Goal: Information Seeking & Learning: Learn about a topic

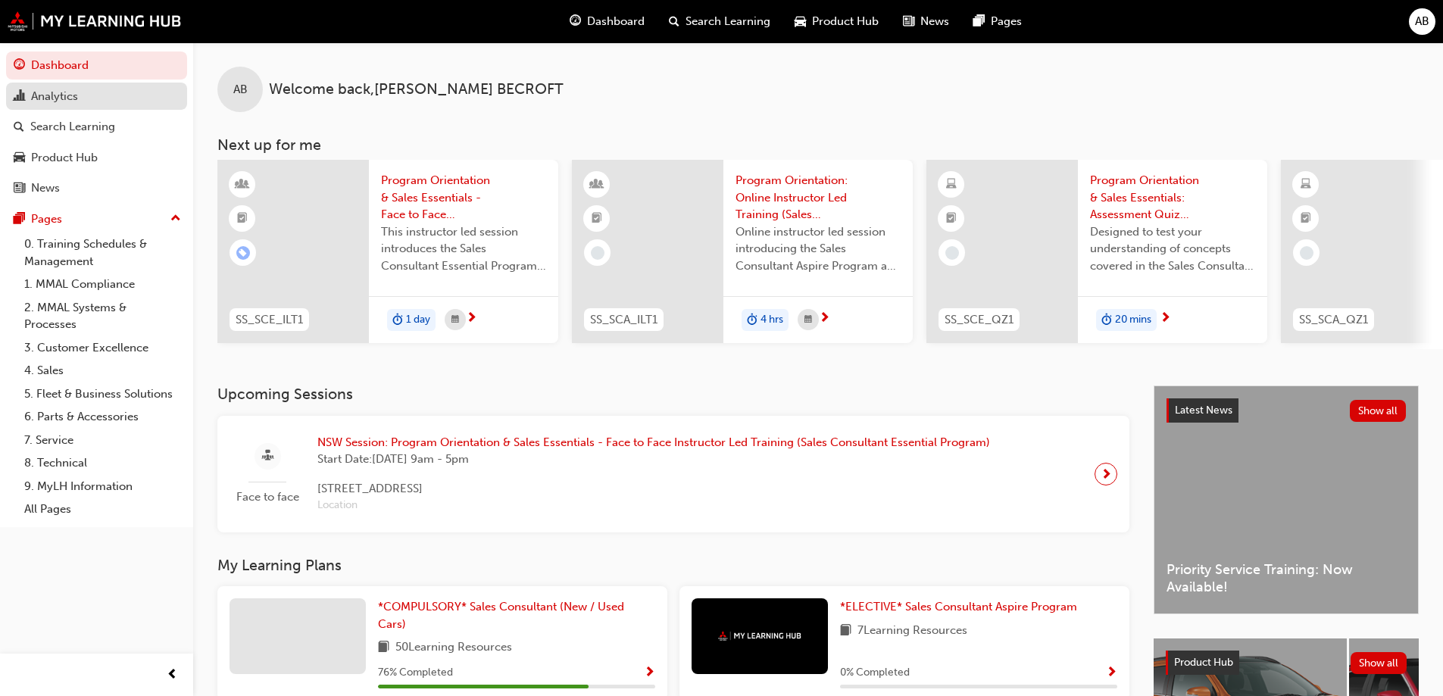
click at [72, 98] on div "Analytics" at bounding box center [54, 96] width 47 height 17
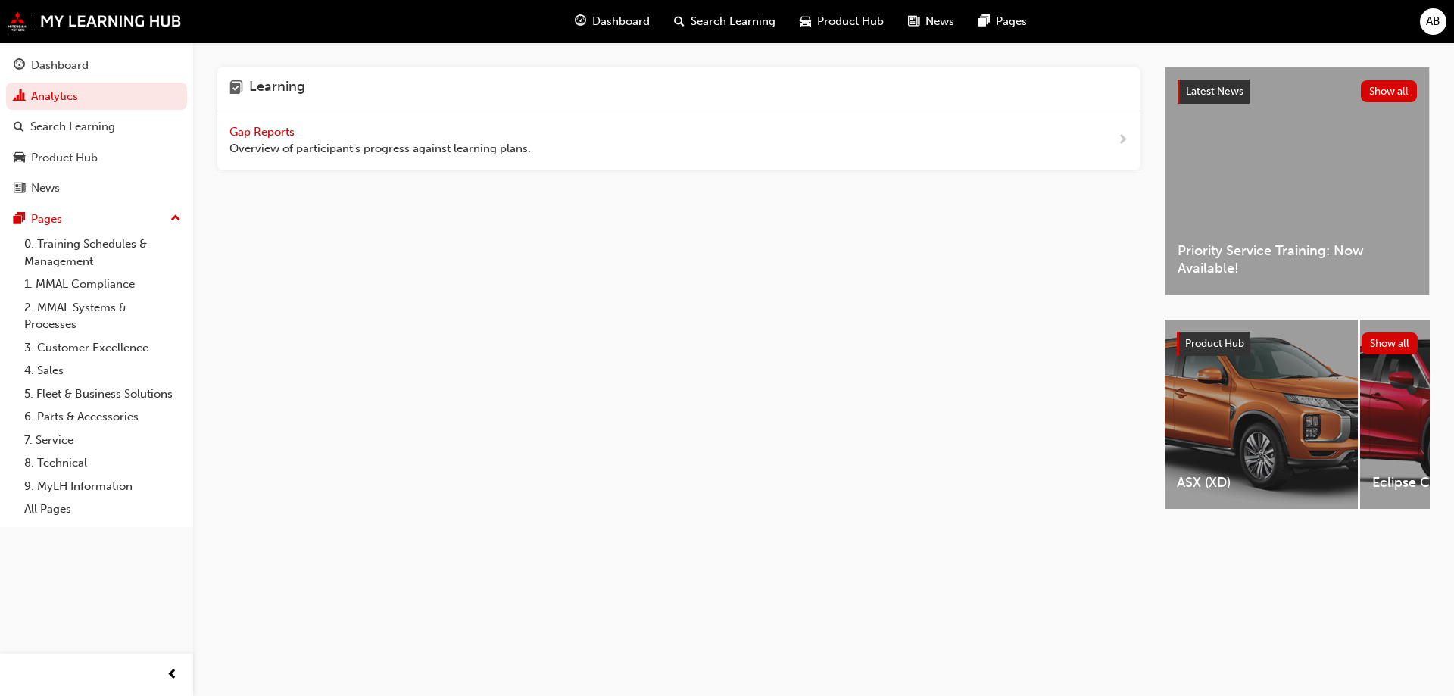
click at [286, 120] on div "Gap Reports Overview of participant's progress against learning plans." at bounding box center [678, 140] width 923 height 59
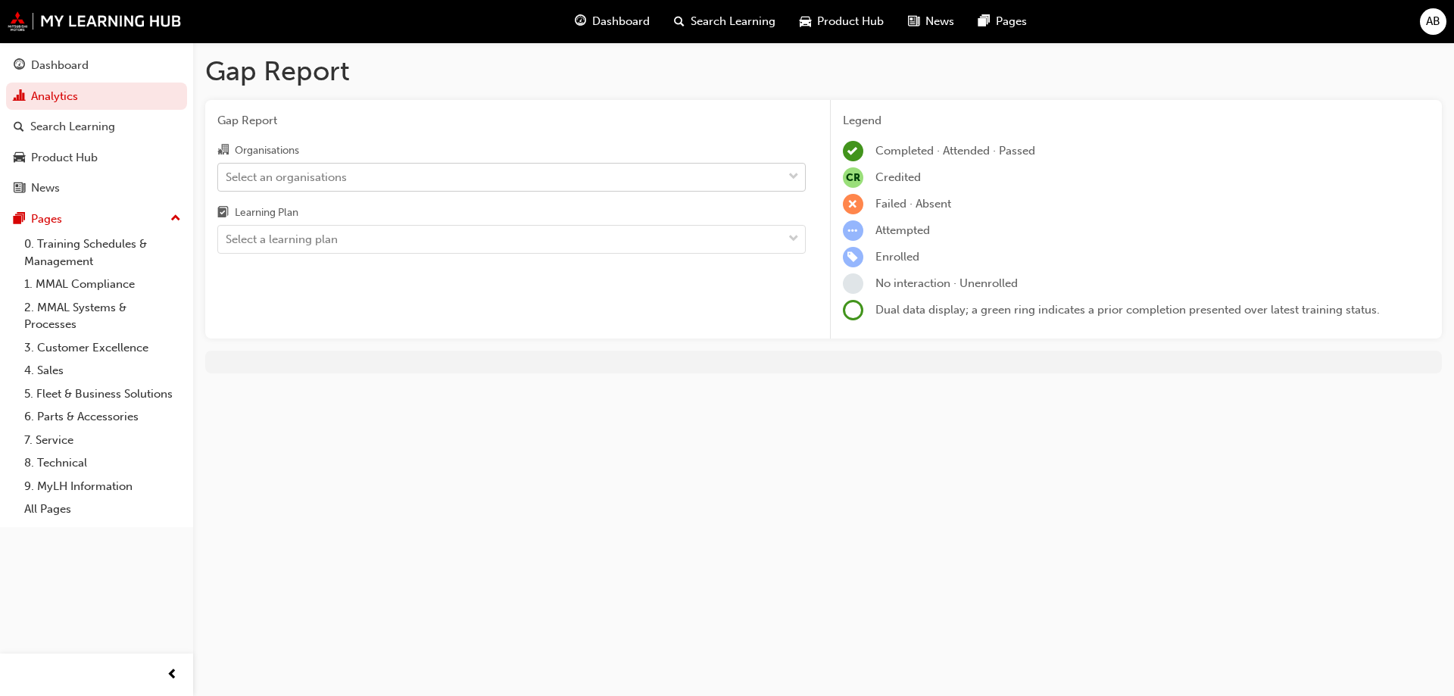
click at [398, 189] on div "Select an organisations" at bounding box center [500, 177] width 564 height 27
click at [227, 183] on input "Organisations Select an organisations" at bounding box center [227, 176] width 2 height 13
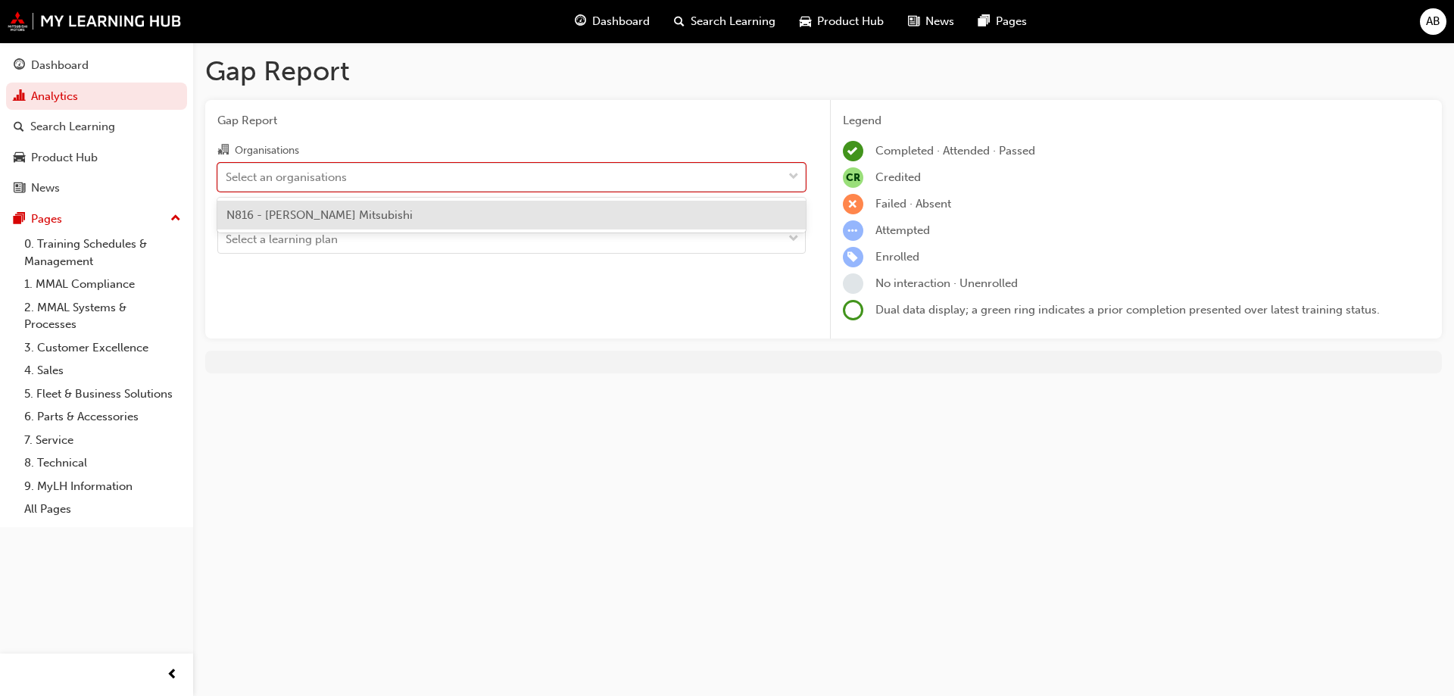
click at [417, 208] on div "N816 - [PERSON_NAME] Mitsubishi" at bounding box center [511, 216] width 588 height 30
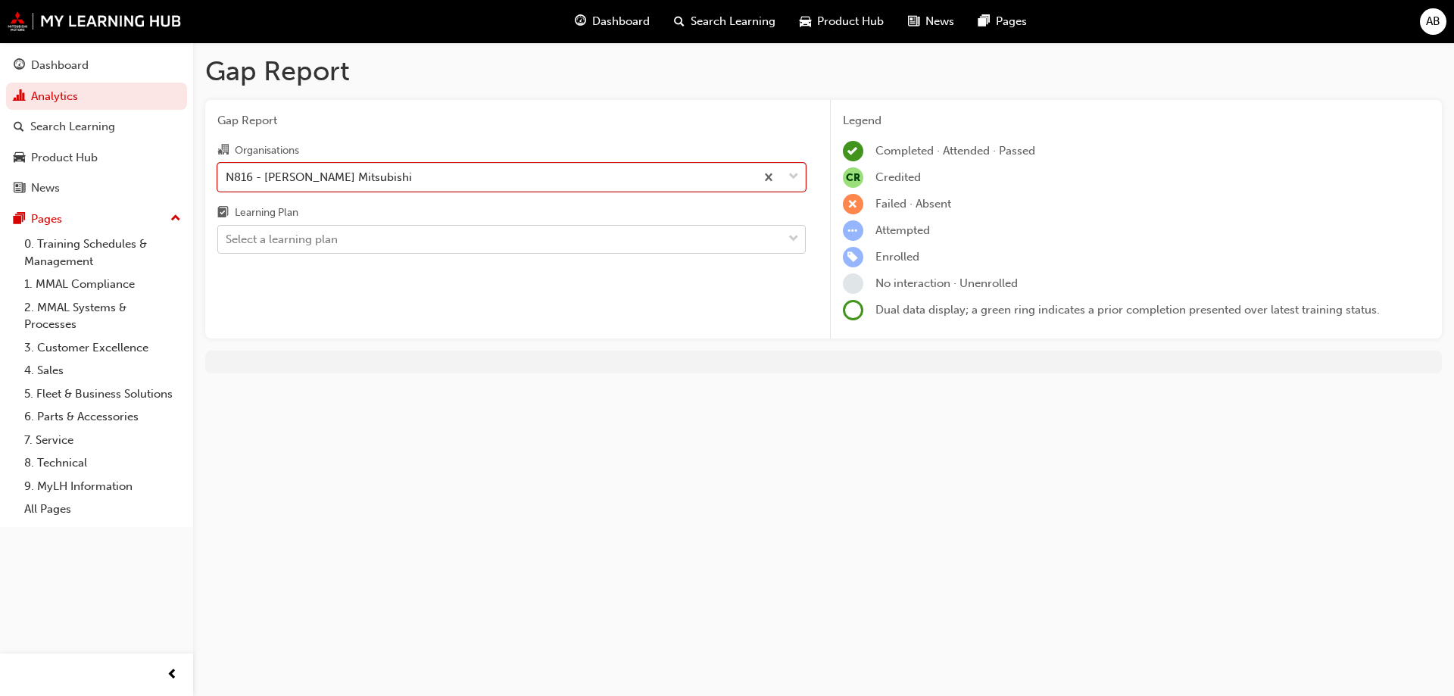
click at [422, 240] on div "Select a learning plan" at bounding box center [500, 239] width 564 height 27
click at [227, 240] on input "Learning Plan Select a learning plan" at bounding box center [227, 239] width 2 height 13
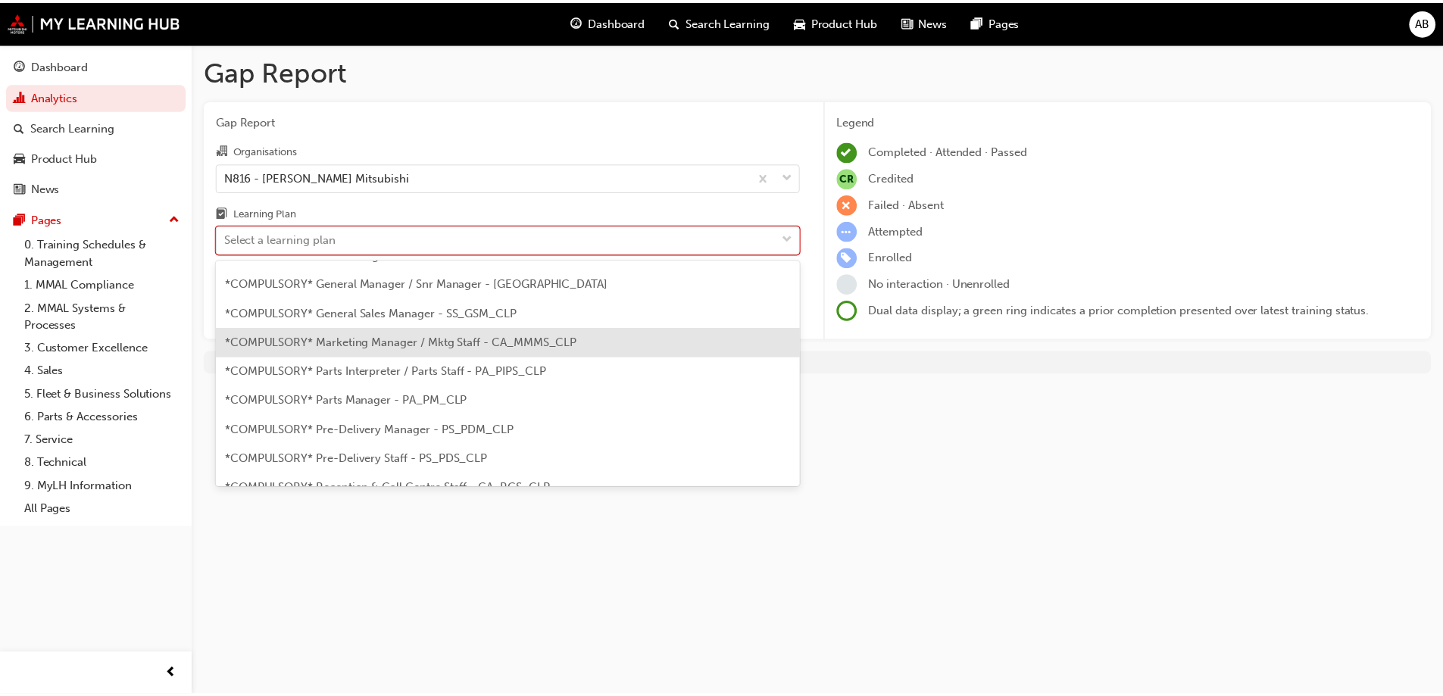
scroll to position [379, 0]
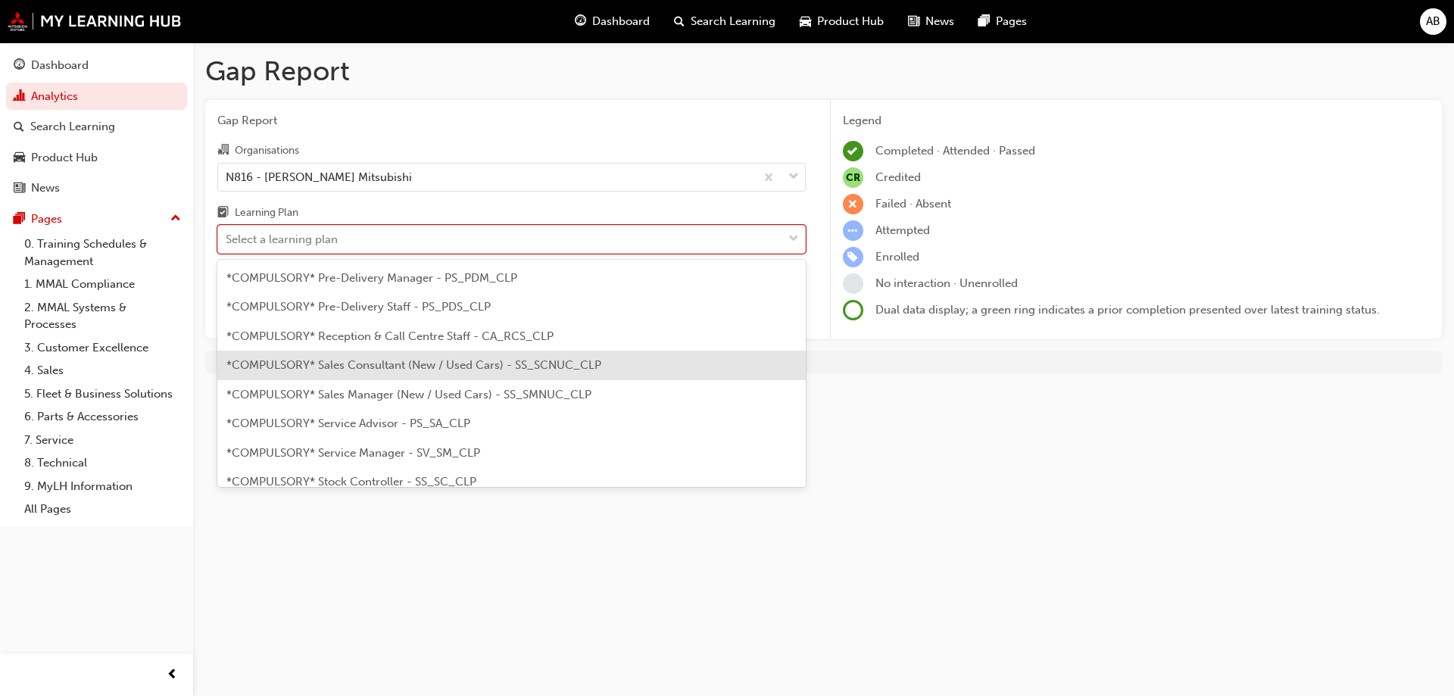
click at [655, 369] on div "*COMPULSORY* Sales Consultant (New / Used Cars) - SS_SCNUC_CLP" at bounding box center [511, 366] width 588 height 30
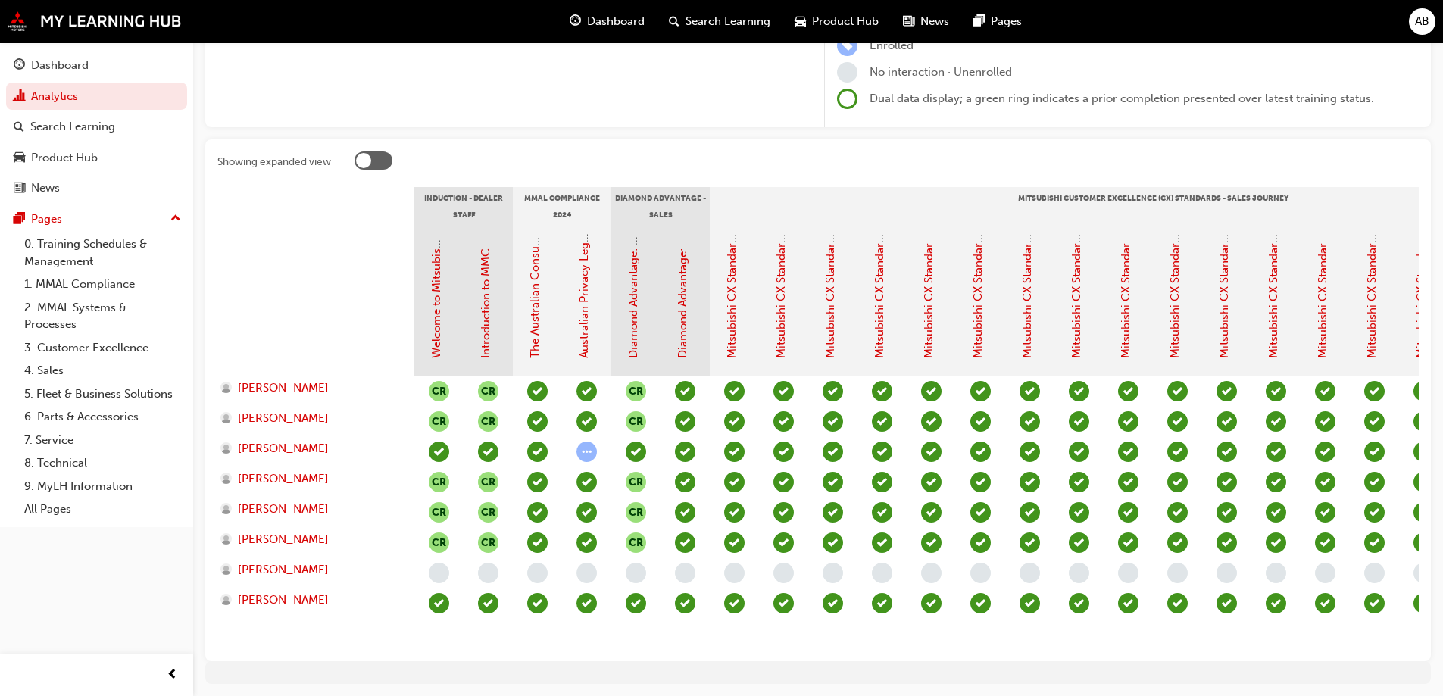
scroll to position [227, 0]
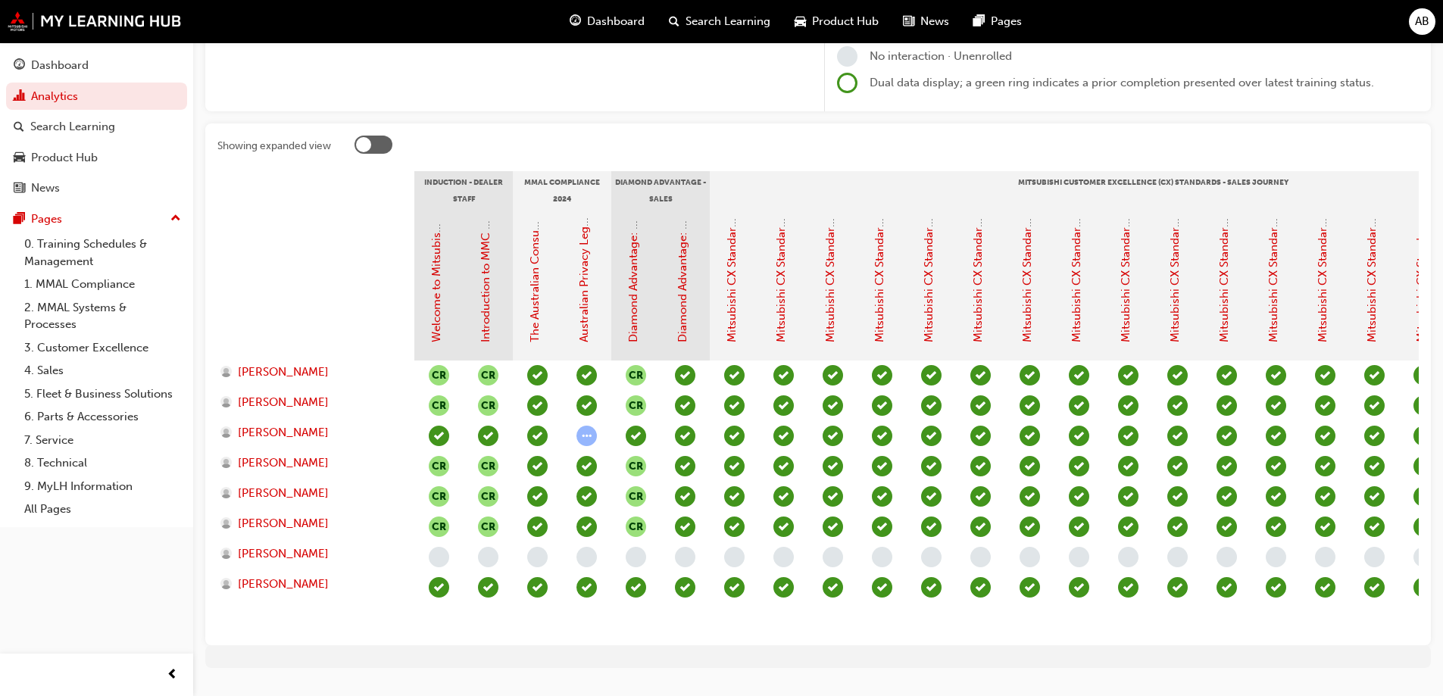
drag, startPoint x: 669, startPoint y: 626, endPoint x: 821, endPoint y: 632, distance: 152.4
click at [821, 632] on section "Induction - Dealer Staff MMAL Compliance 2024 Diamond Advantage - Sales Mitsubi…" at bounding box center [817, 402] width 1201 height 462
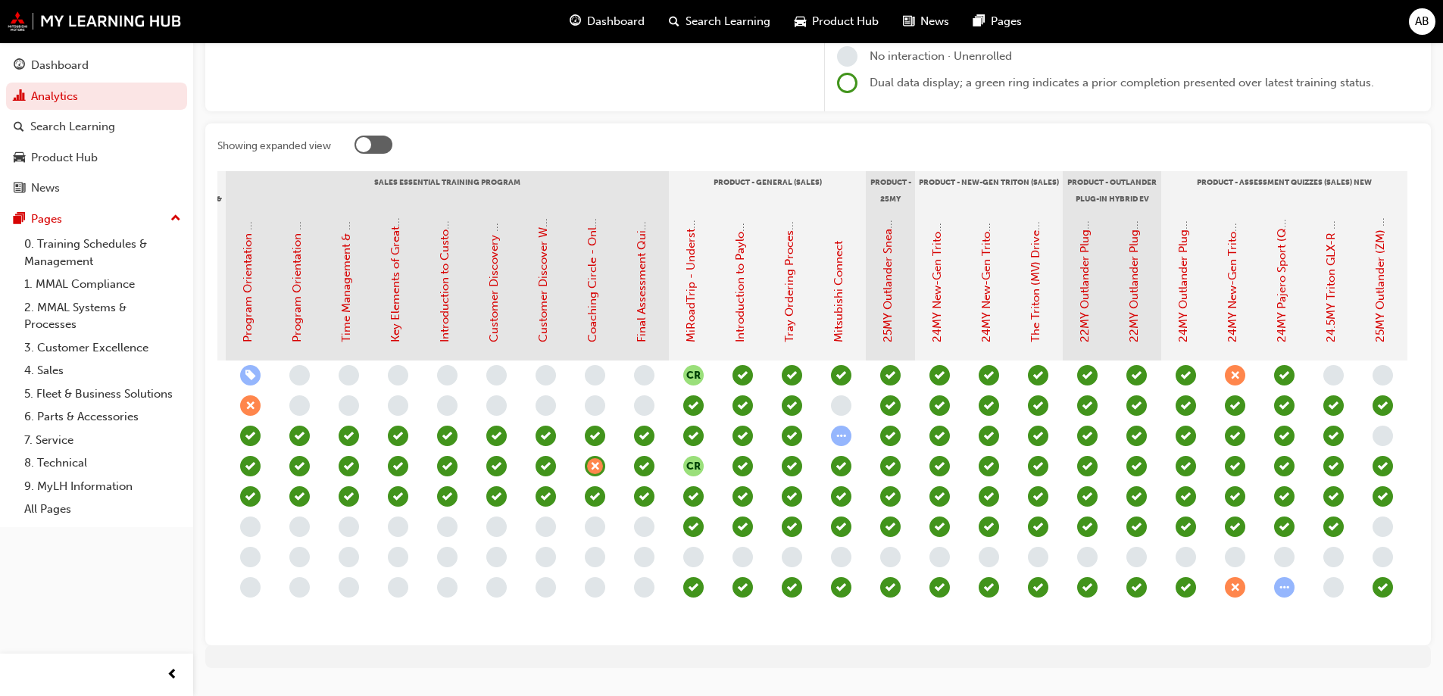
scroll to position [0, 1506]
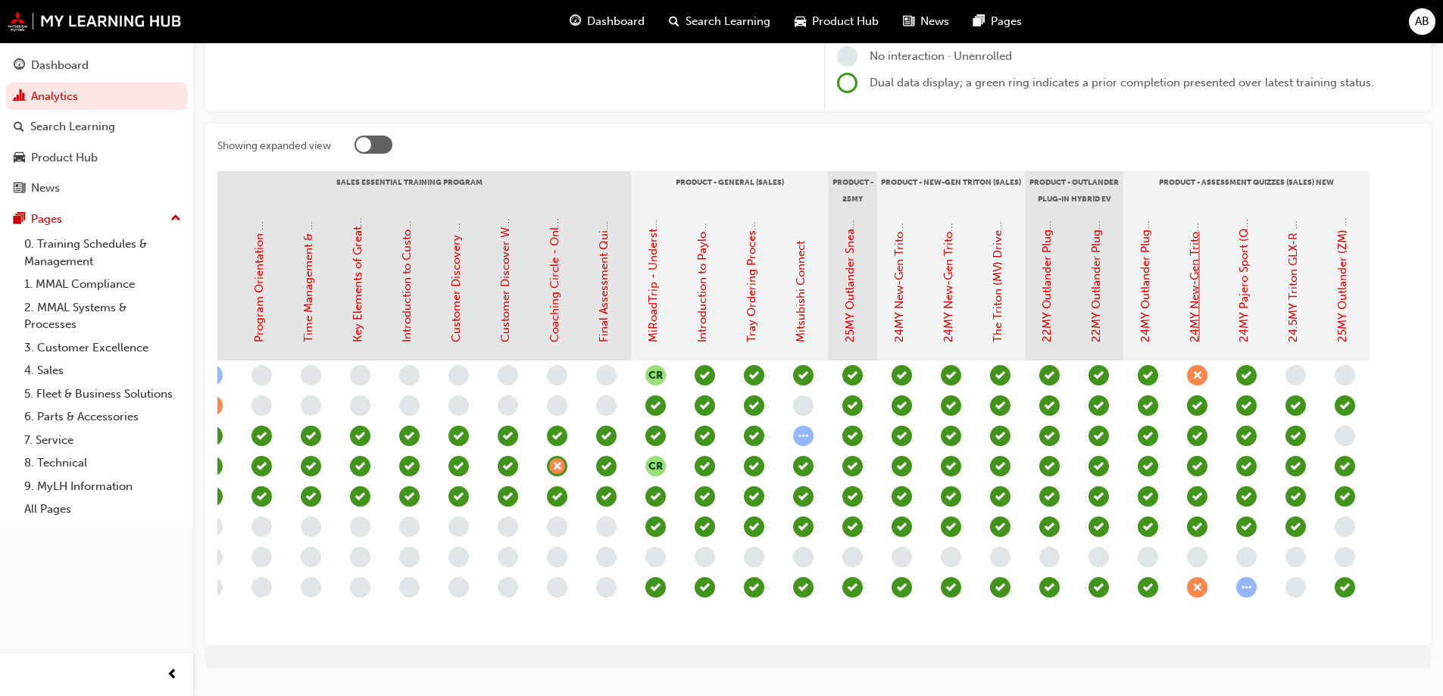
click at [1195, 258] on link "24MY New-Gen Triton (MV) - Product Assessment Quiz" at bounding box center [1195, 197] width 14 height 291
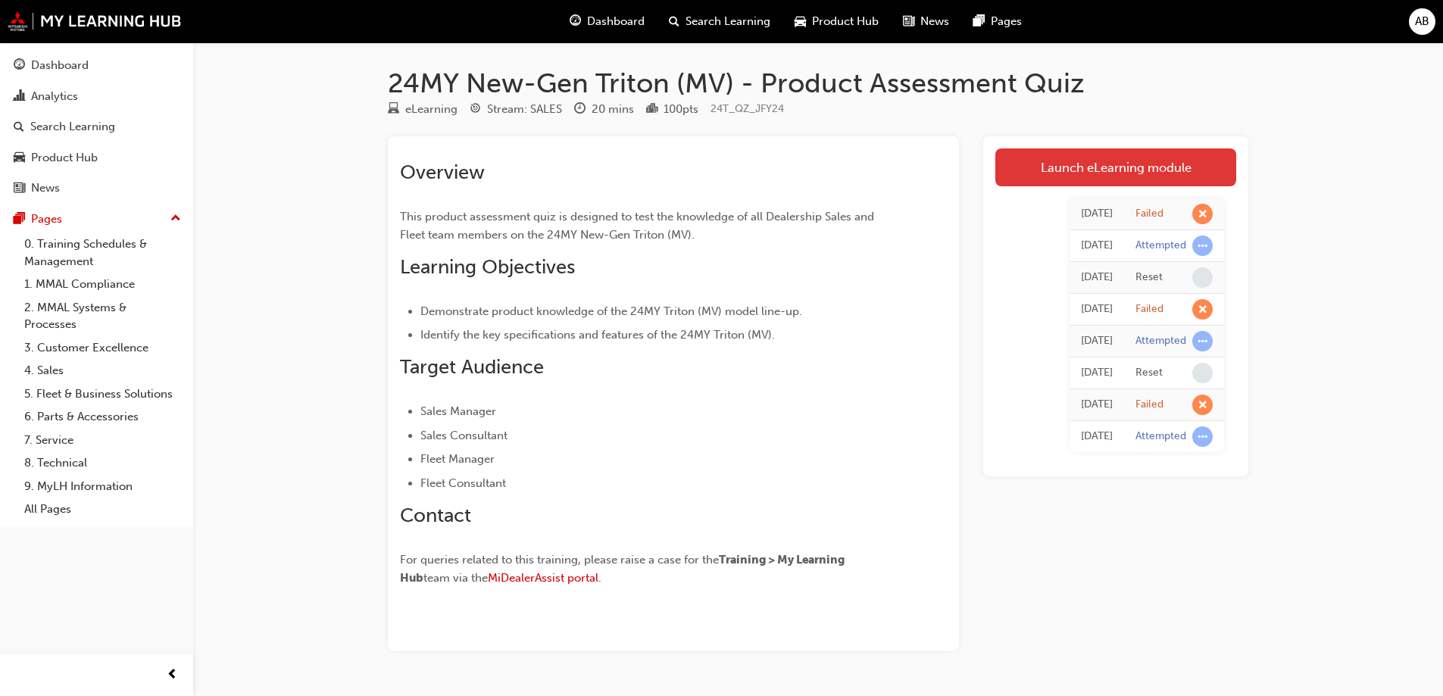
click at [1090, 170] on link "Launch eLearning module" at bounding box center [1115, 167] width 241 height 38
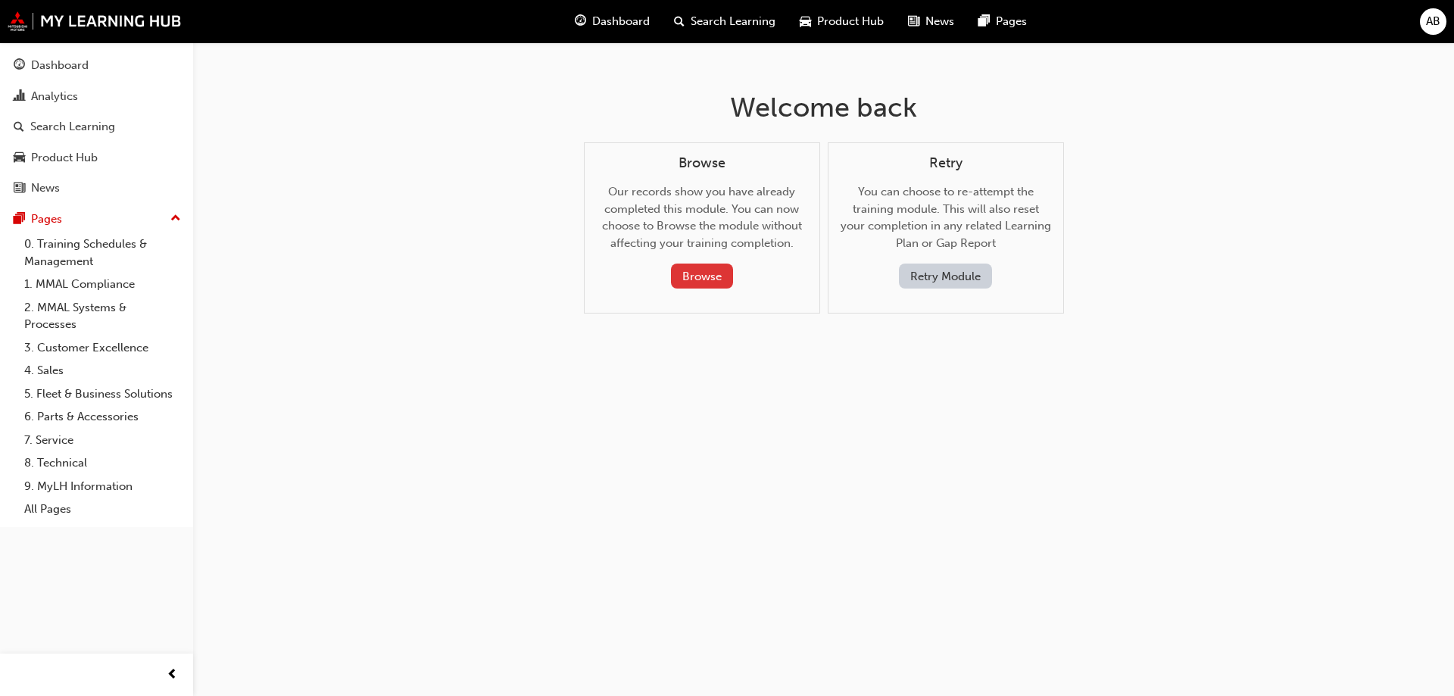
click at [688, 268] on button "Browse" at bounding box center [702, 276] width 62 height 25
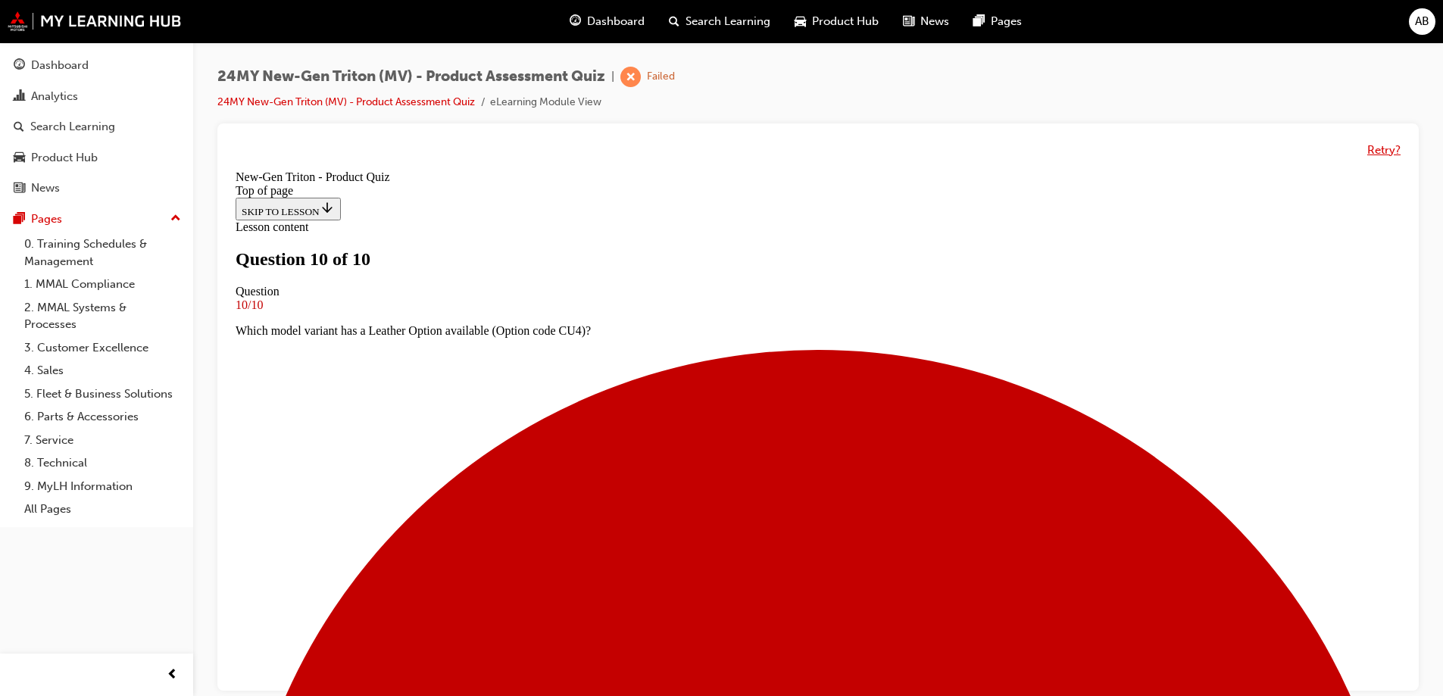
click at [1372, 149] on button "Retry?" at bounding box center [1383, 150] width 33 height 17
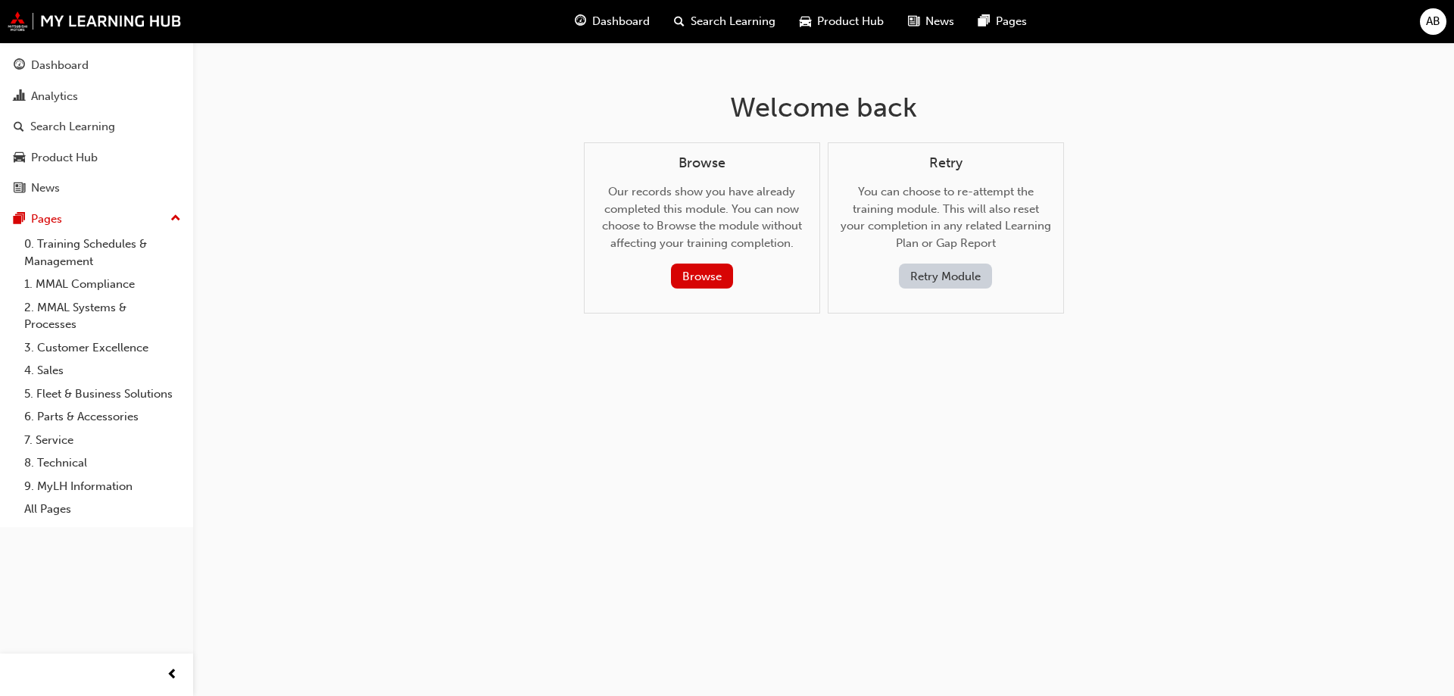
click at [947, 275] on button "Retry Module" at bounding box center [945, 276] width 93 height 25
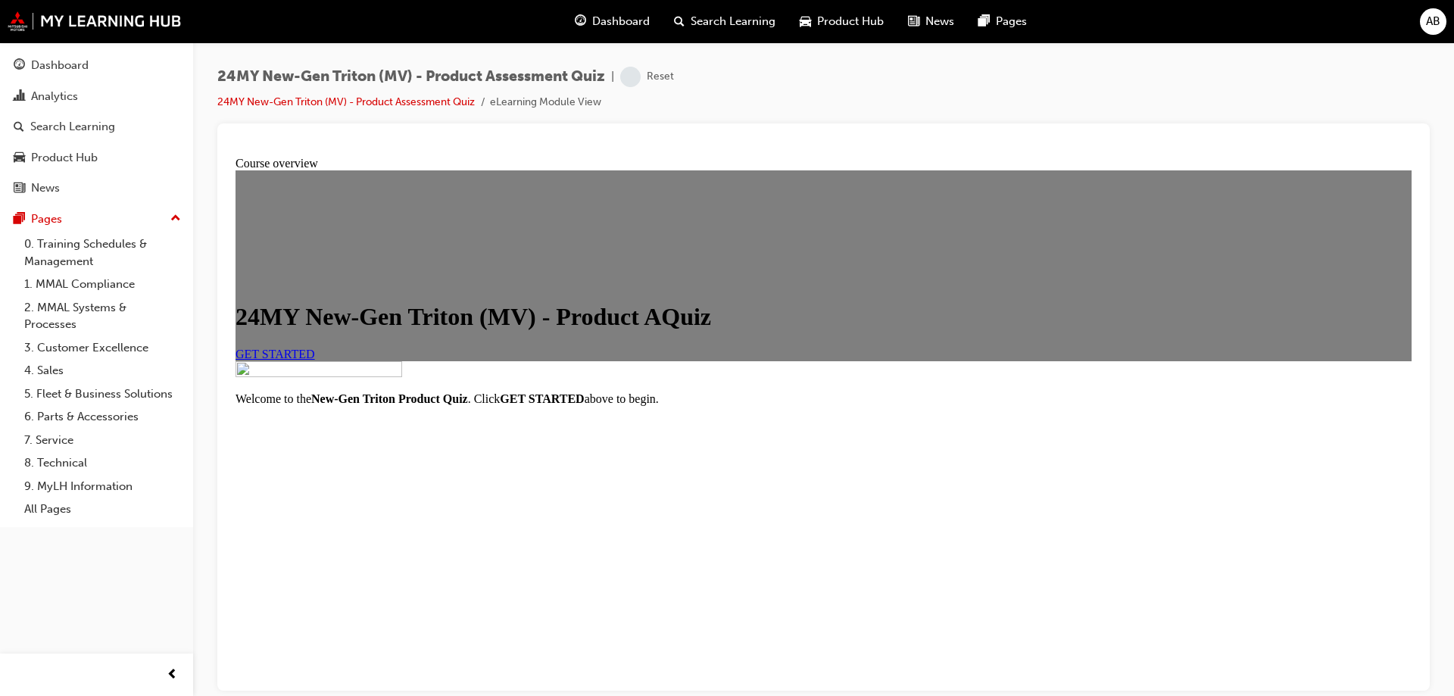
scroll to position [173, 0]
click at [315, 347] on link "GET STARTED" at bounding box center [276, 353] width 80 height 13
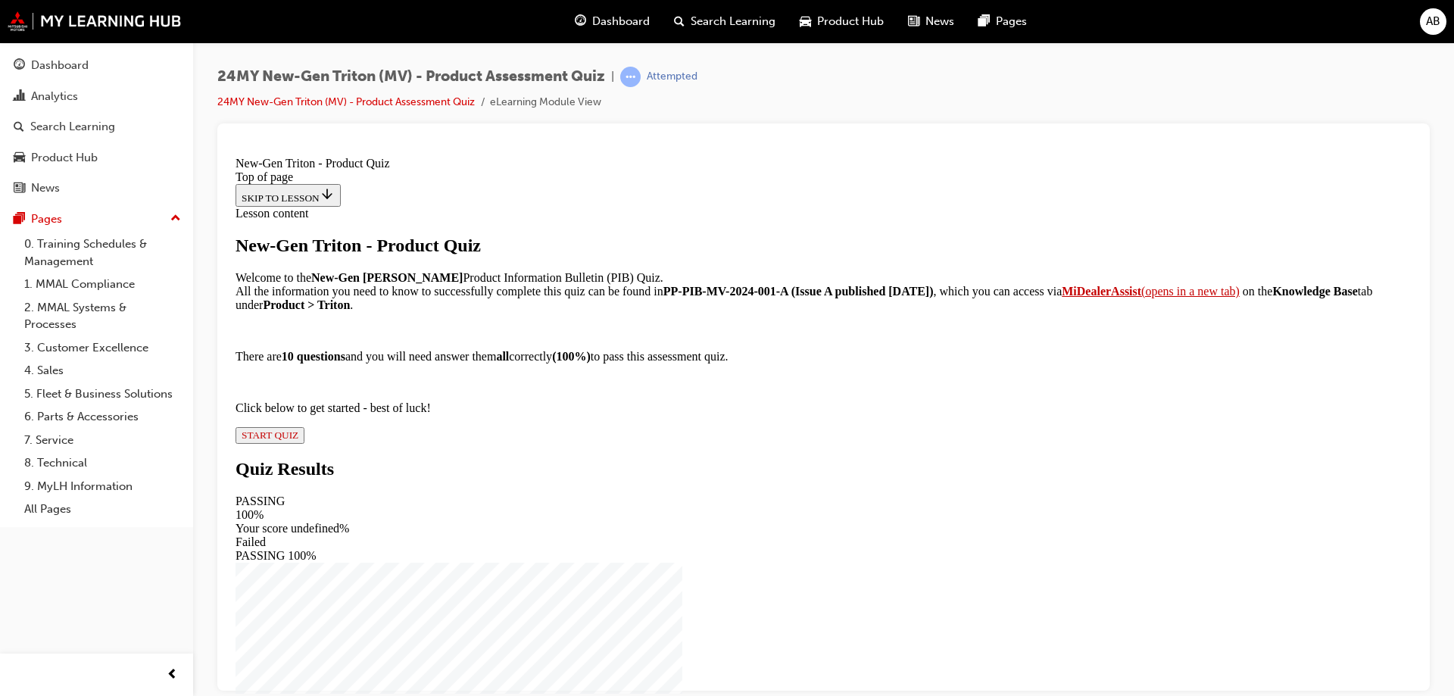
scroll to position [130, 0]
click at [298, 440] on span "START QUIZ" at bounding box center [270, 434] width 57 height 11
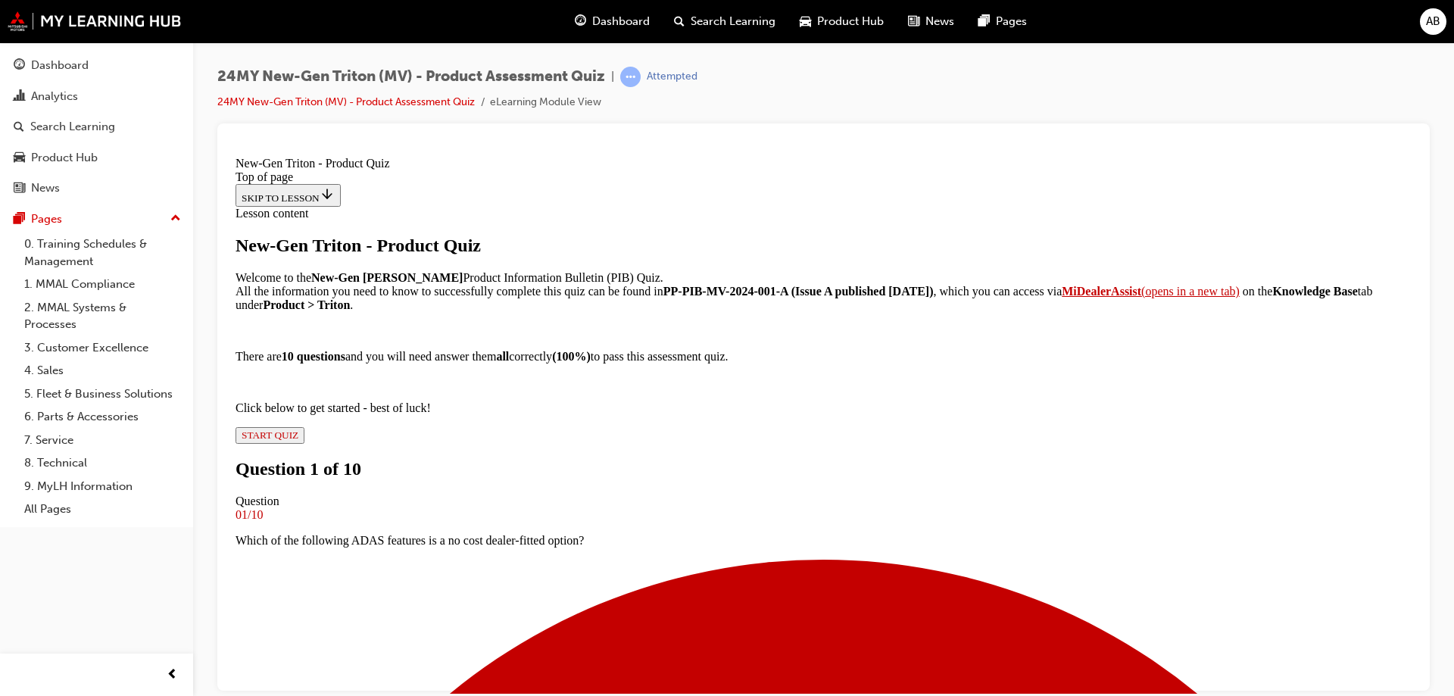
scroll to position [154, 0]
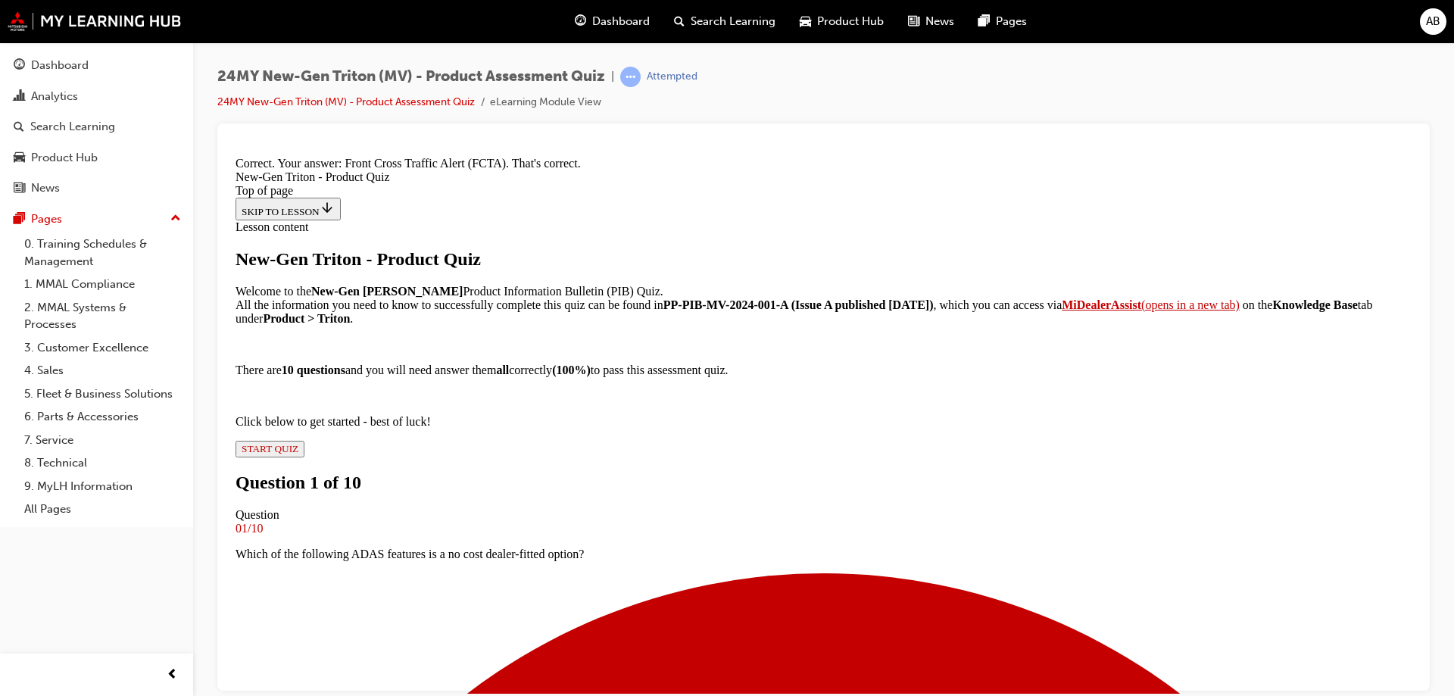
scroll to position [343, 0]
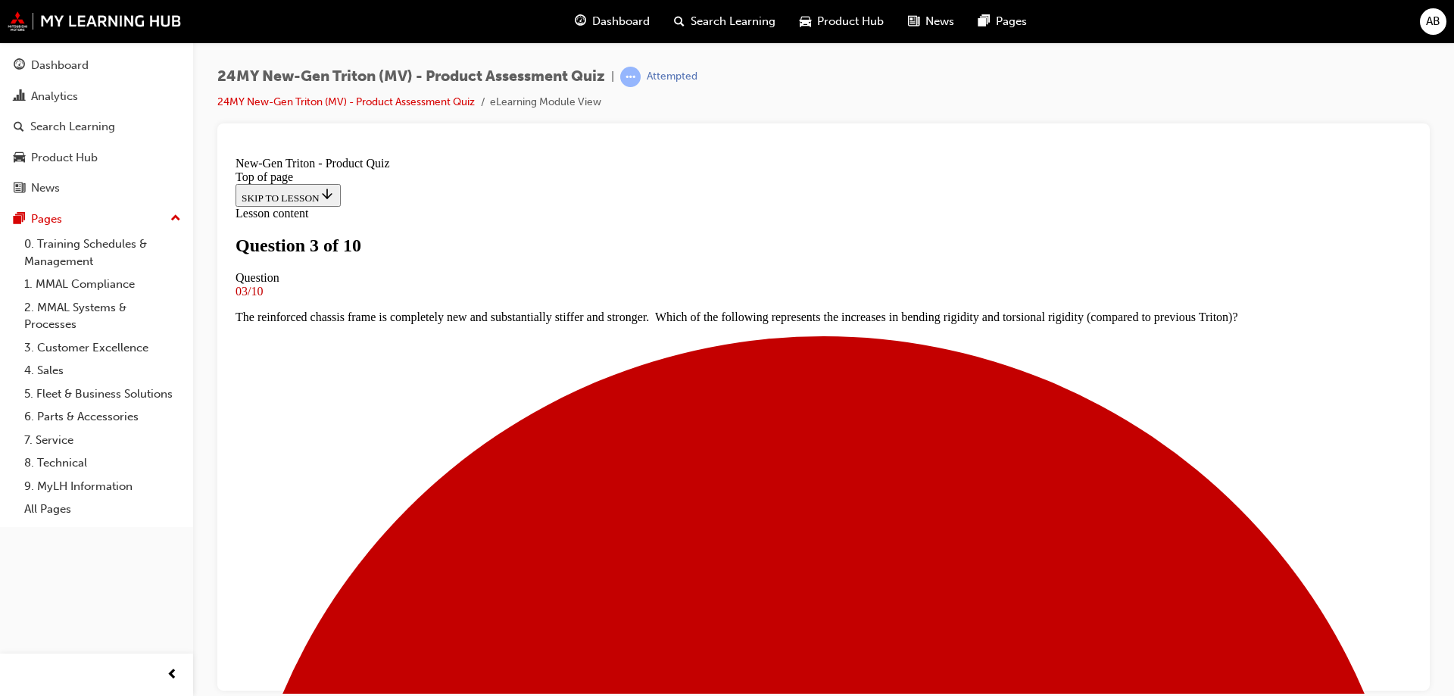
scroll to position [2, 0]
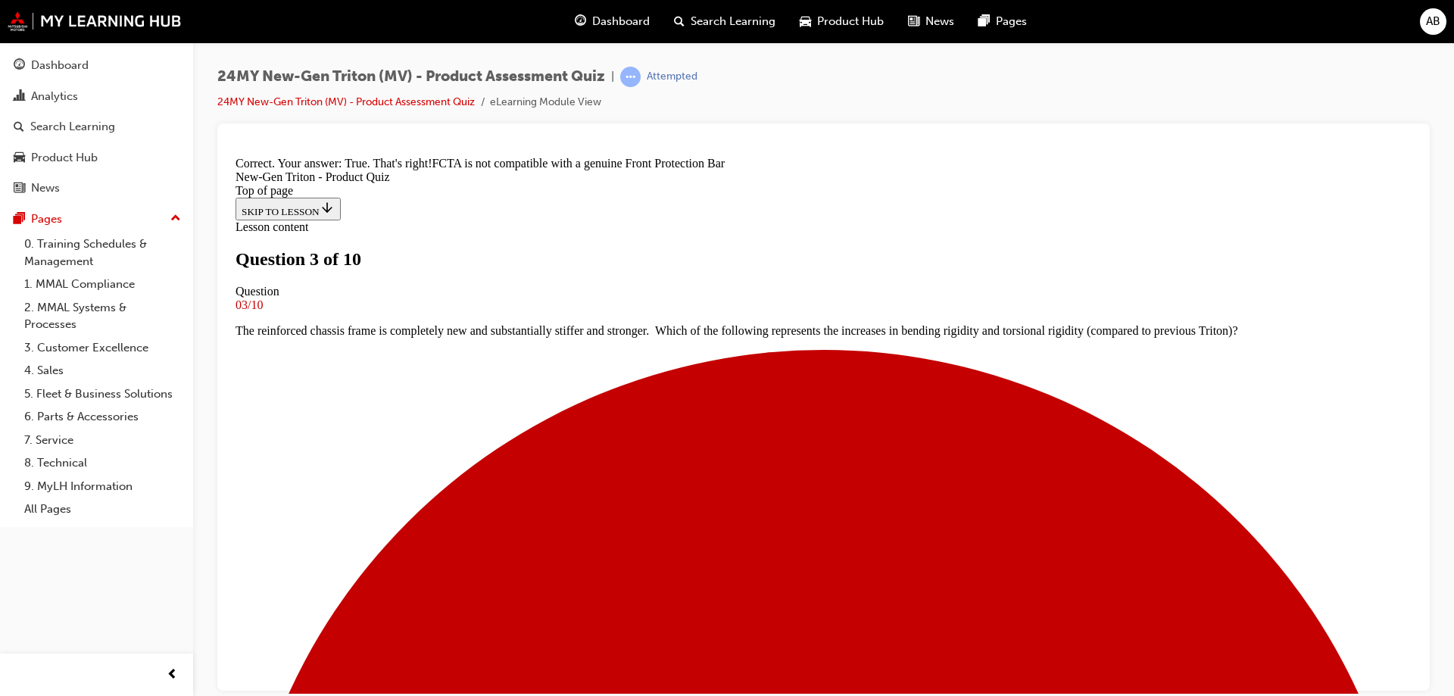
scroll to position [274, 0]
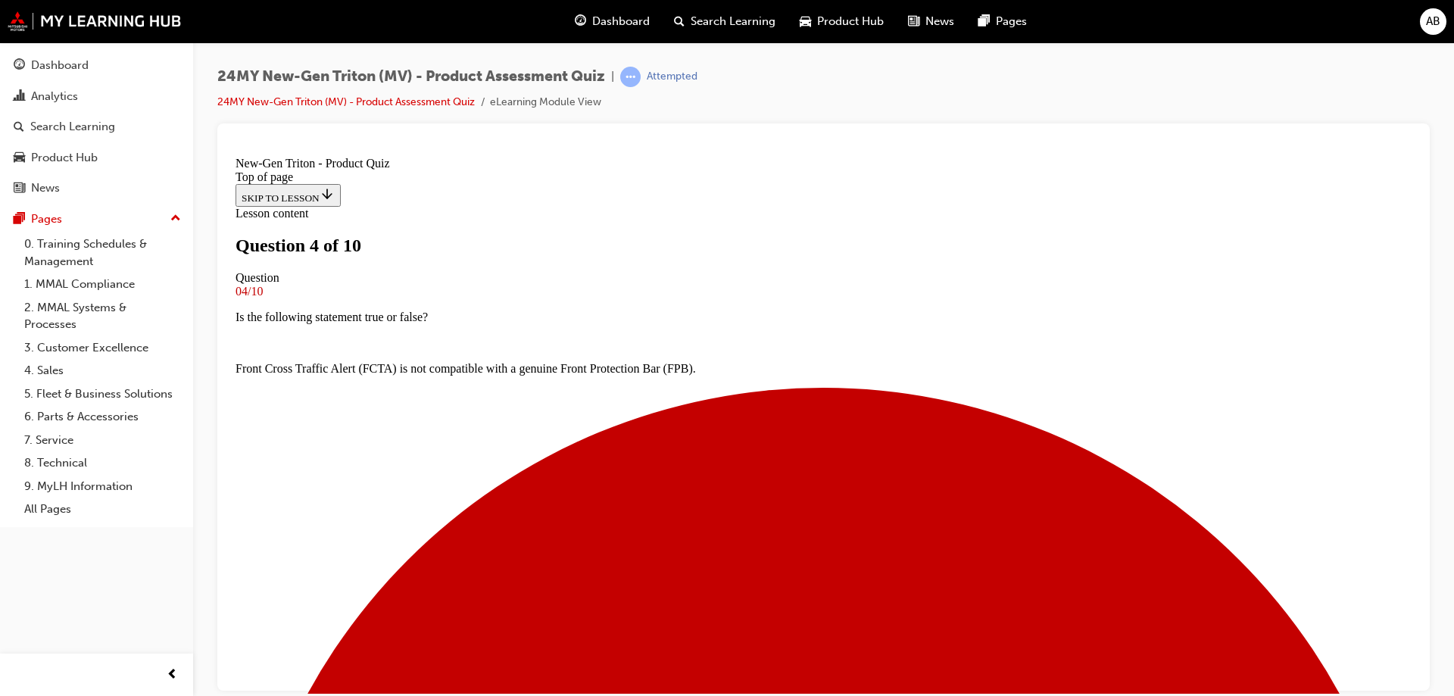
scroll to position [2, 0]
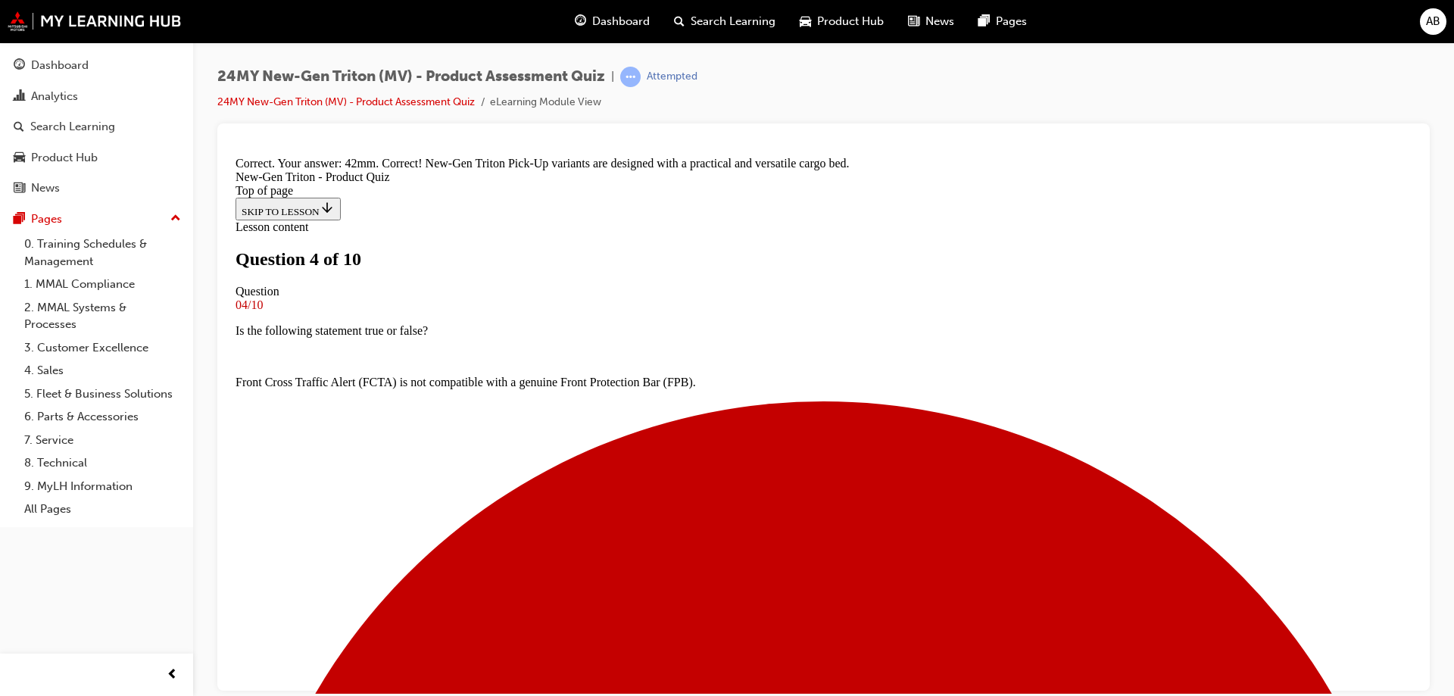
scroll to position [423, 0]
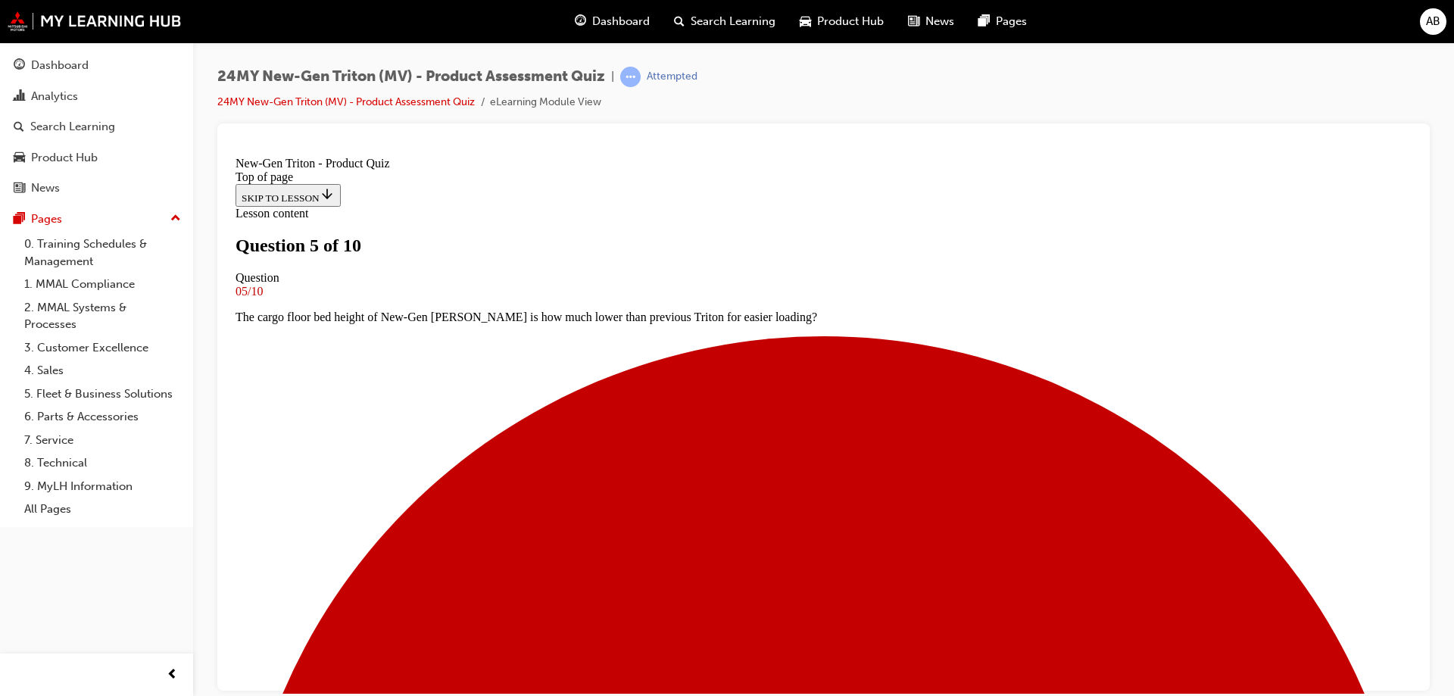
scroll to position [229, 0]
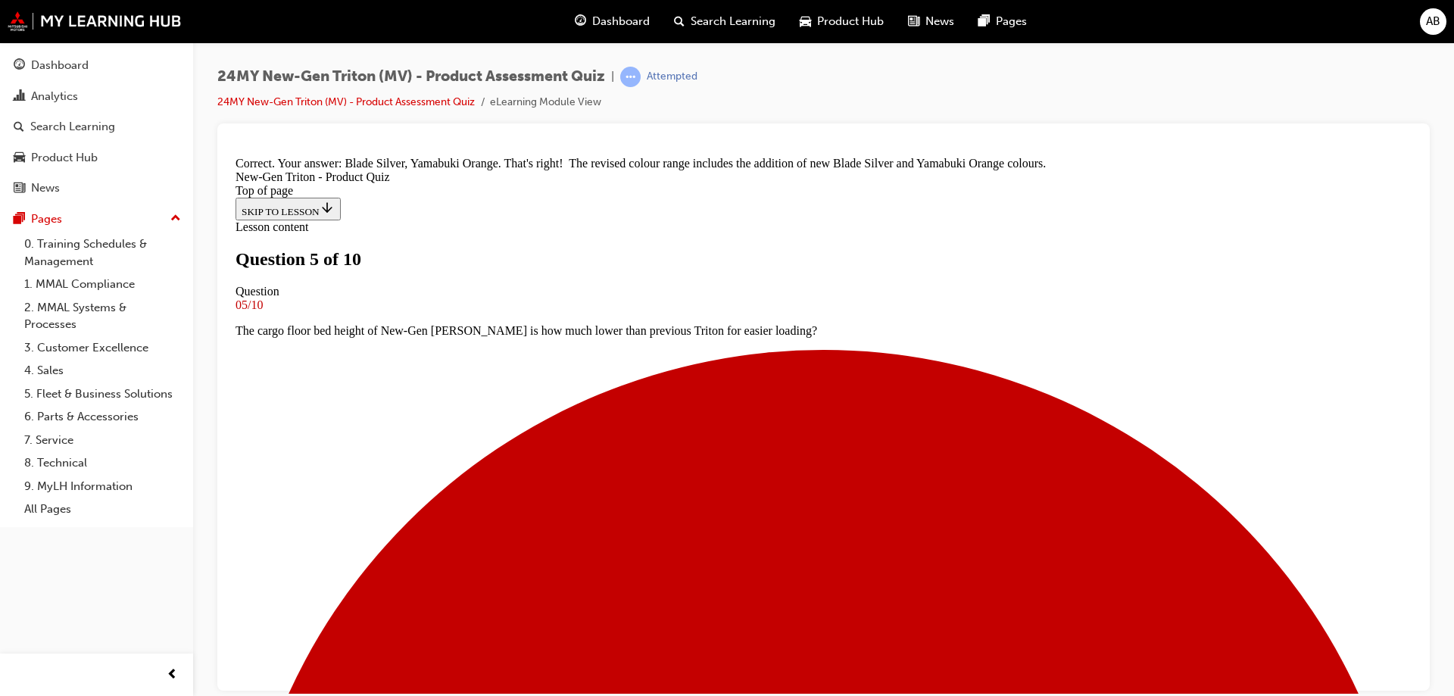
scroll to position [439, 0]
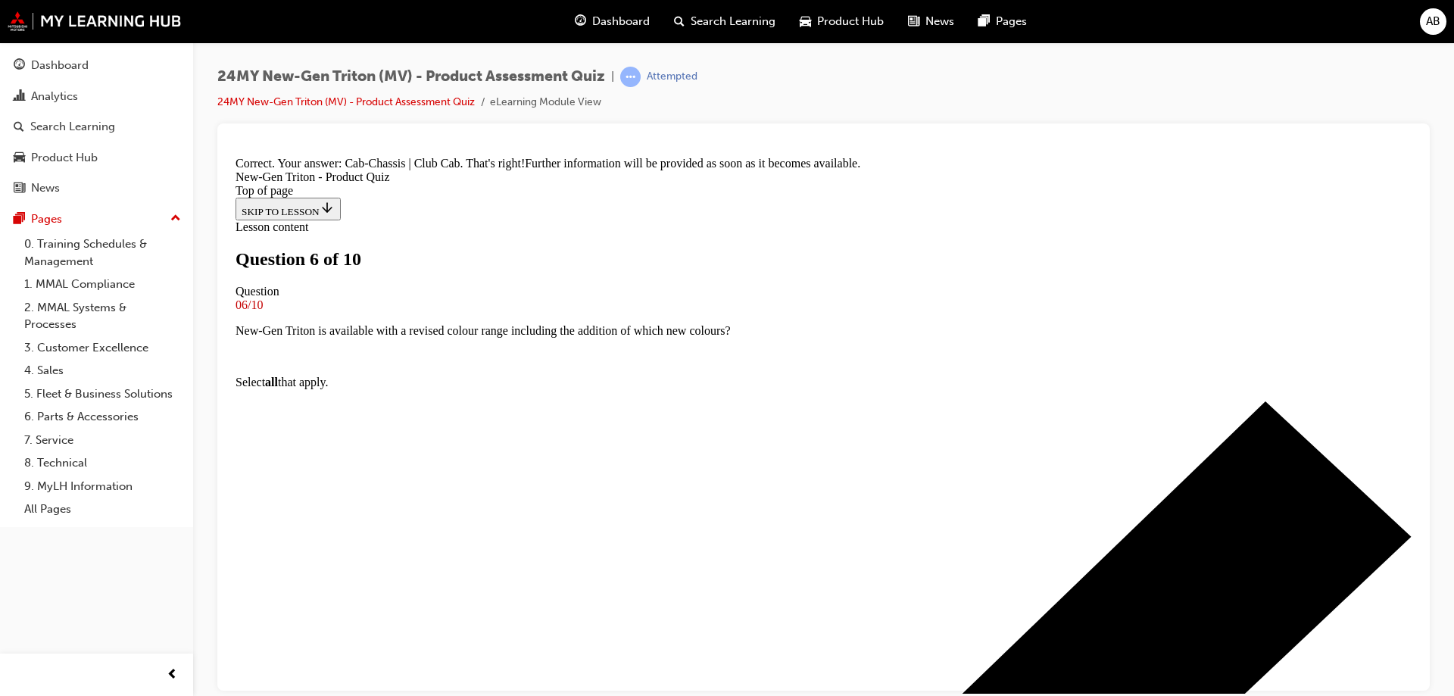
scroll to position [404, 0]
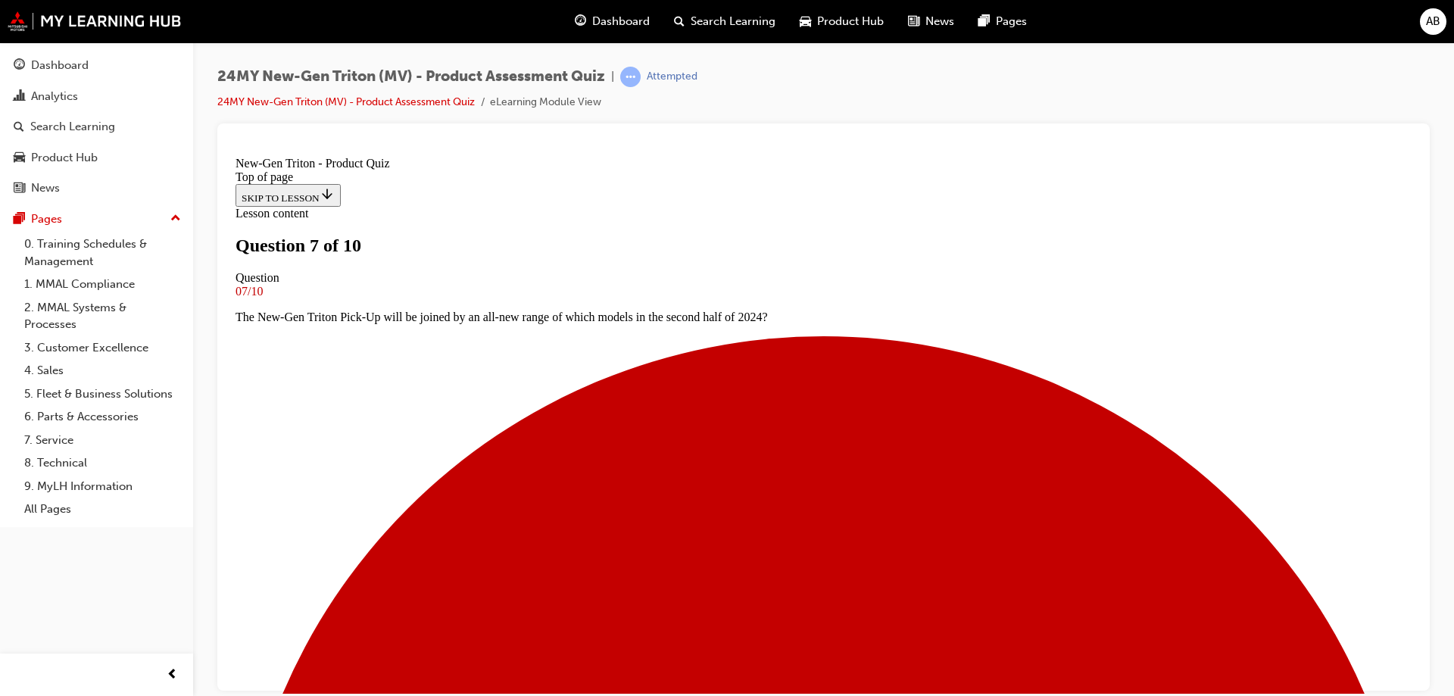
scroll to position [154, 0]
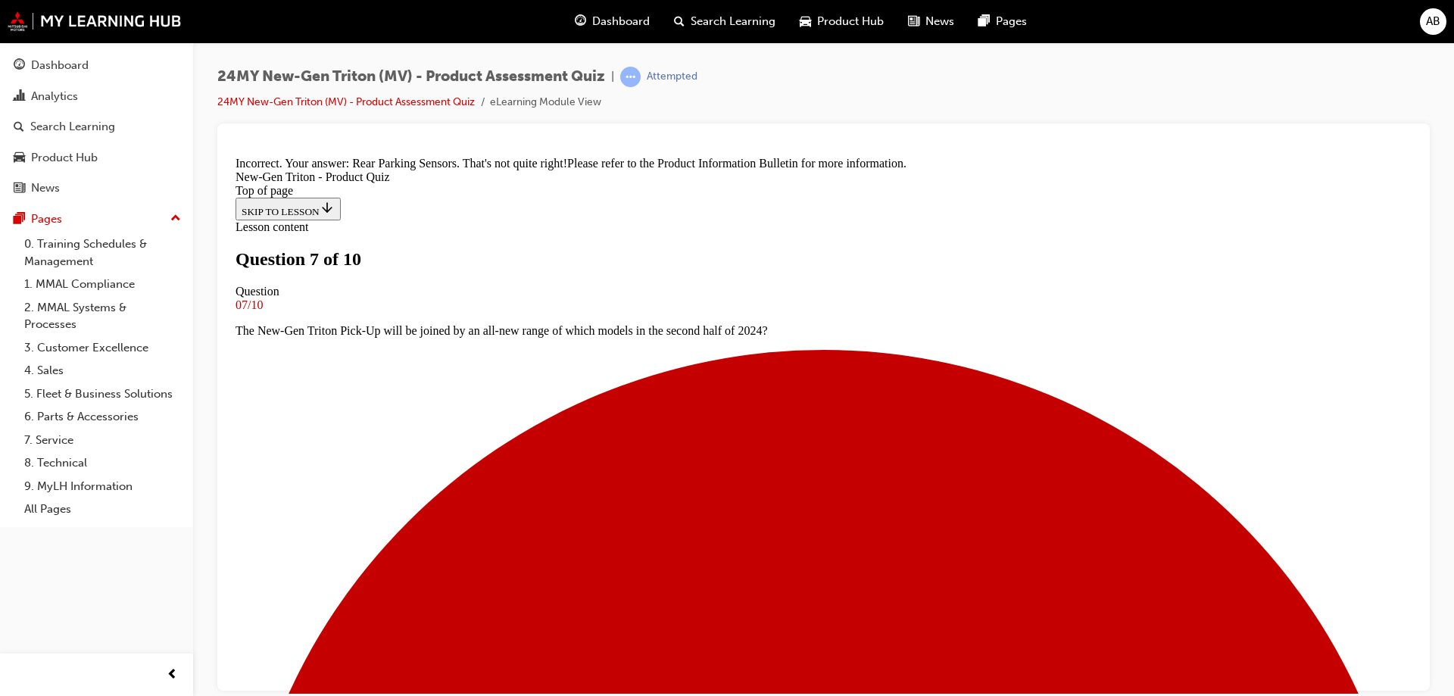
scroll to position [430, 0]
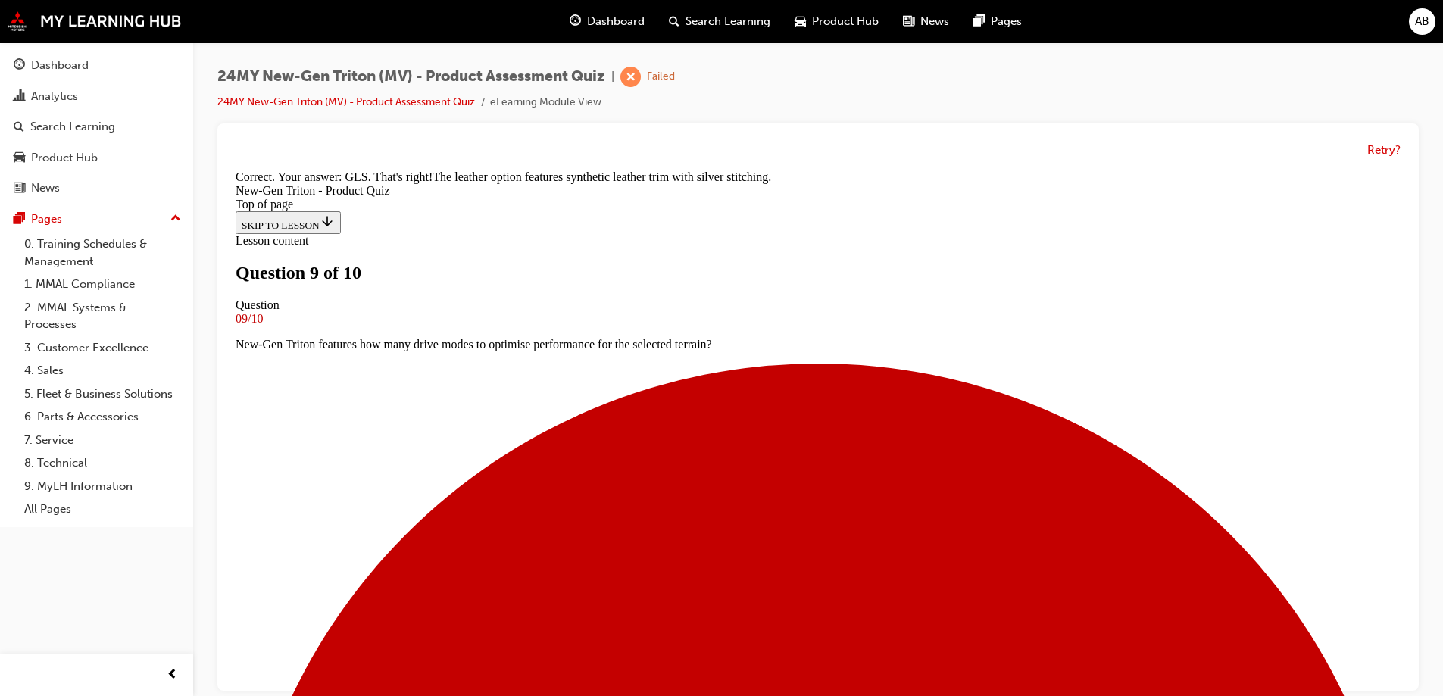
scroll to position [2, 0]
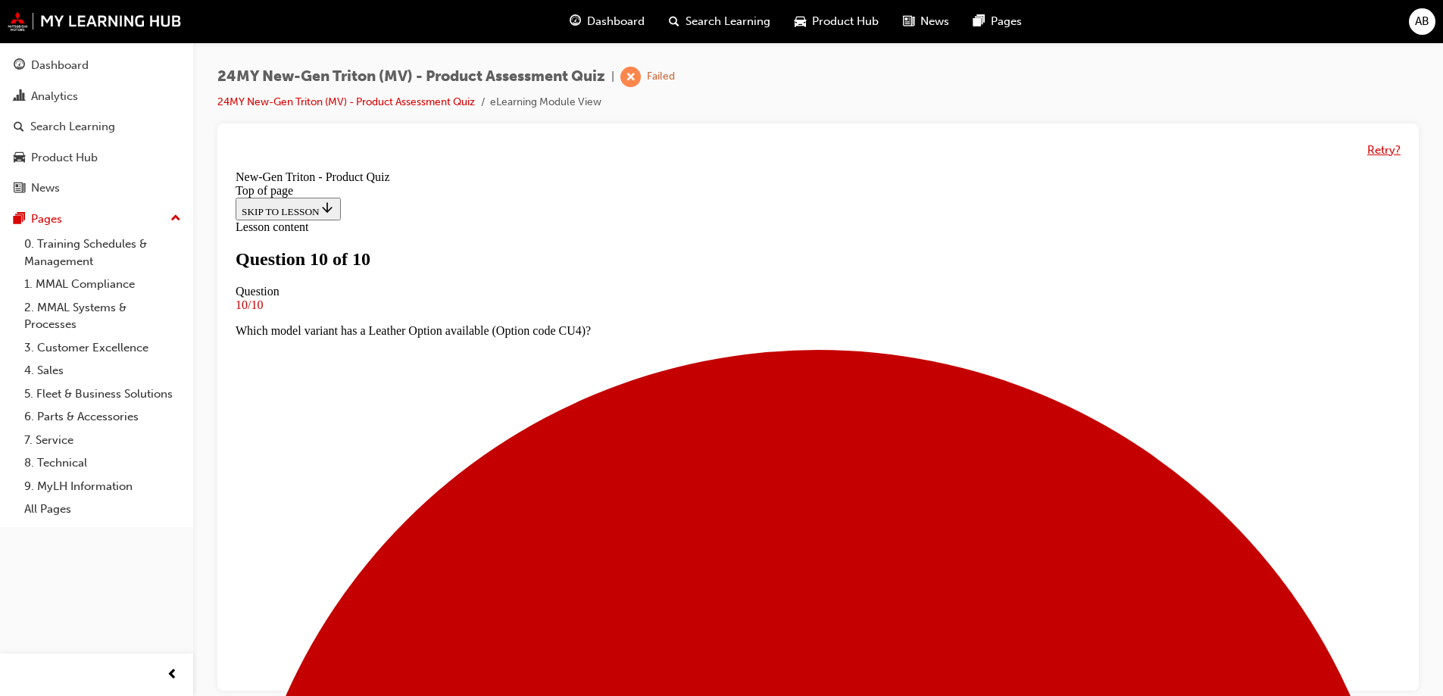
click at [1383, 142] on button "Retry?" at bounding box center [1383, 150] width 33 height 17
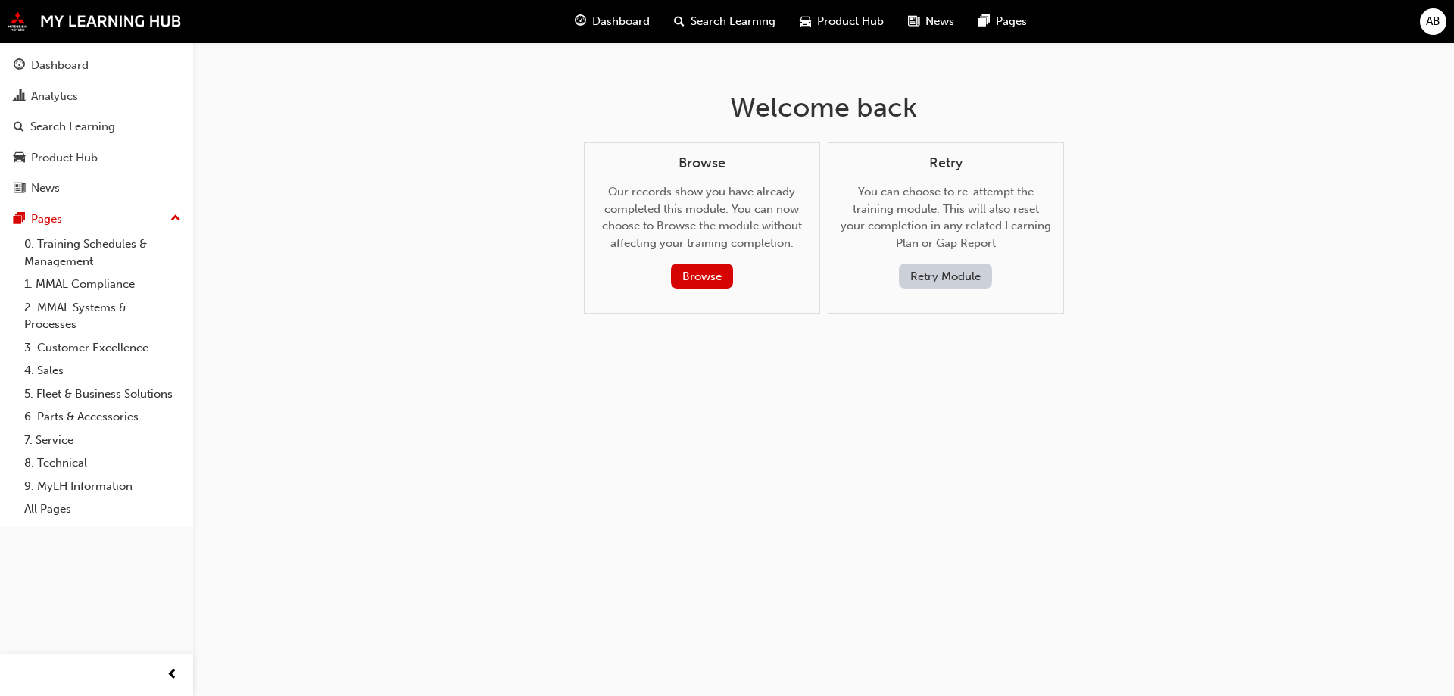
click at [925, 281] on button "Retry Module" at bounding box center [945, 276] width 93 height 25
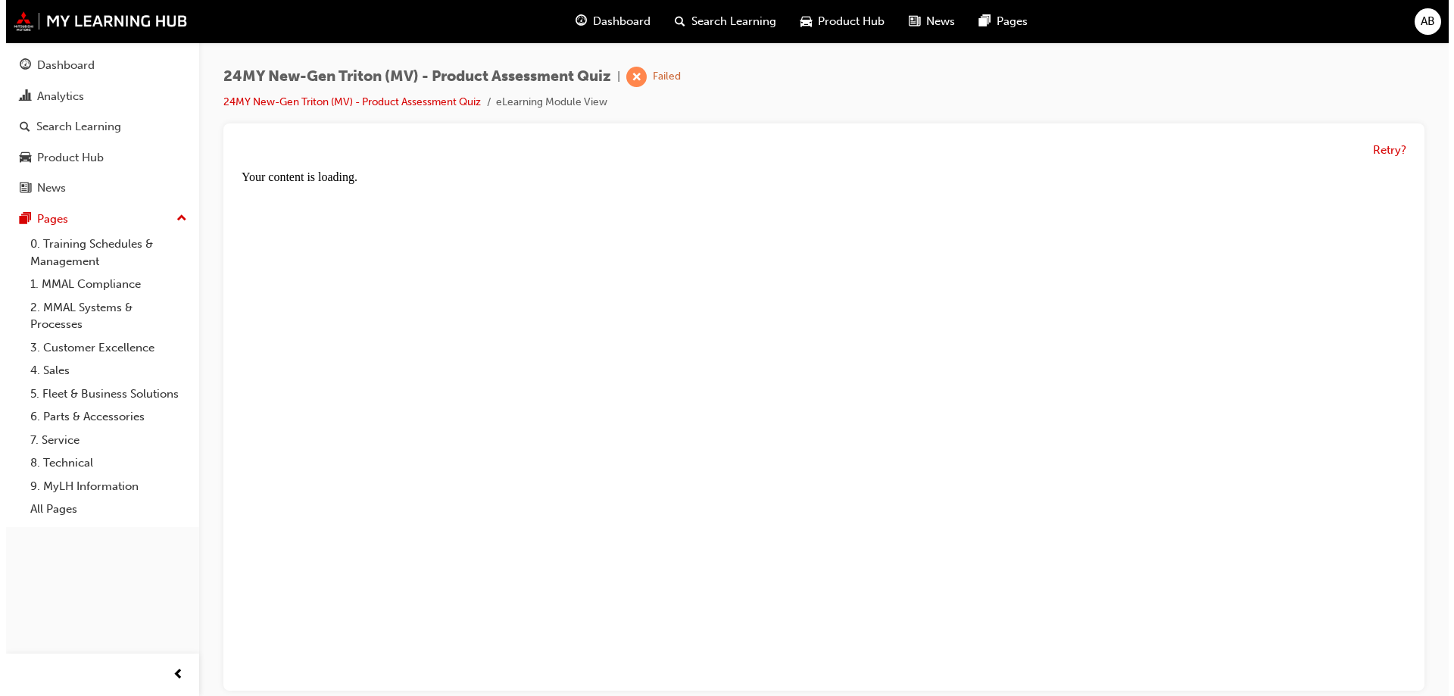
scroll to position [0, 0]
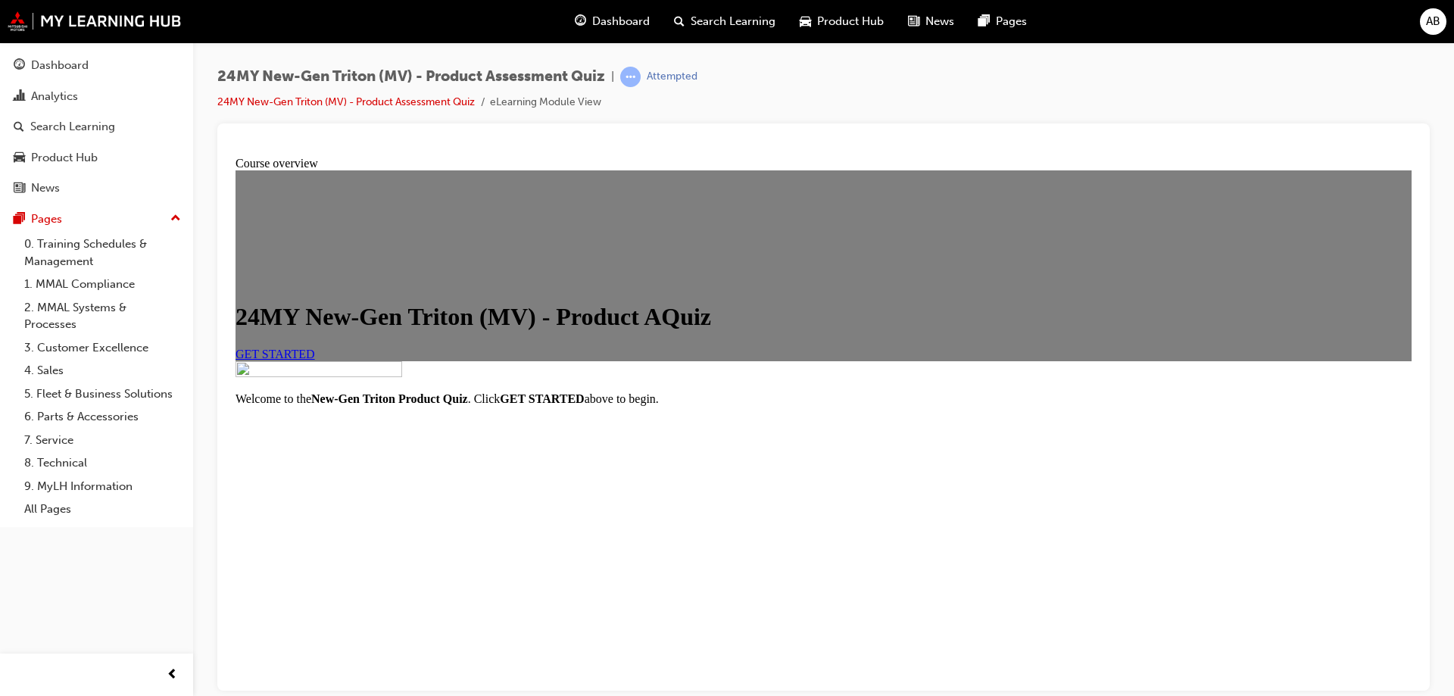
click at [315, 360] on span "GET STARTED" at bounding box center [276, 353] width 80 height 13
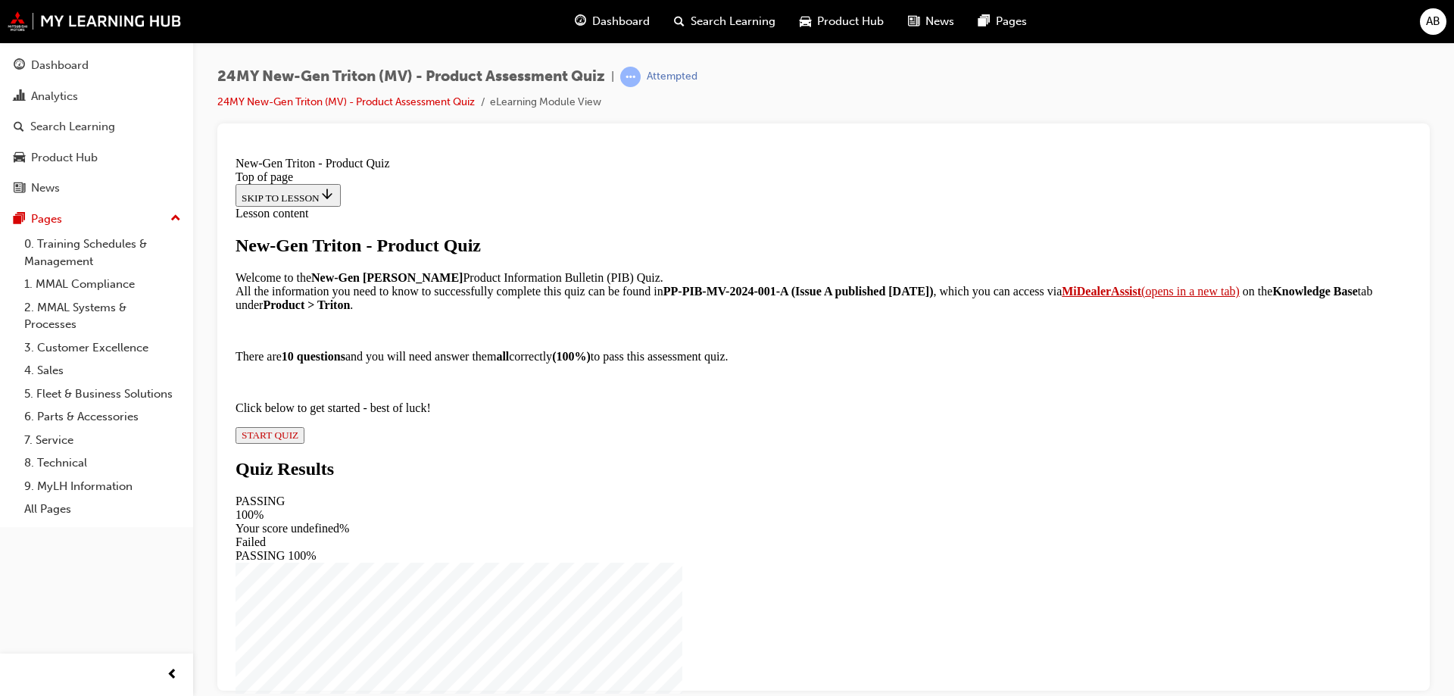
click at [298, 440] on span "START QUIZ" at bounding box center [270, 434] width 57 height 11
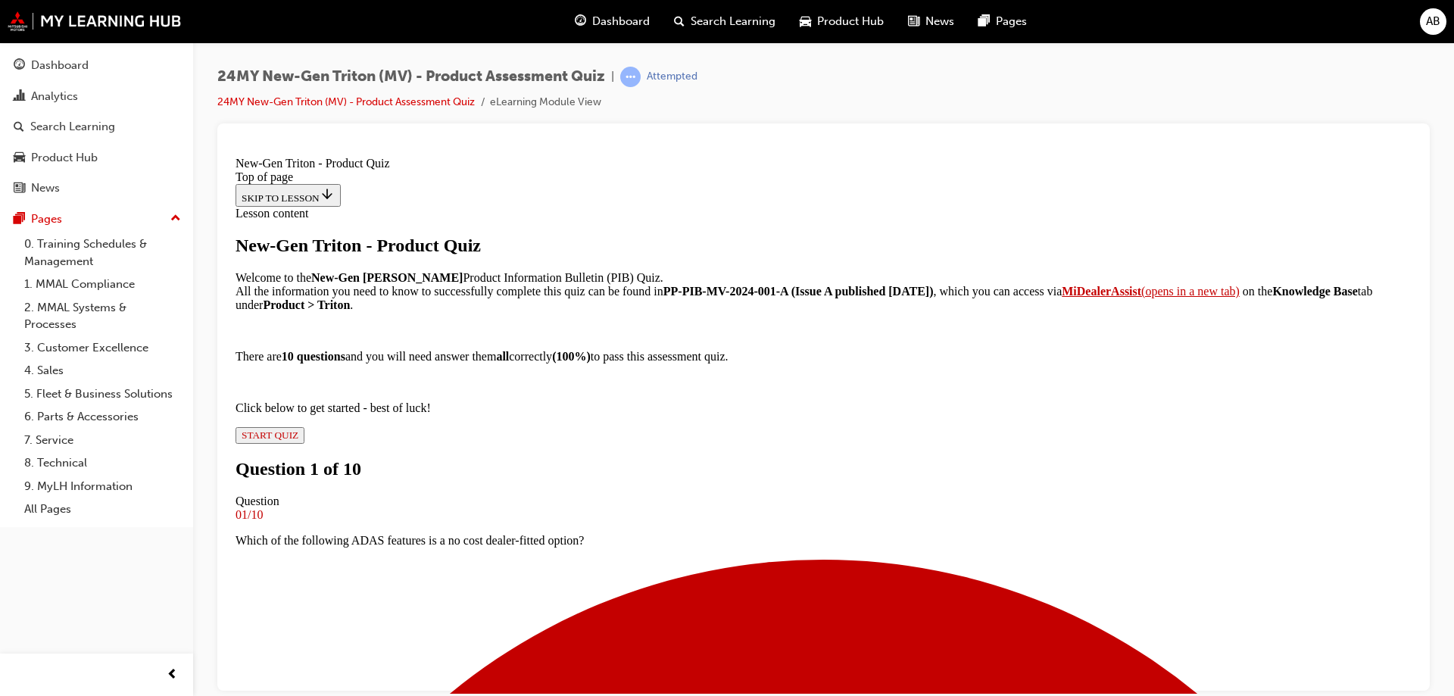
scroll to position [78, 0]
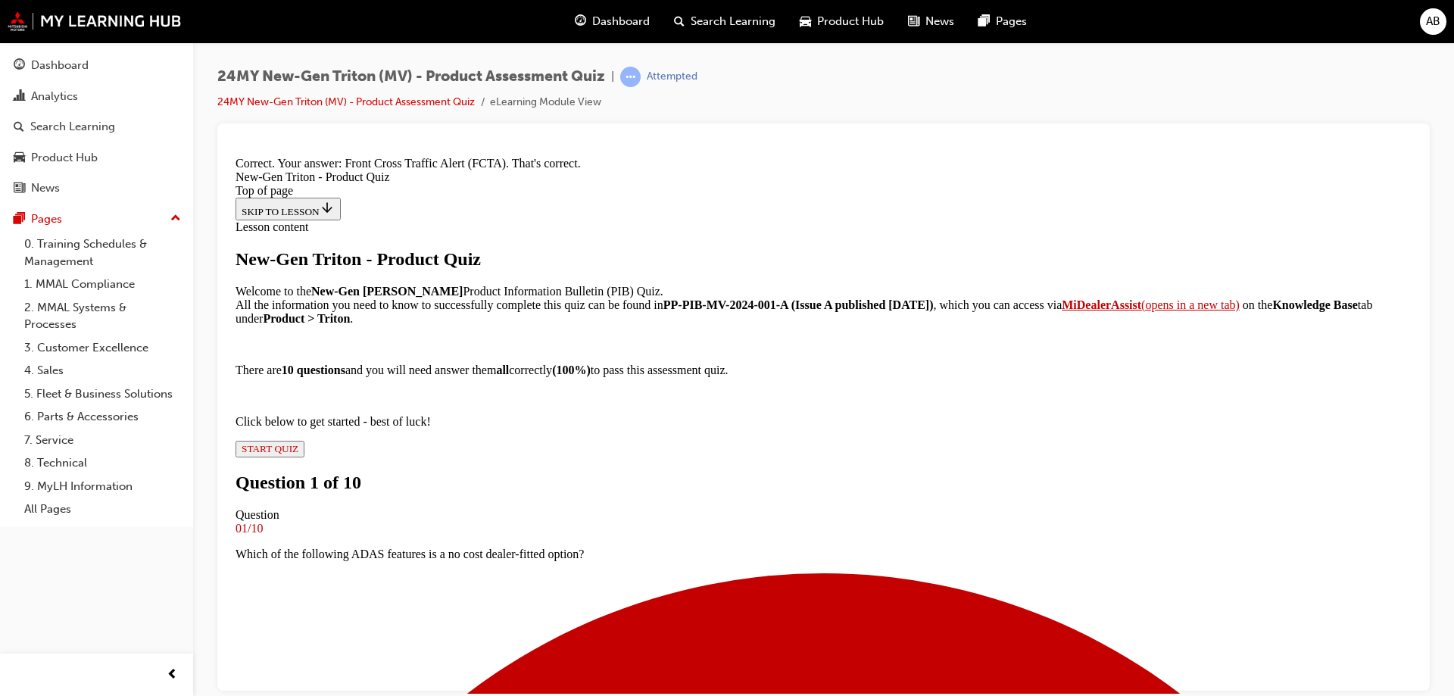
scroll to position [343, 0]
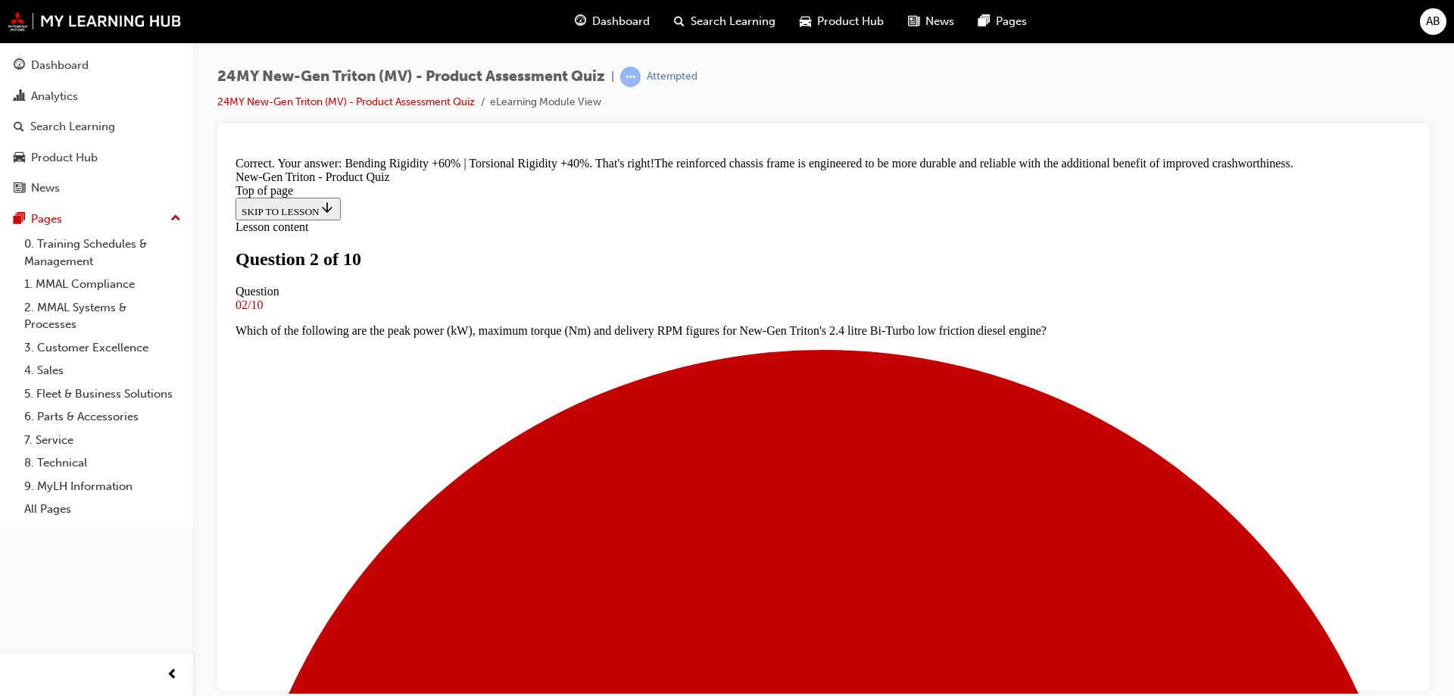
scroll to position [272, 0]
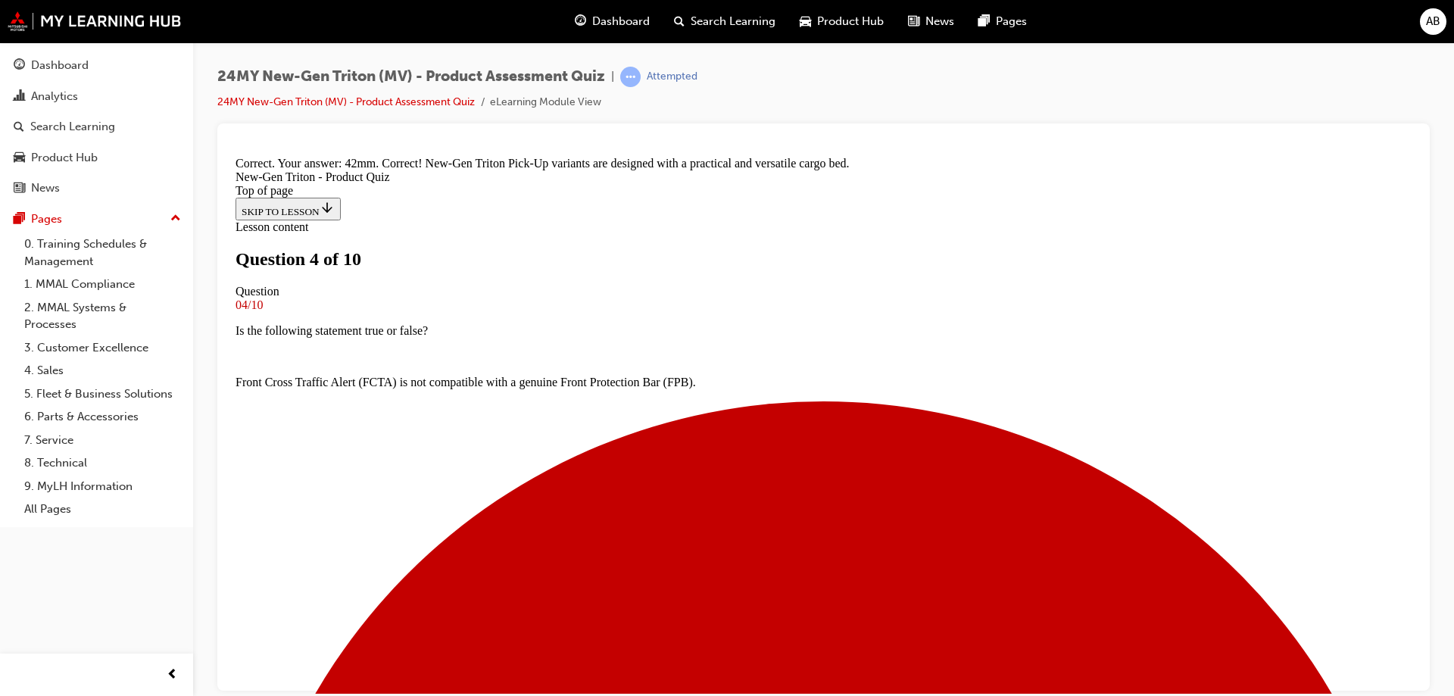
scroll to position [423, 0]
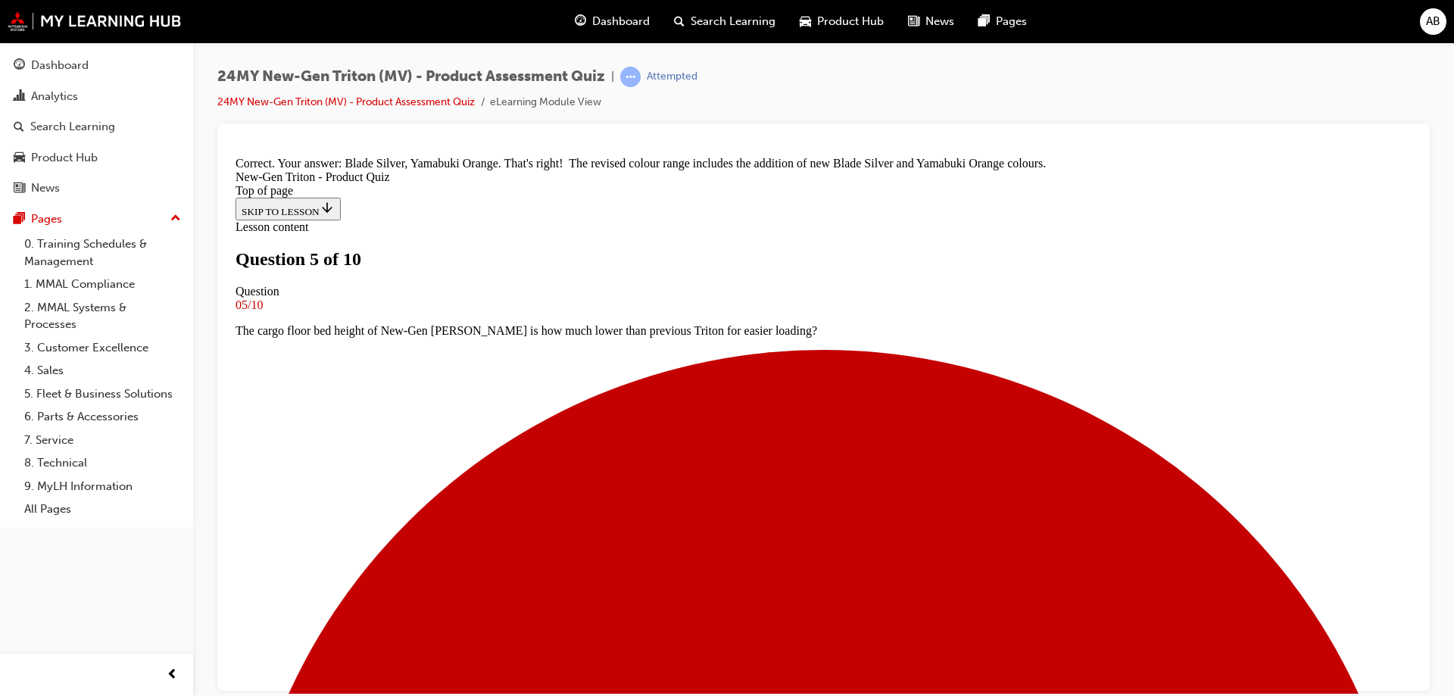
scroll to position [439, 0]
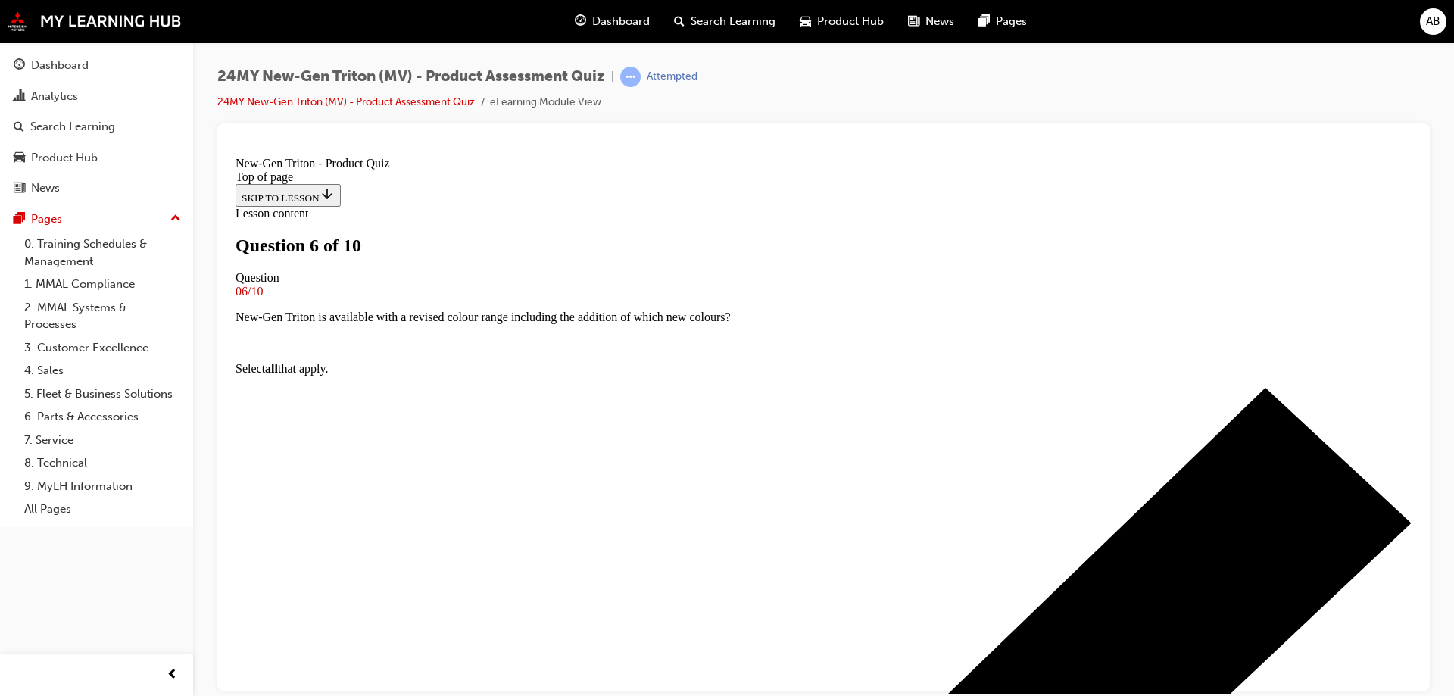
scroll to position [2, 0]
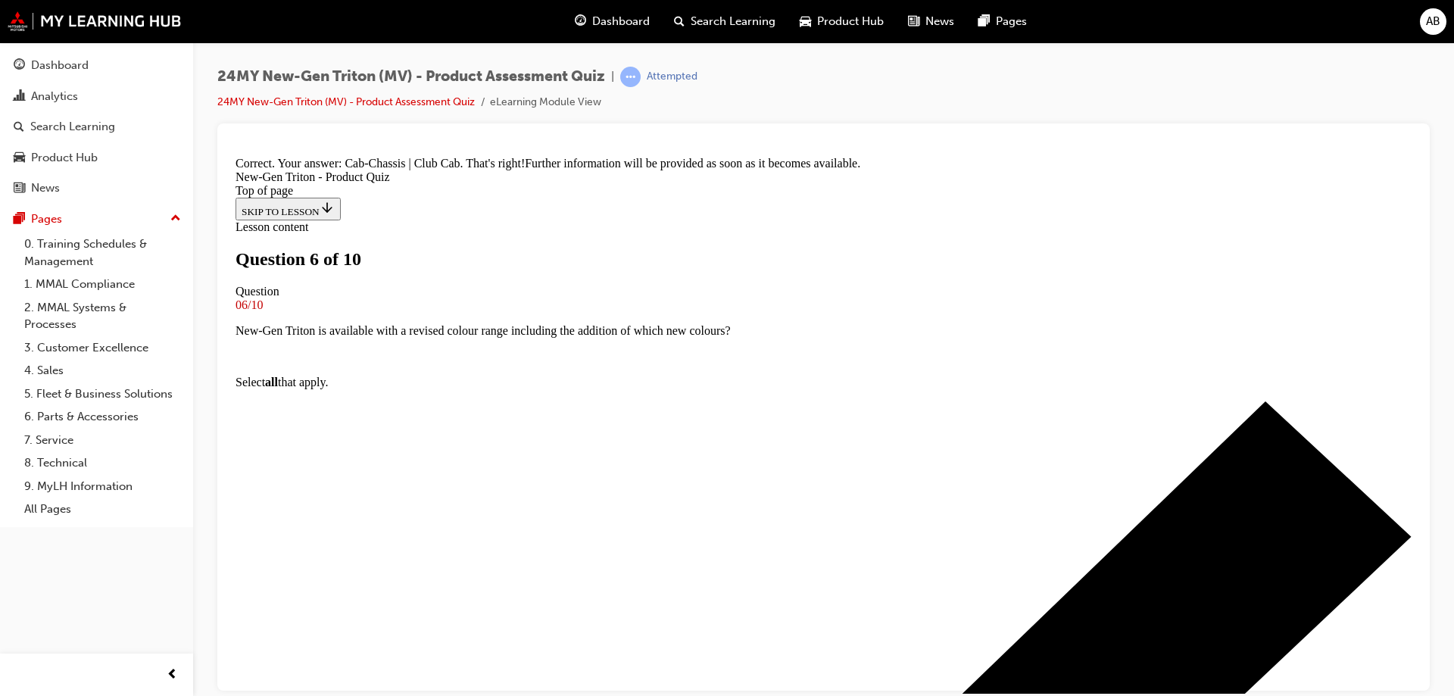
scroll to position [404, 0]
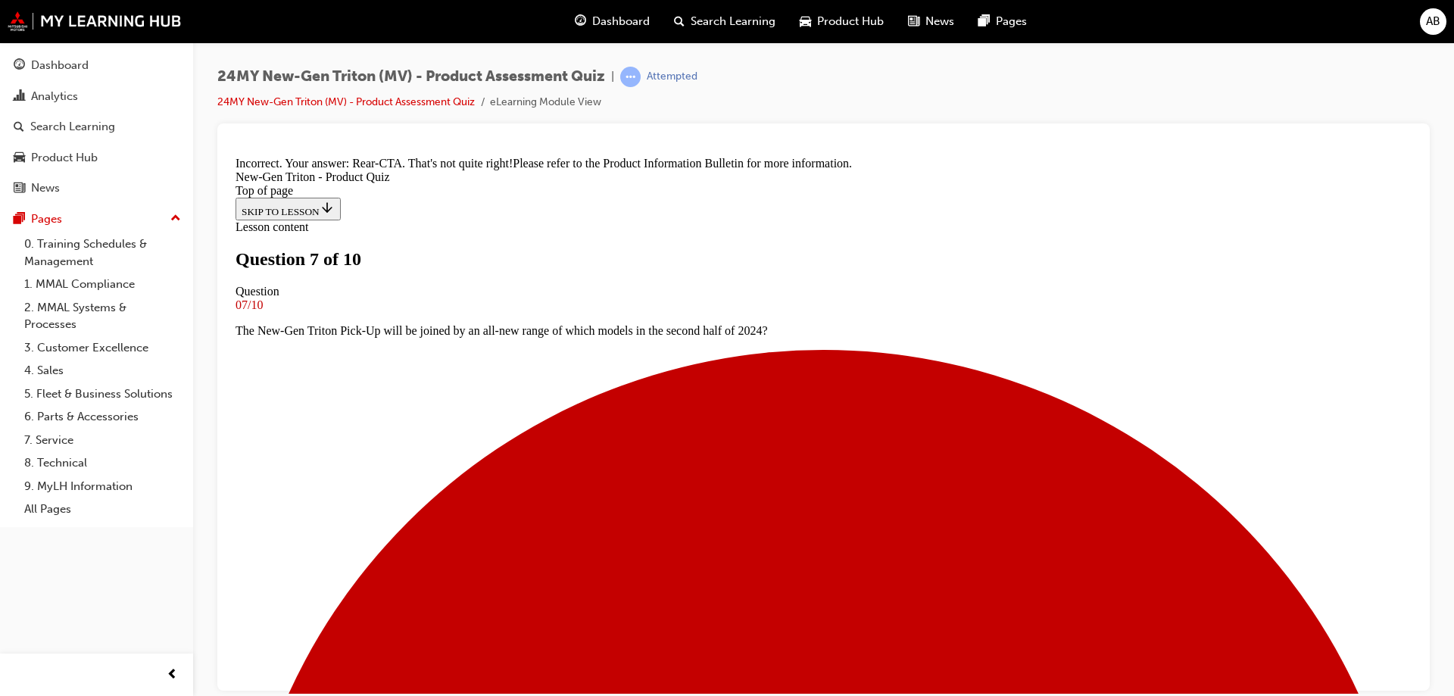
scroll to position [430, 0]
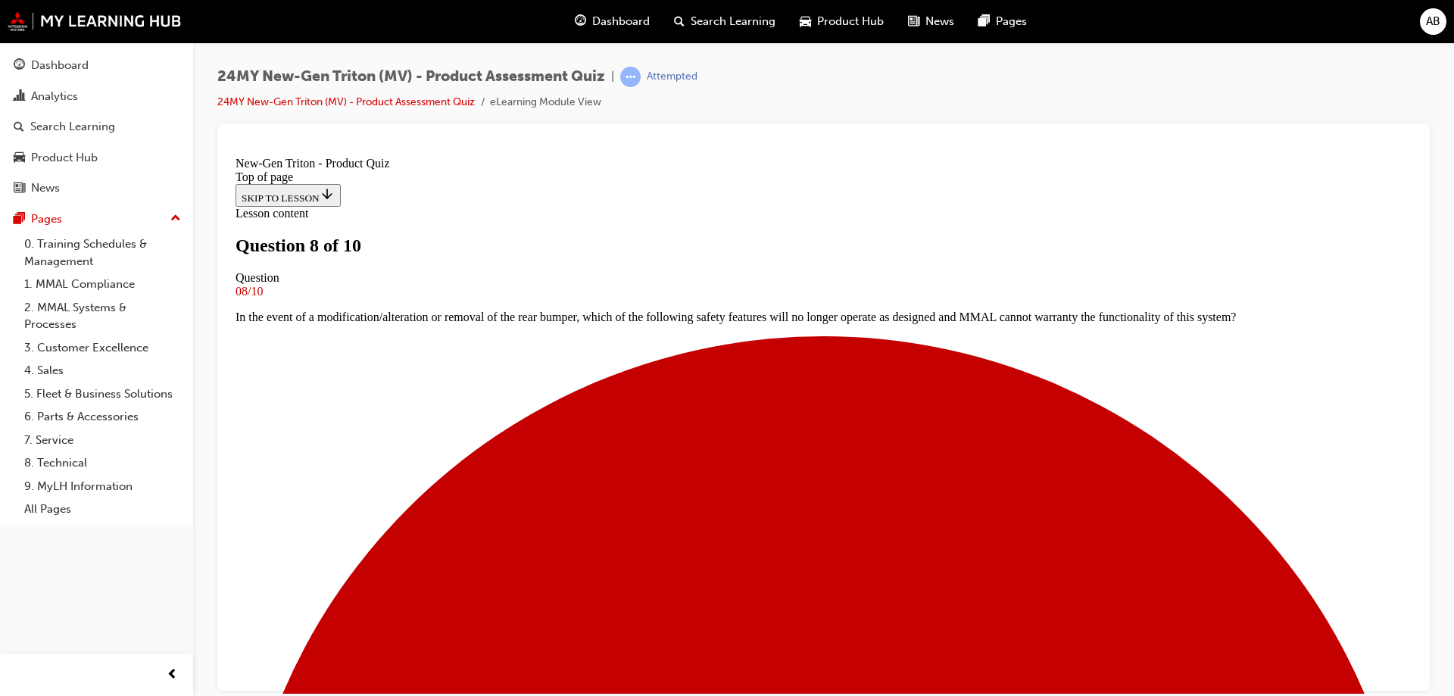
scroll to position [246, 0]
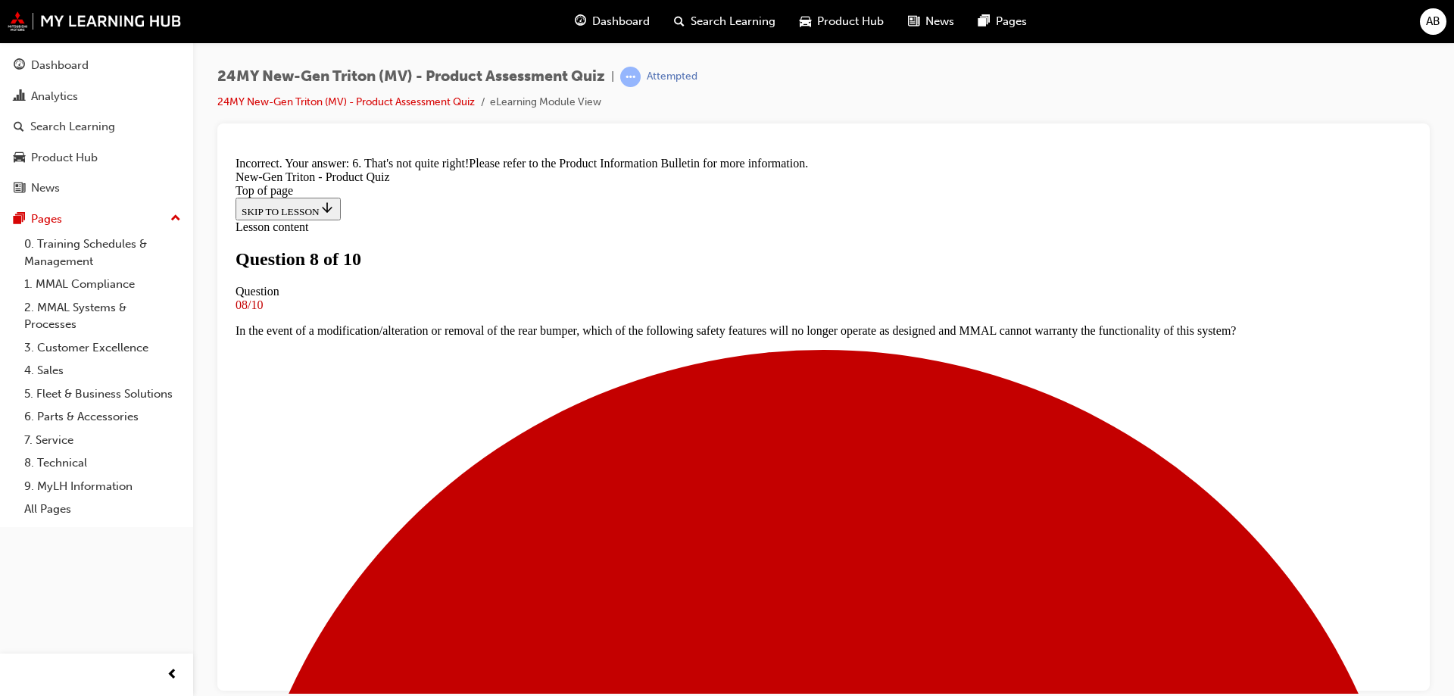
scroll to position [404, 0]
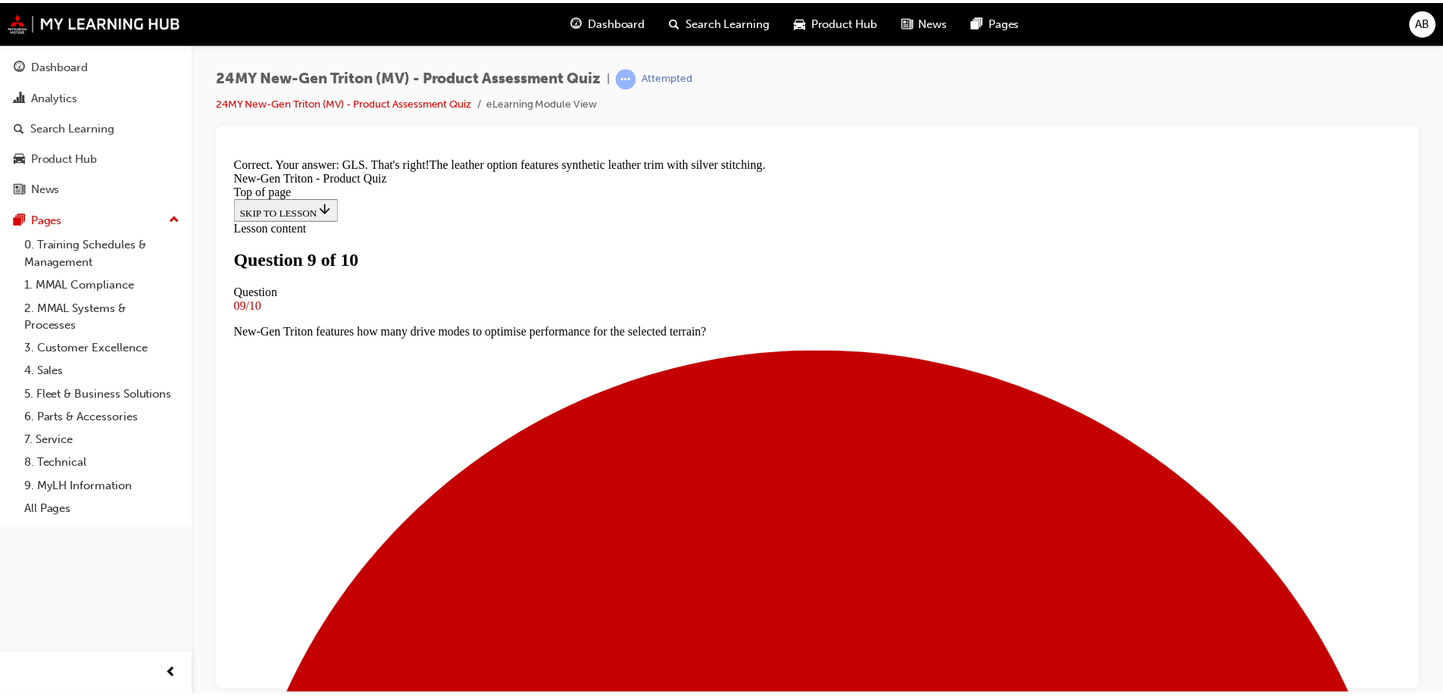
scroll to position [379, 0]
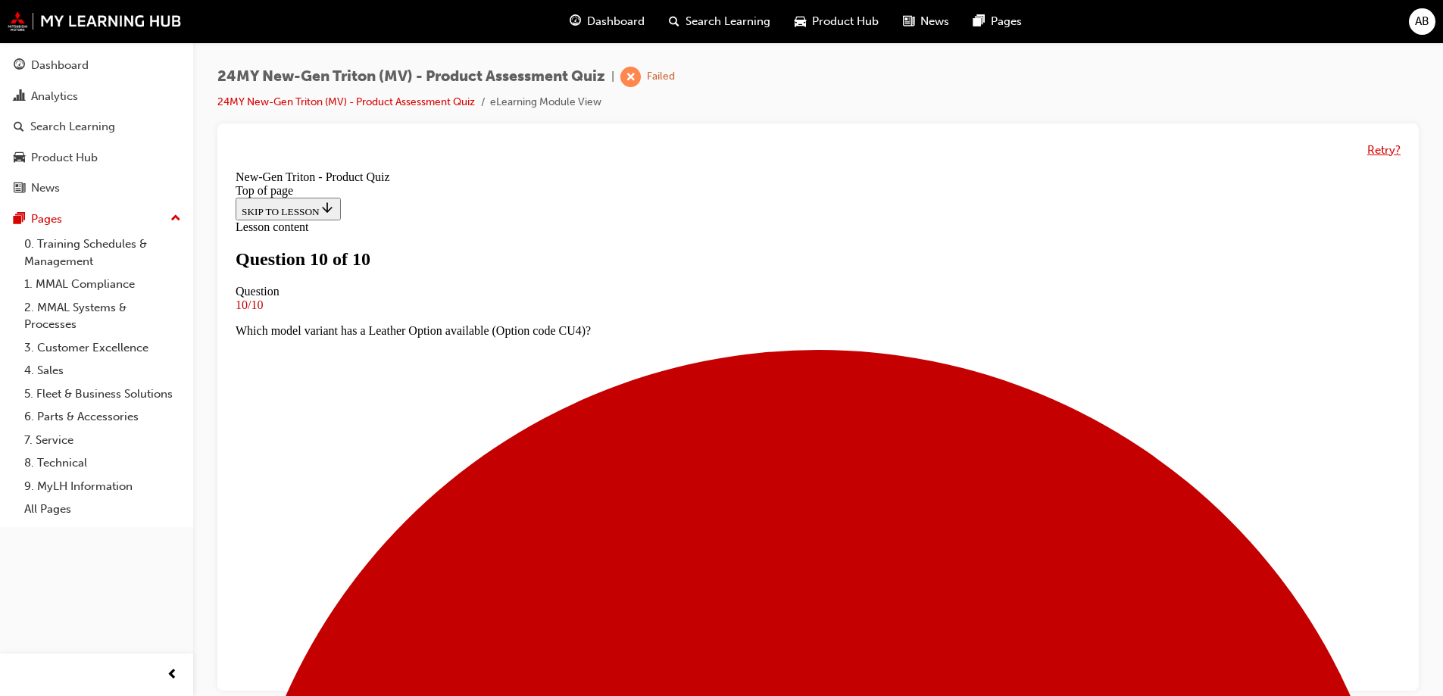
click at [1369, 143] on button "Retry?" at bounding box center [1383, 150] width 33 height 17
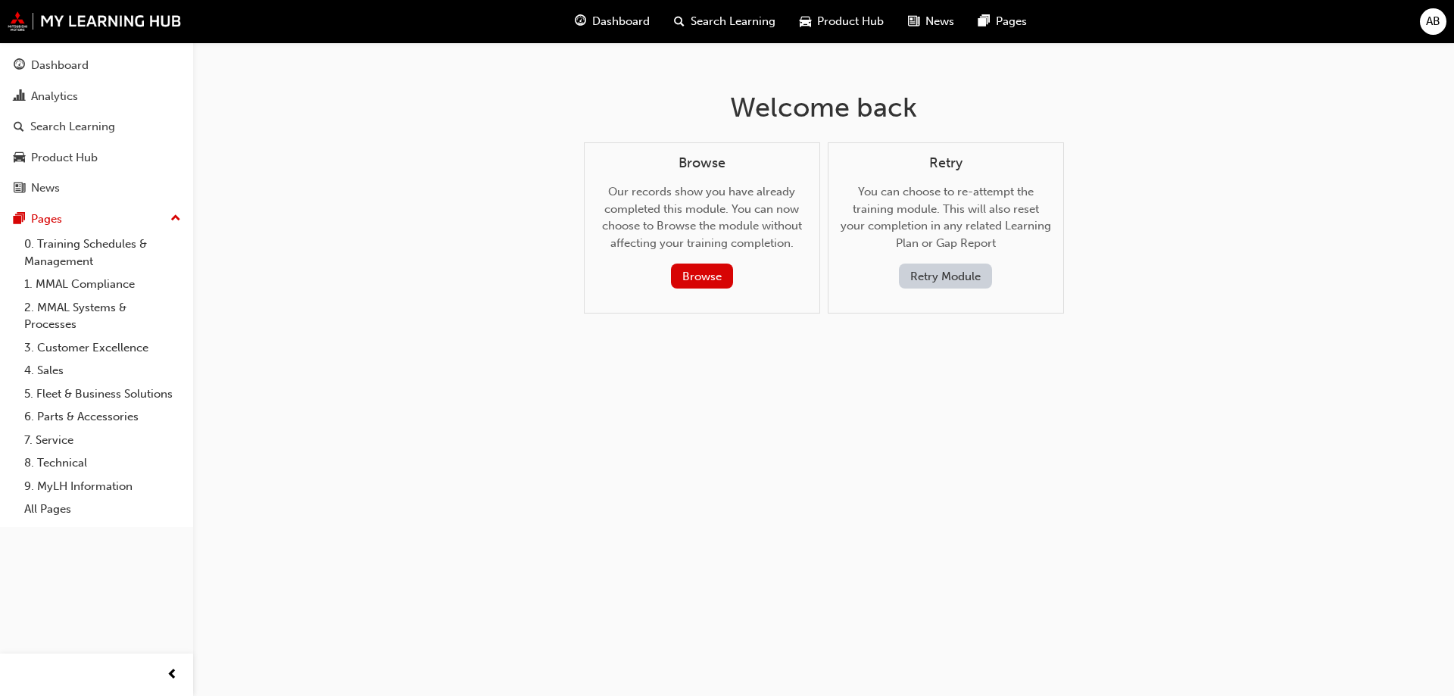
click at [952, 273] on button "Retry Module" at bounding box center [945, 276] width 93 height 25
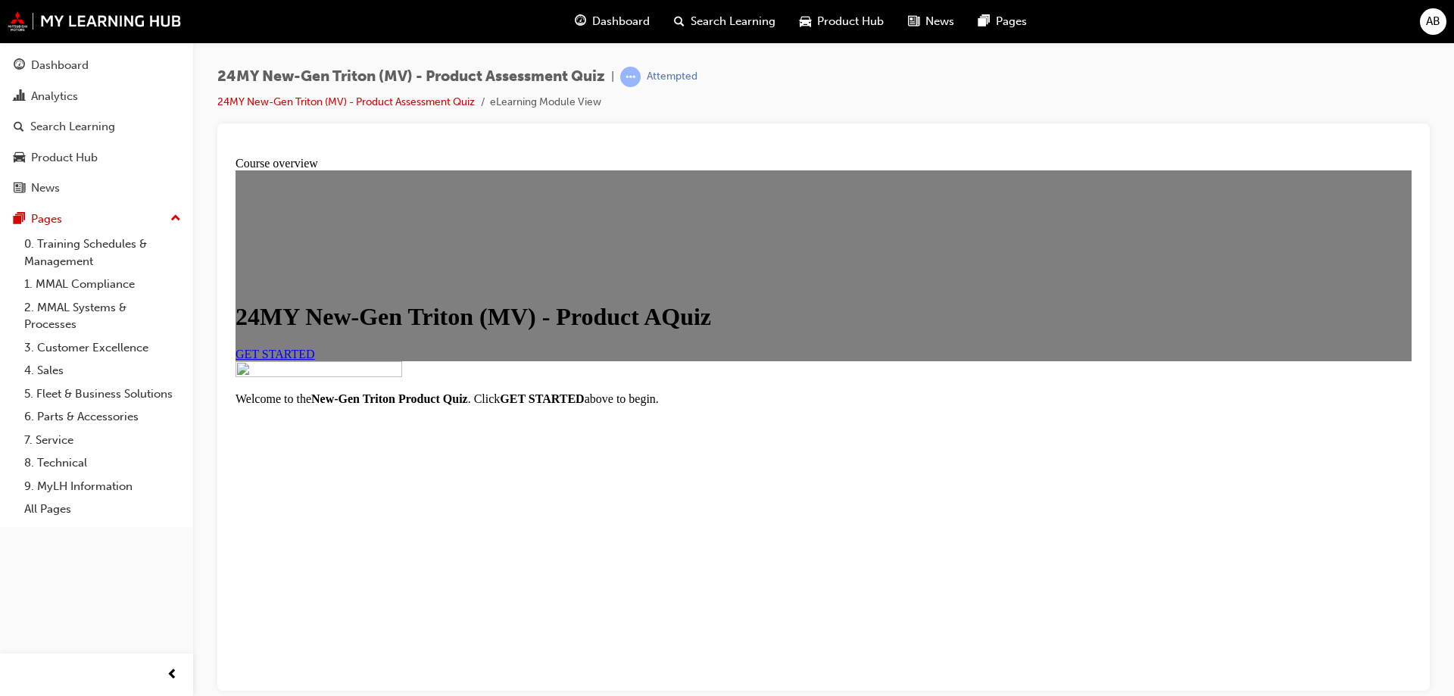
scroll to position [173, 0]
click at [315, 347] on span "GET STARTED" at bounding box center [276, 353] width 80 height 13
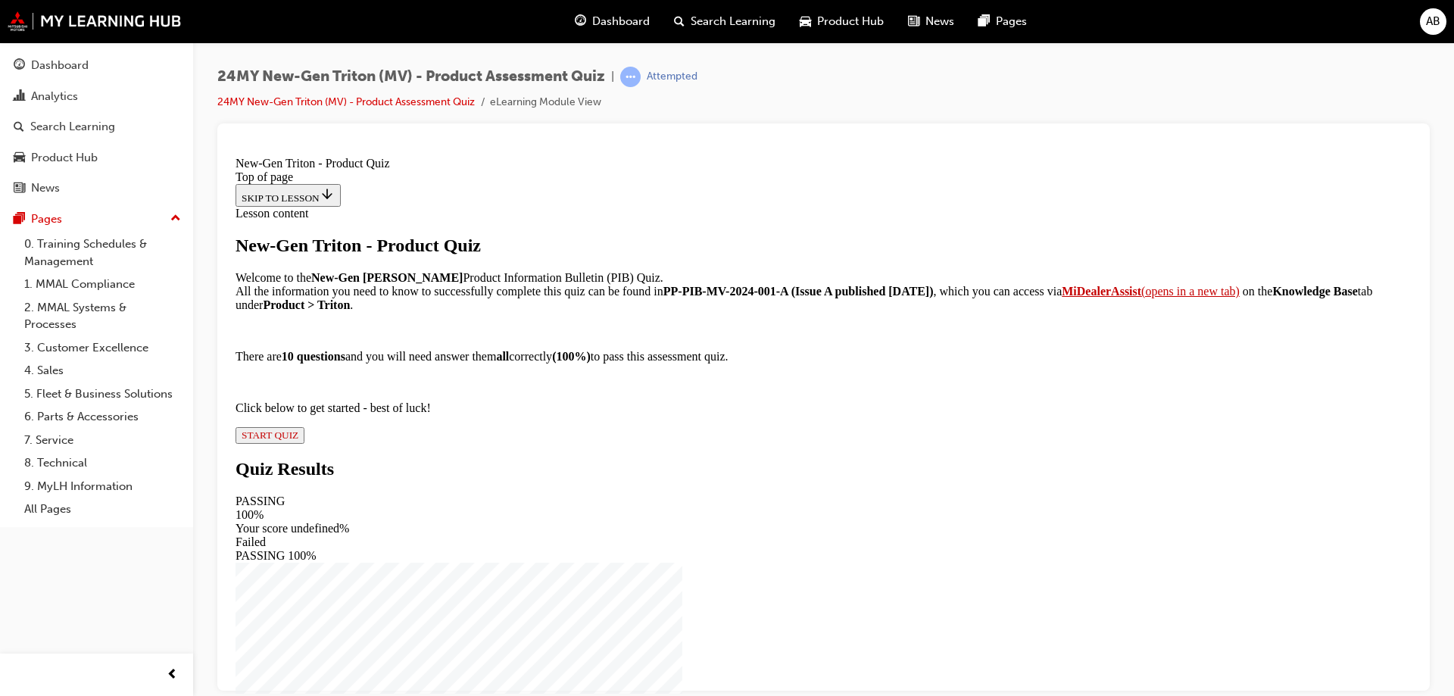
click at [298, 440] on span "START QUIZ" at bounding box center [270, 434] width 57 height 11
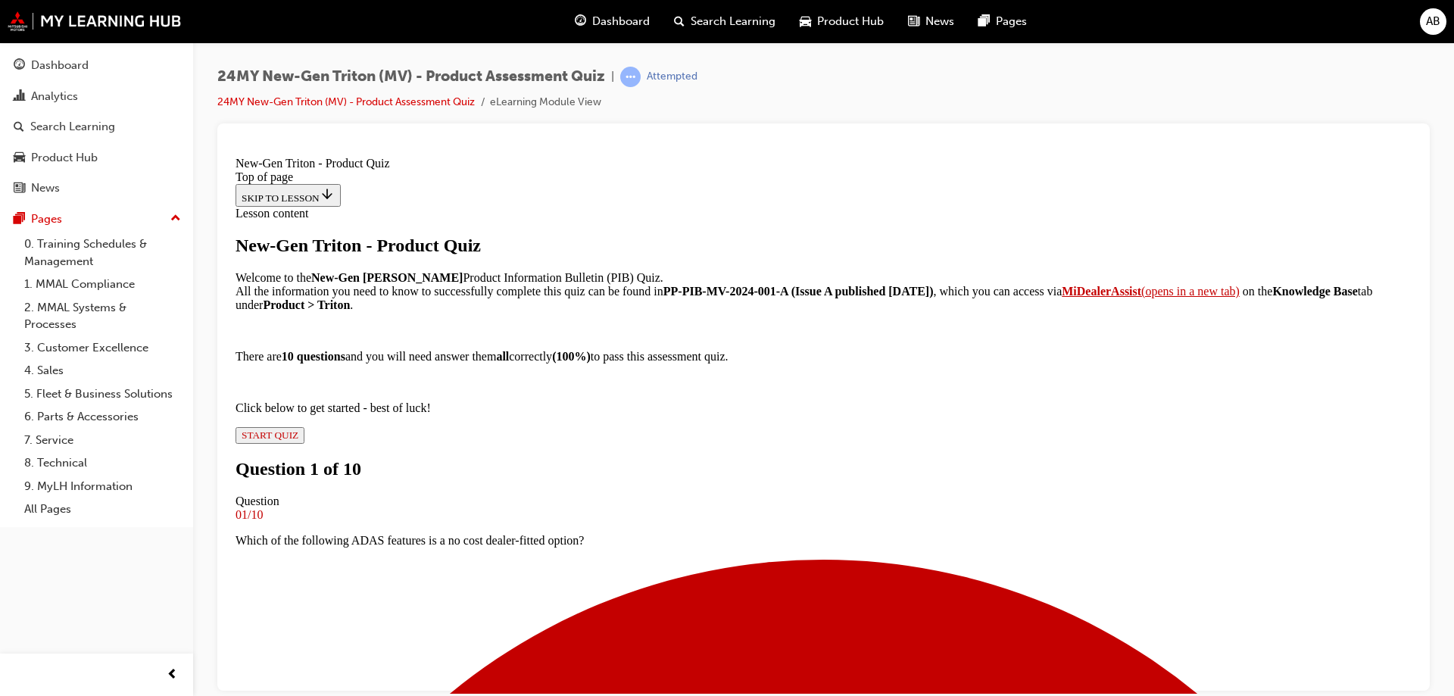
scroll to position [2, 0]
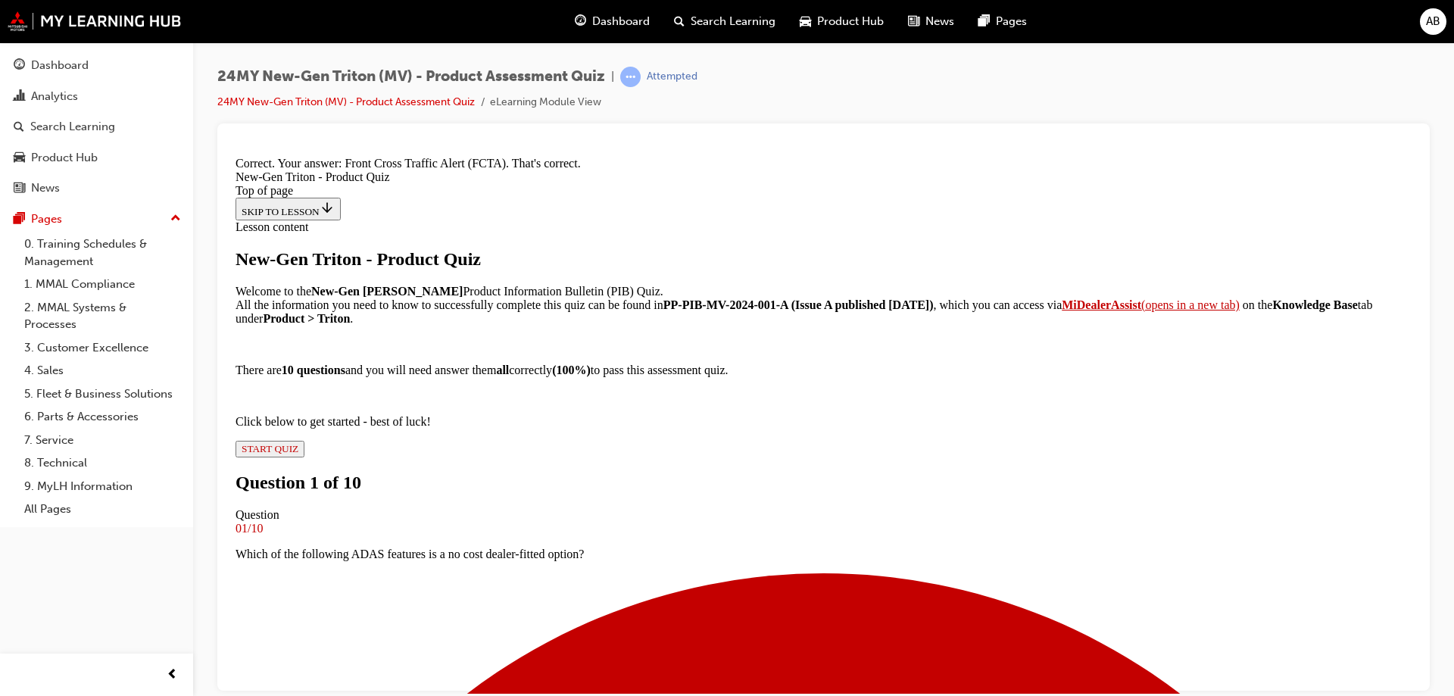
scroll to position [332, 0]
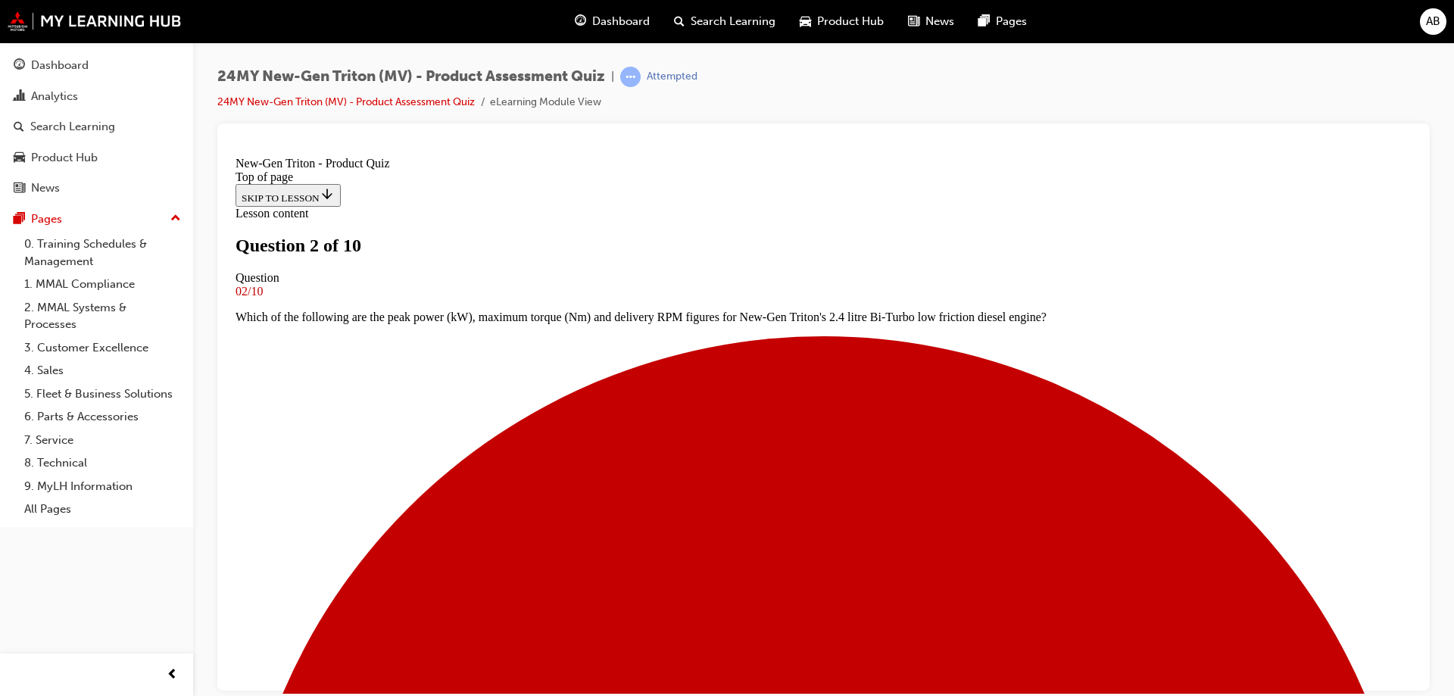
scroll to position [272, 0]
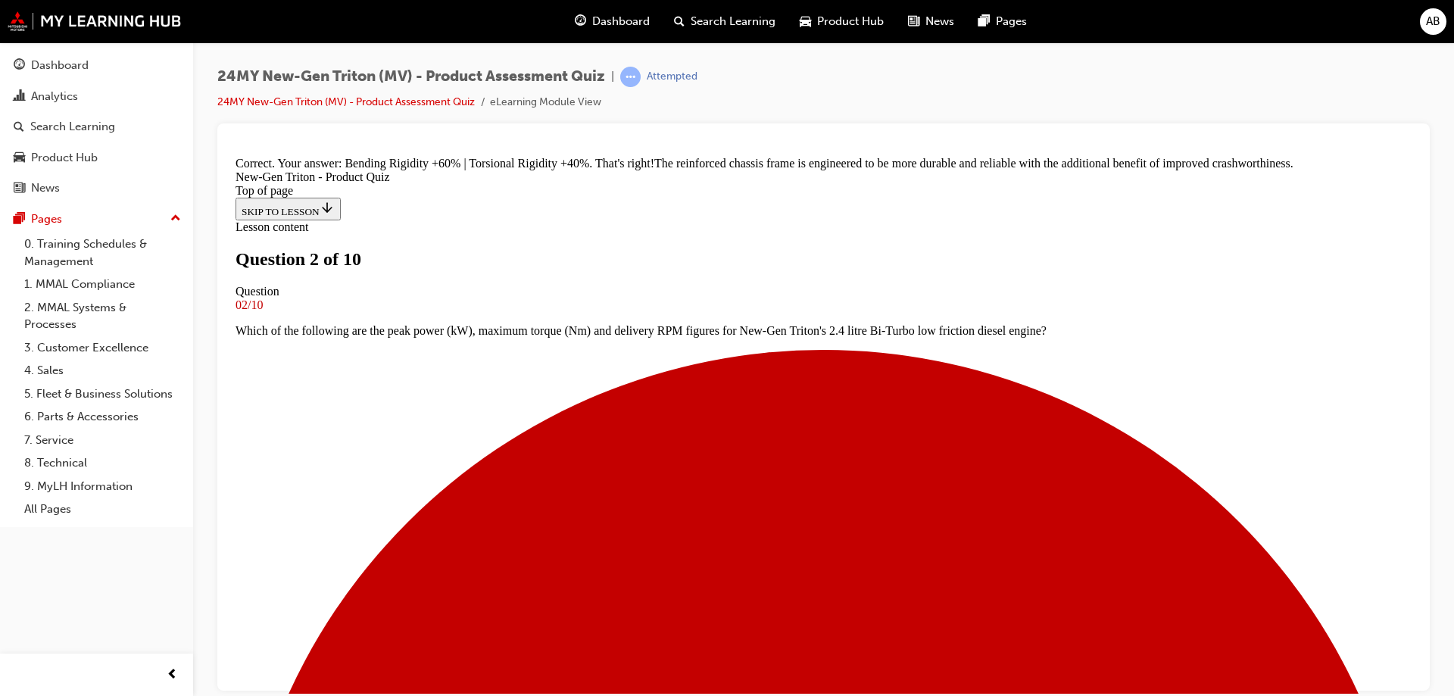
scroll to position [448, 0]
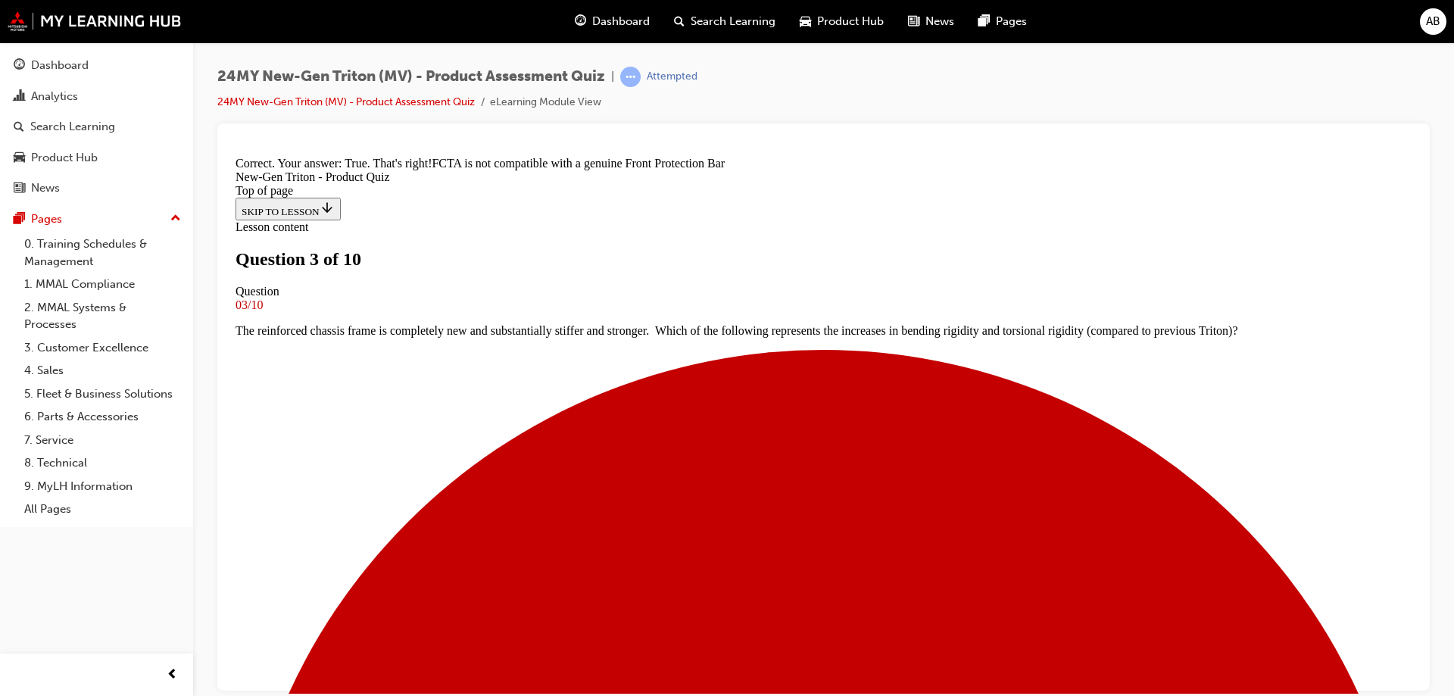
scroll to position [274, 0]
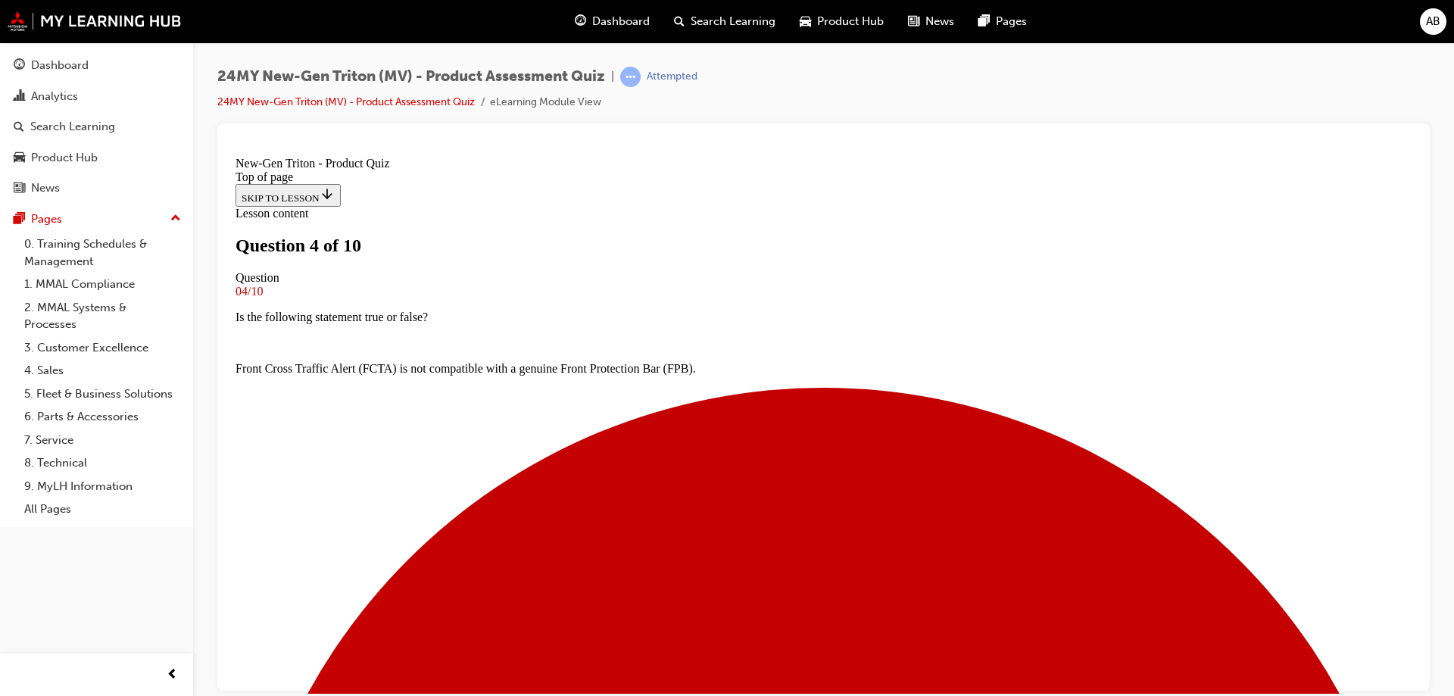
scroll to position [2, 0]
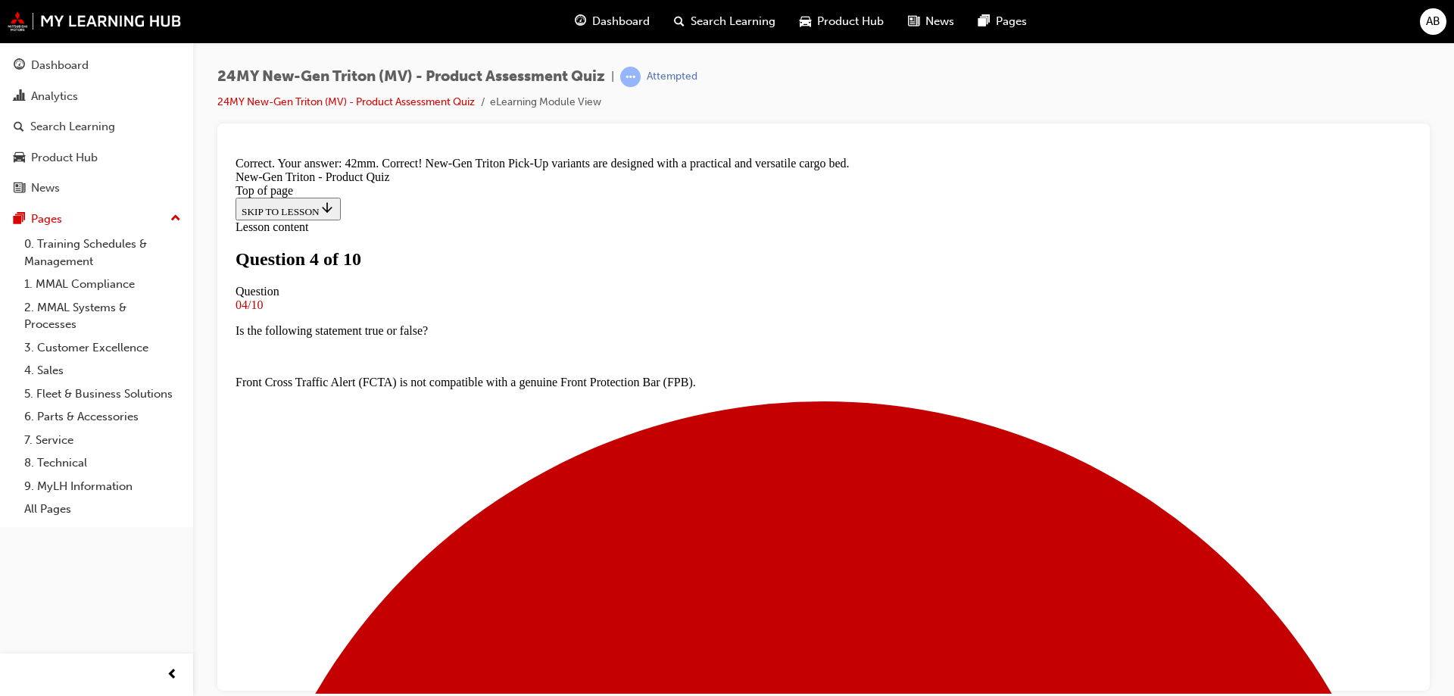
scroll to position [423, 0]
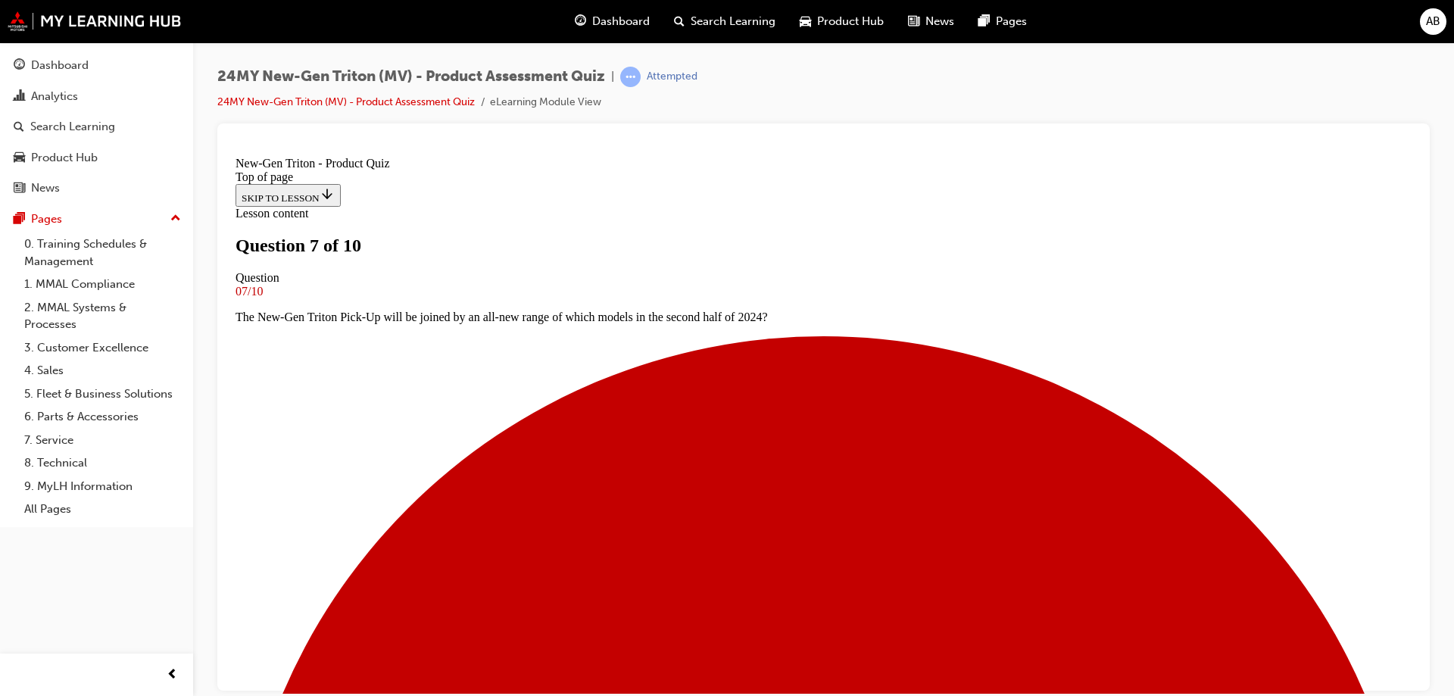
scroll to position [154, 0]
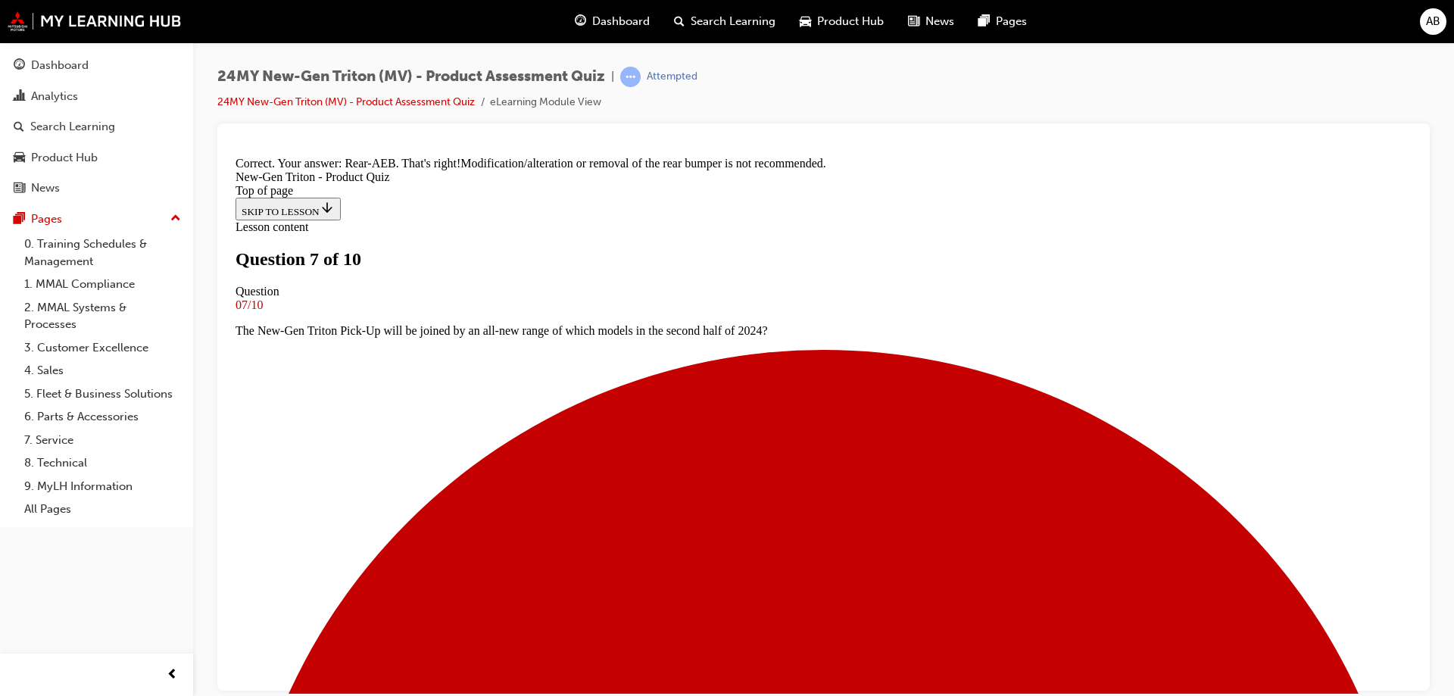
scroll to position [448, 0]
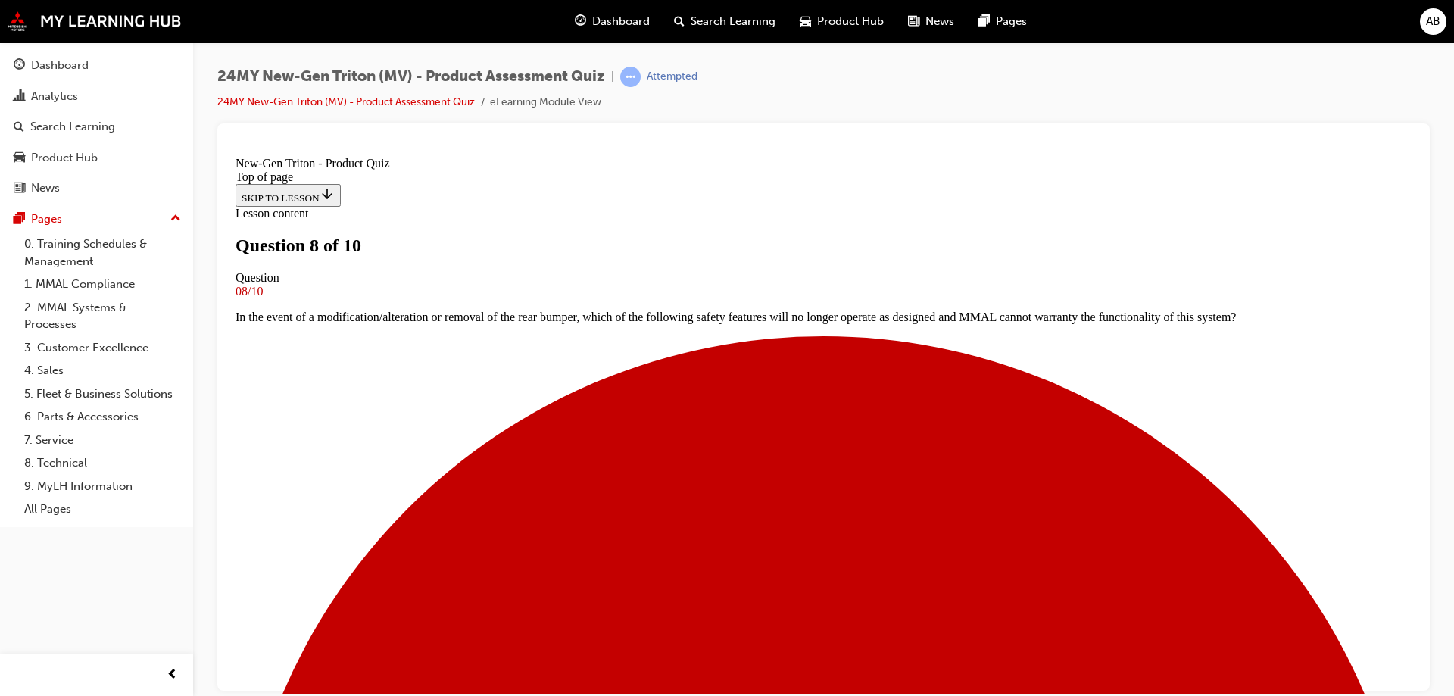
scroll to position [154, 0]
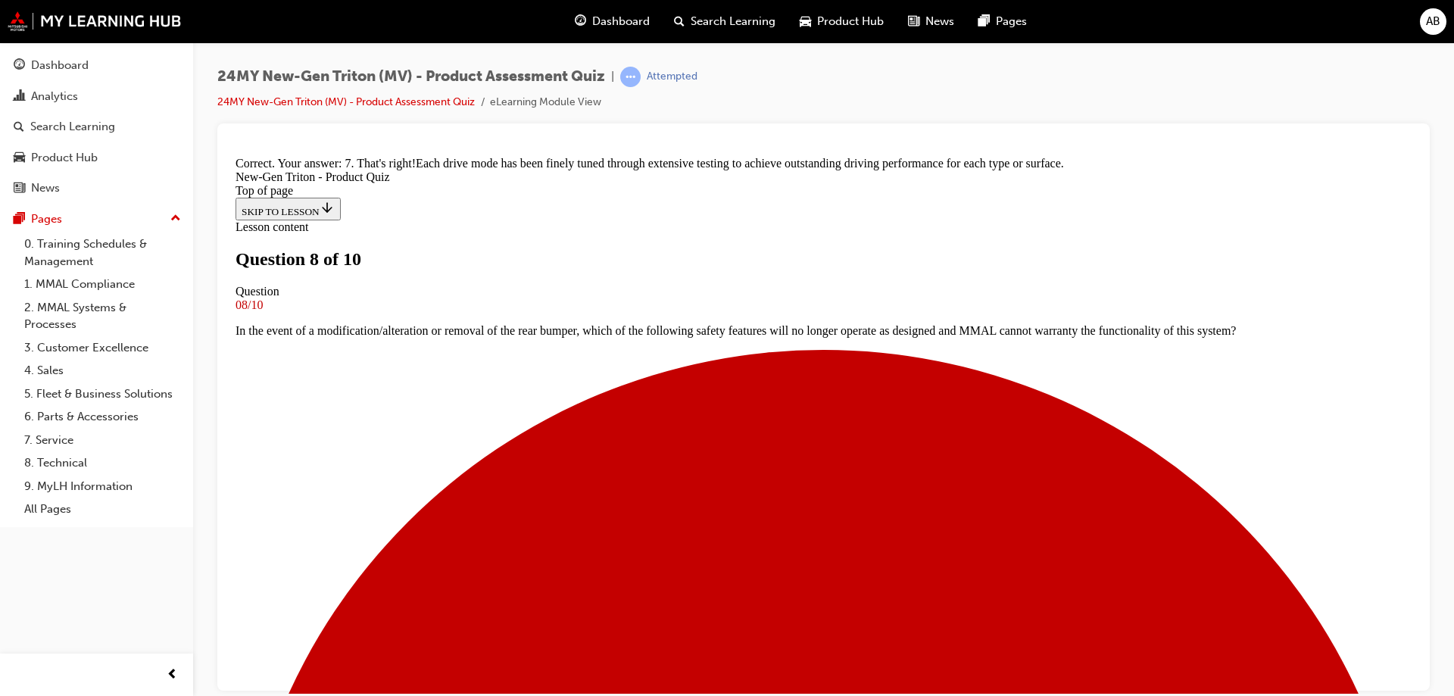
scroll to position [423, 0]
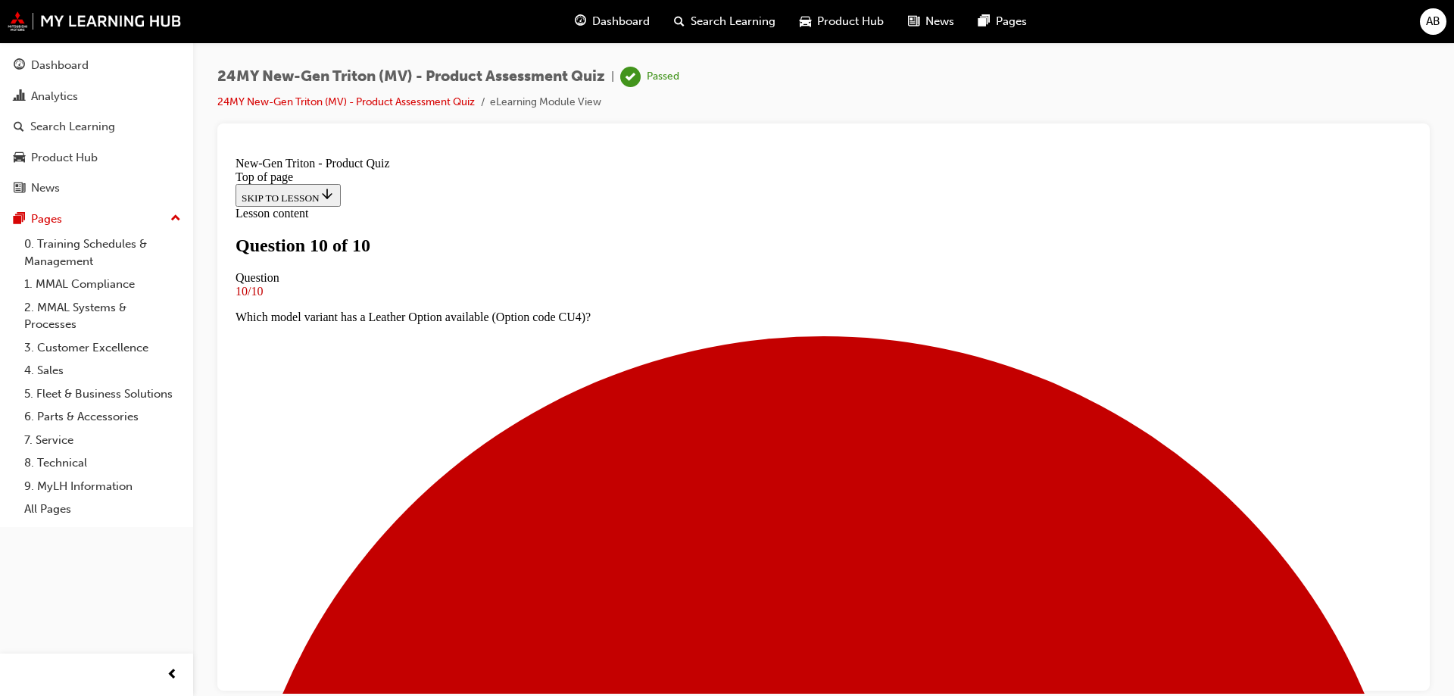
scroll to position [229, 0]
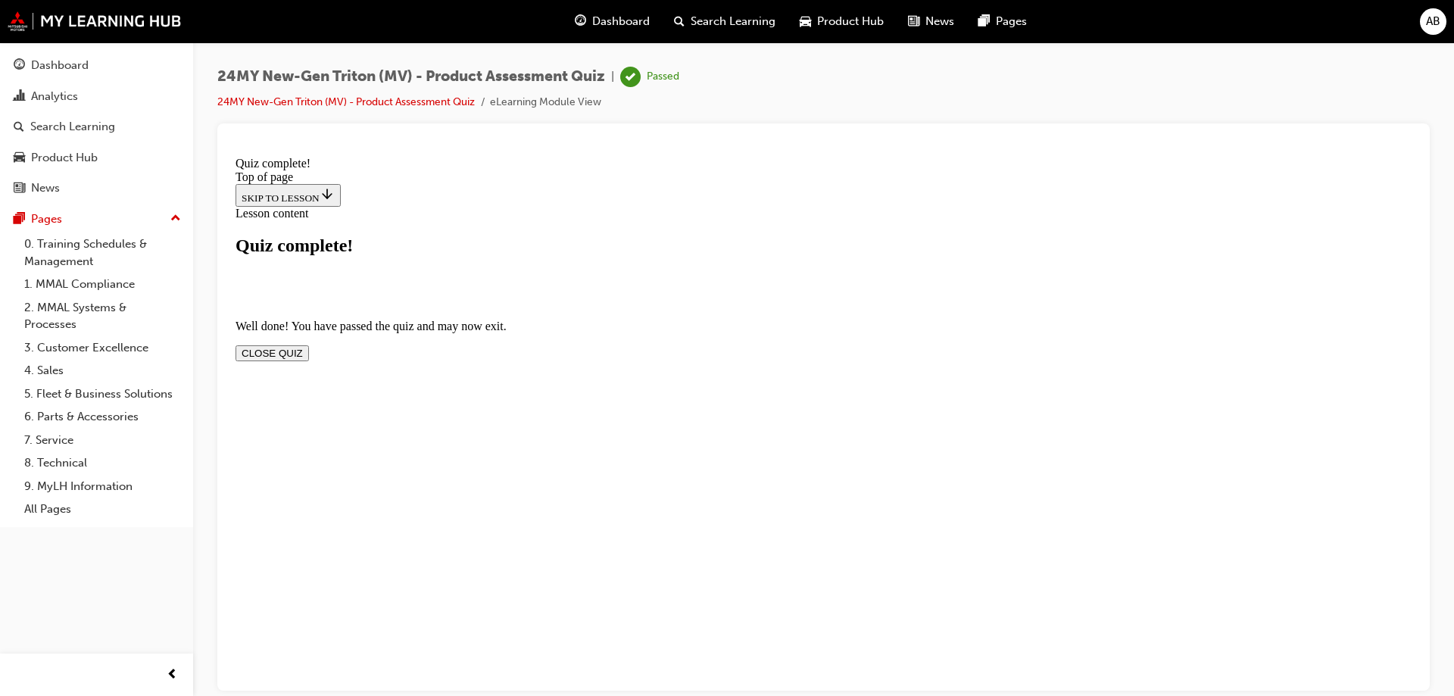
click at [309, 345] on button "CLOSE QUIZ" at bounding box center [272, 353] width 73 height 16
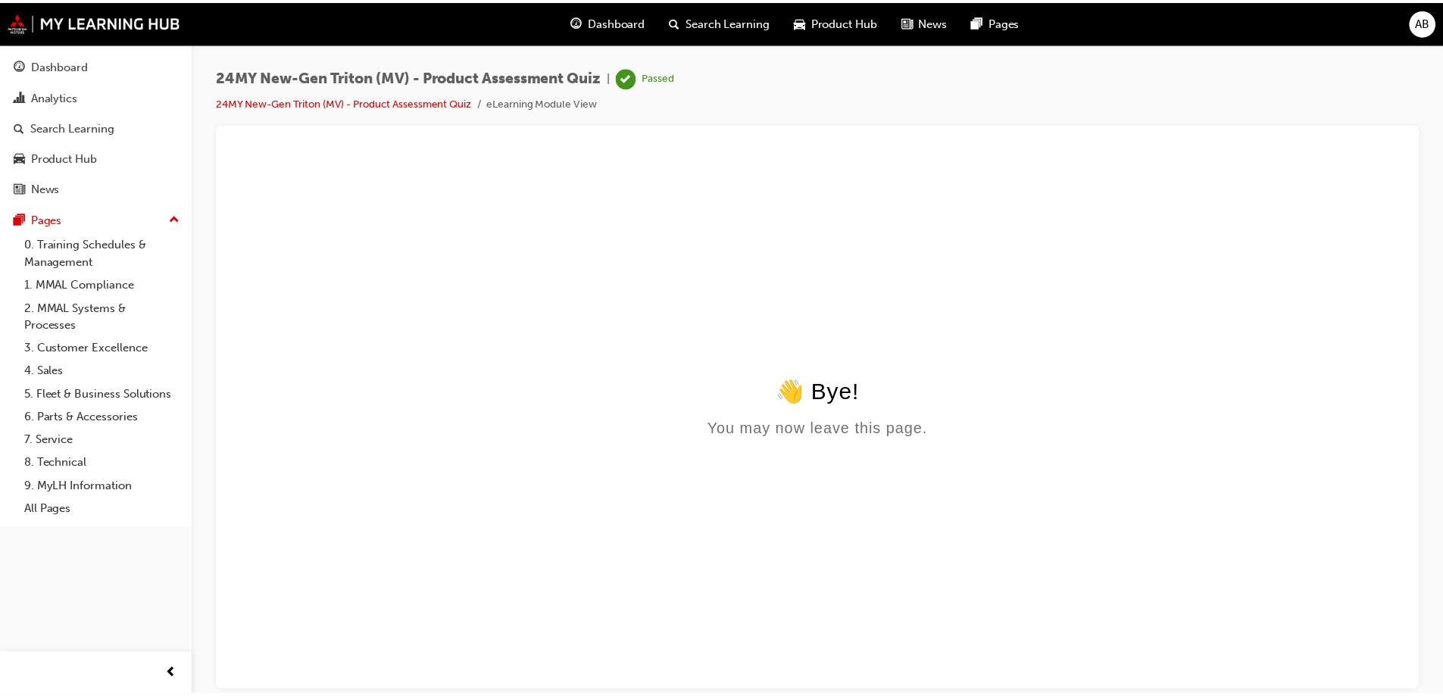
scroll to position [0, 0]
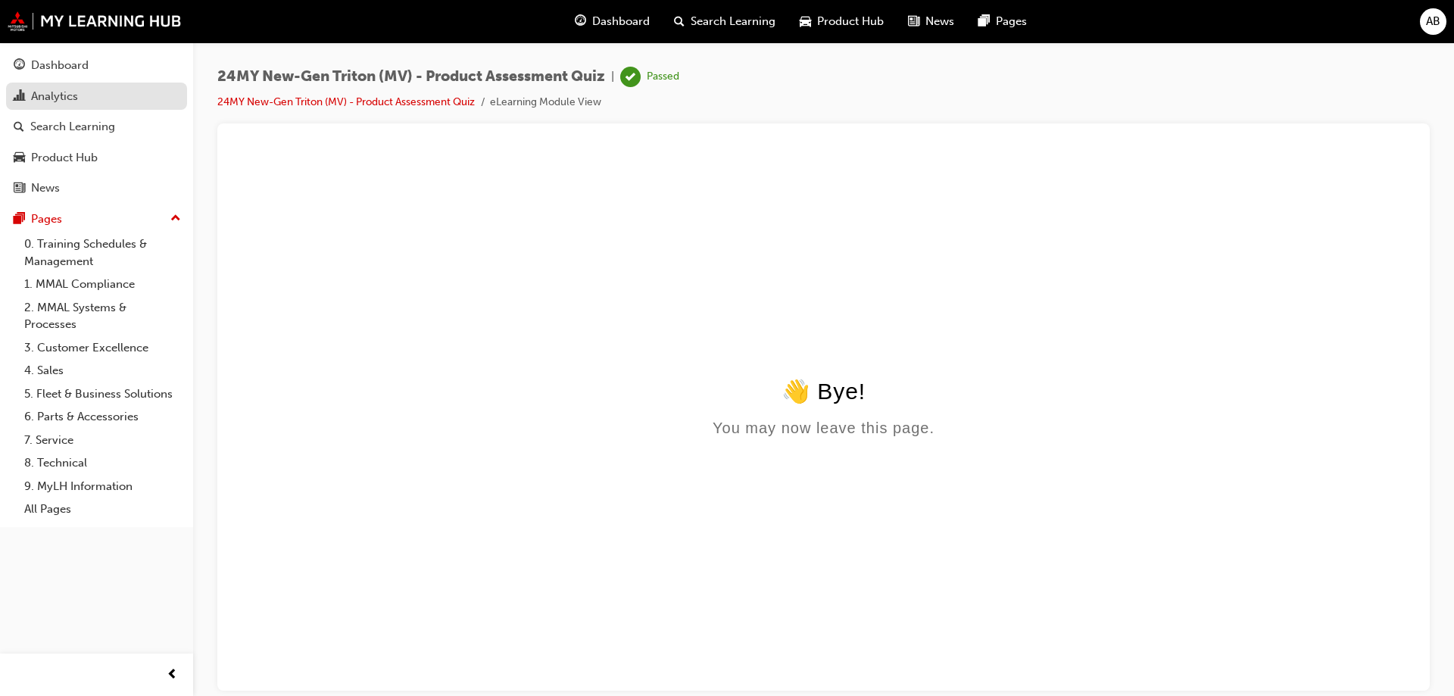
click at [117, 95] on div "Analytics" at bounding box center [97, 96] width 166 height 19
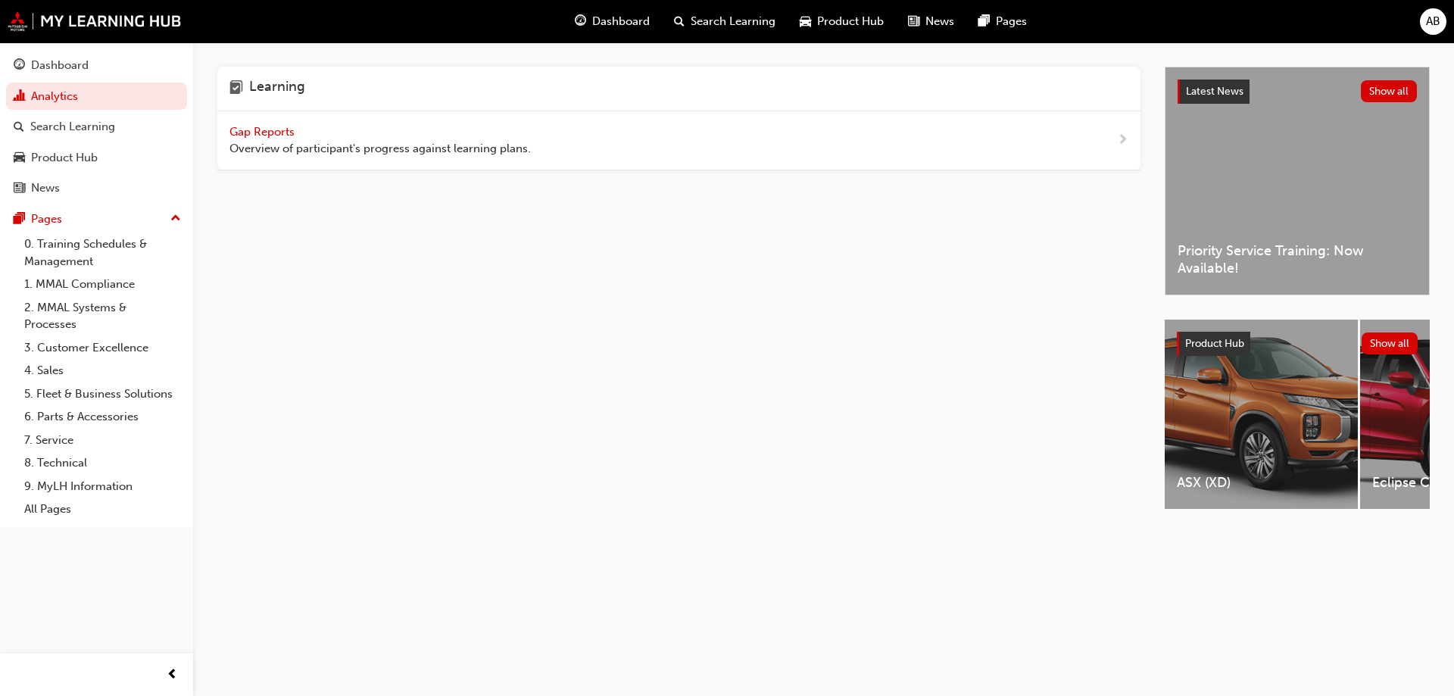
click at [336, 137] on div "Gap Reports Overview of participant's progress against learning plans." at bounding box center [379, 140] width 301 height 34
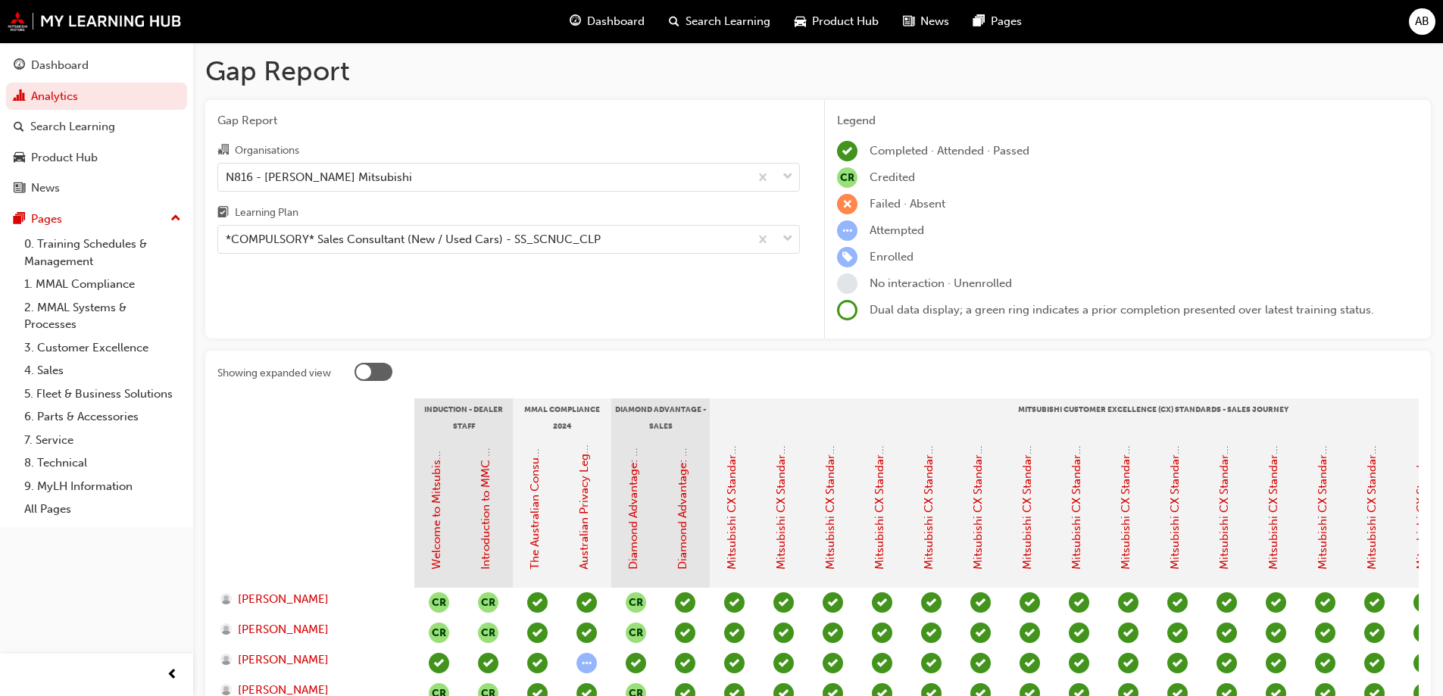
click at [388, 364] on div at bounding box center [373, 372] width 38 height 18
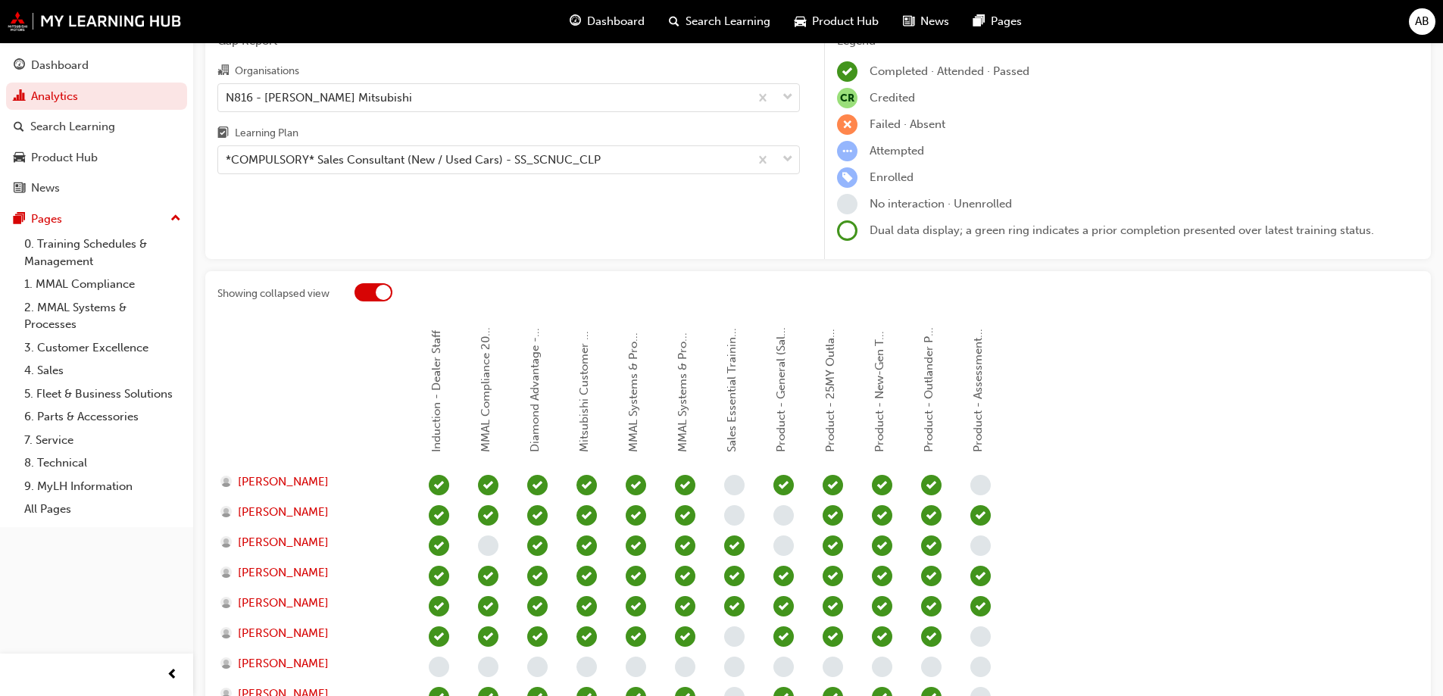
scroll to position [223, 0]
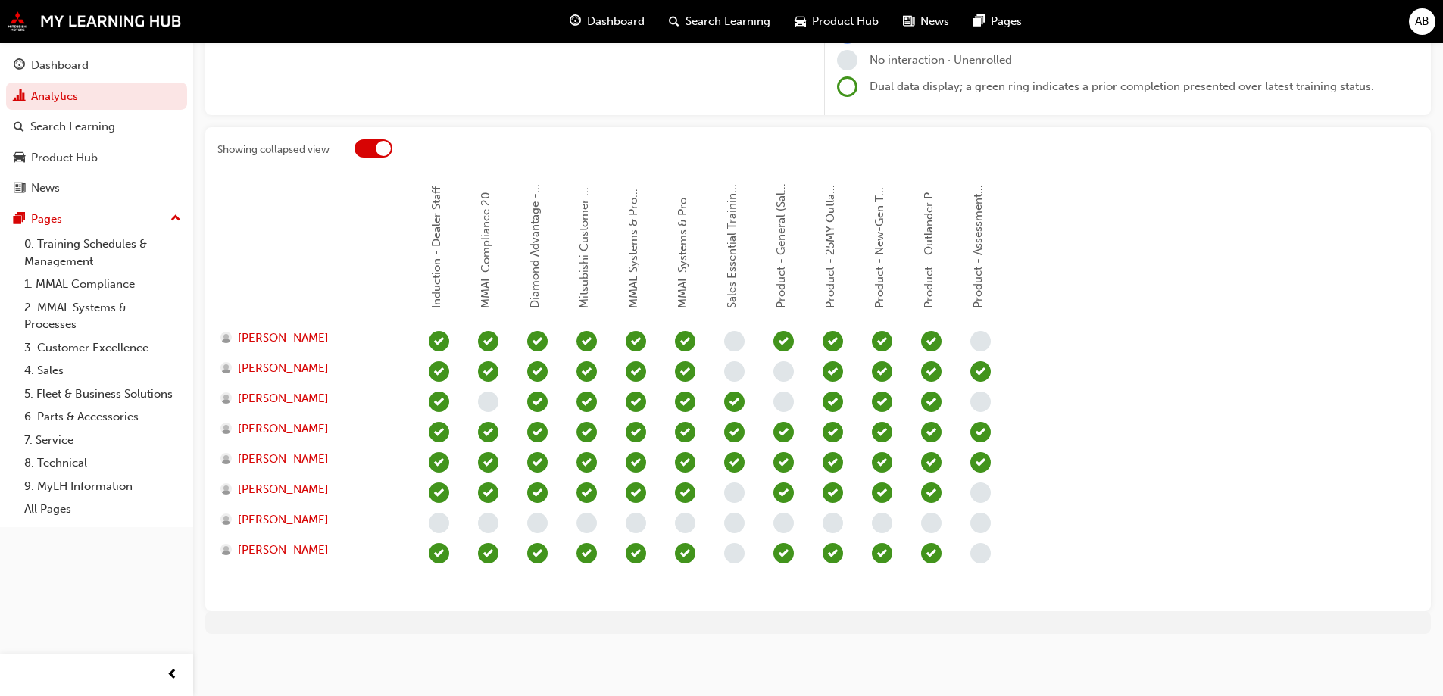
click at [372, 143] on div at bounding box center [373, 148] width 38 height 18
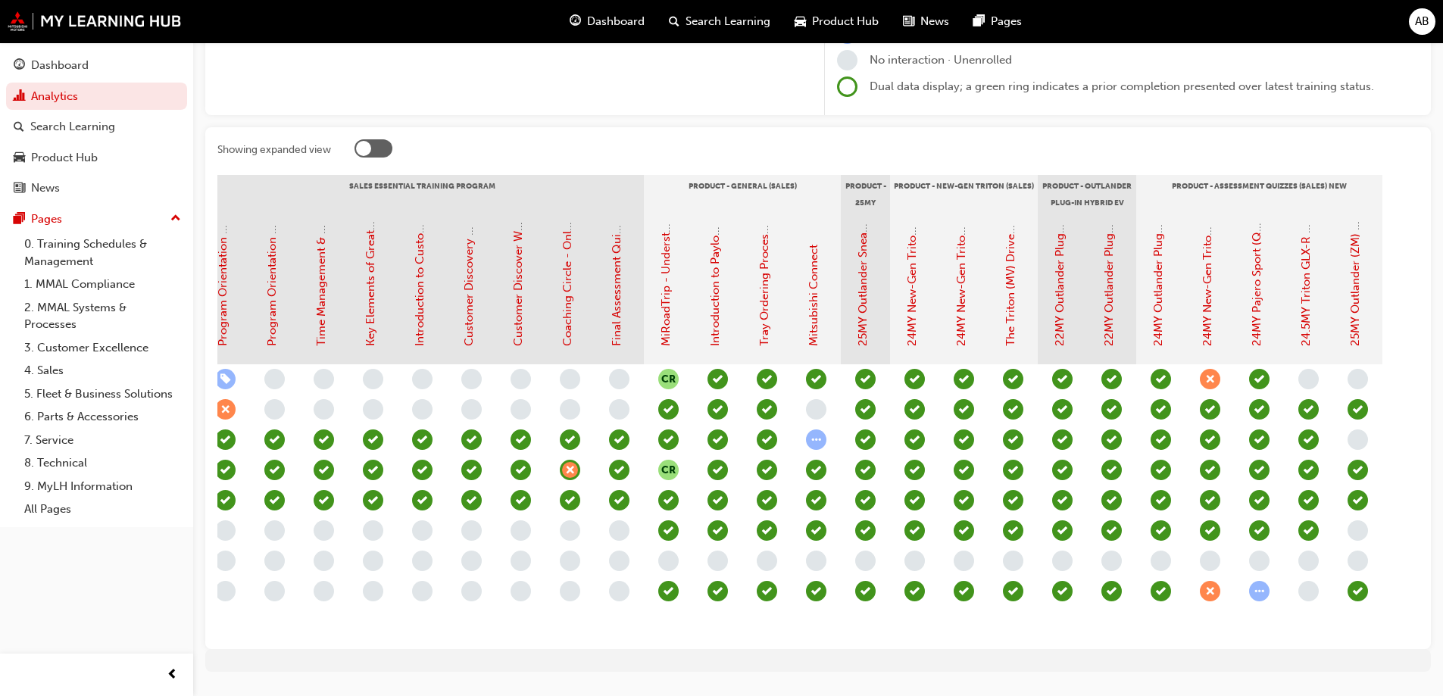
scroll to position [0, 1506]
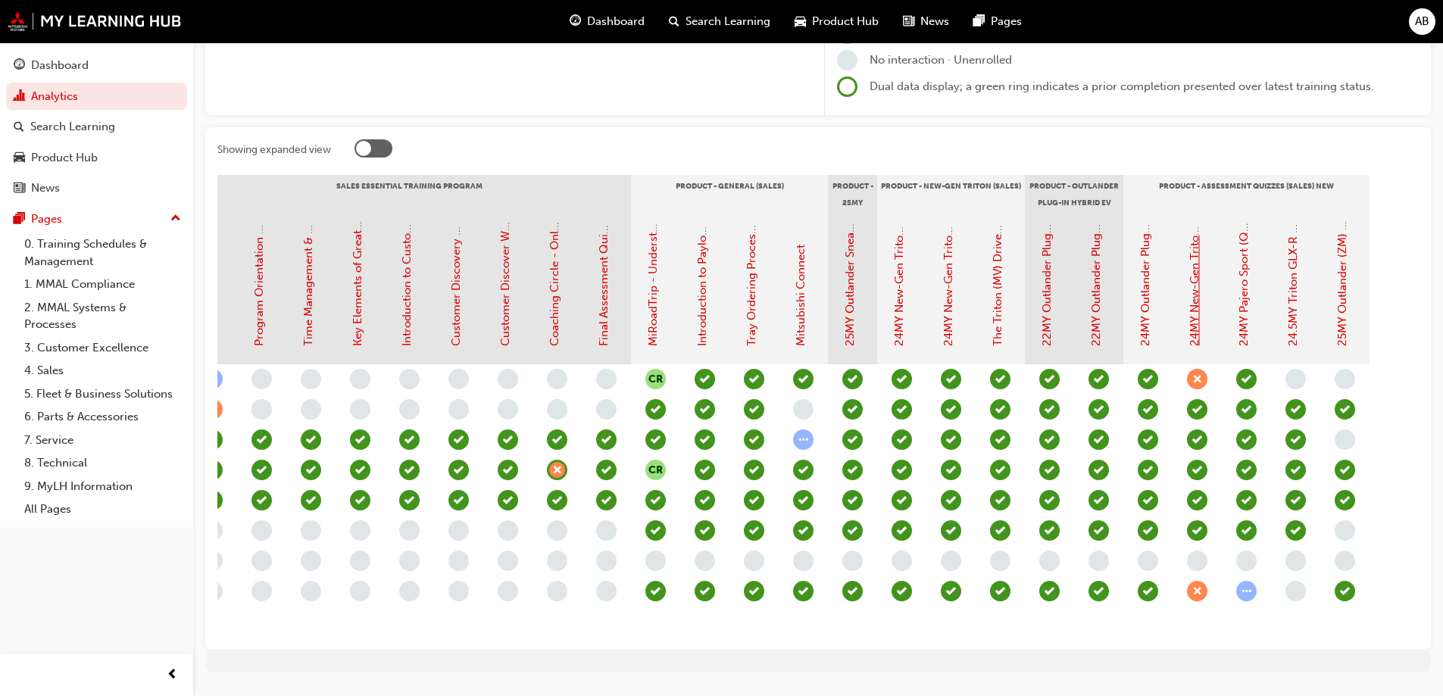
click at [1191, 305] on link "24MY New-Gen Triton (MV) - Product Assessment Quiz" at bounding box center [1195, 200] width 14 height 291
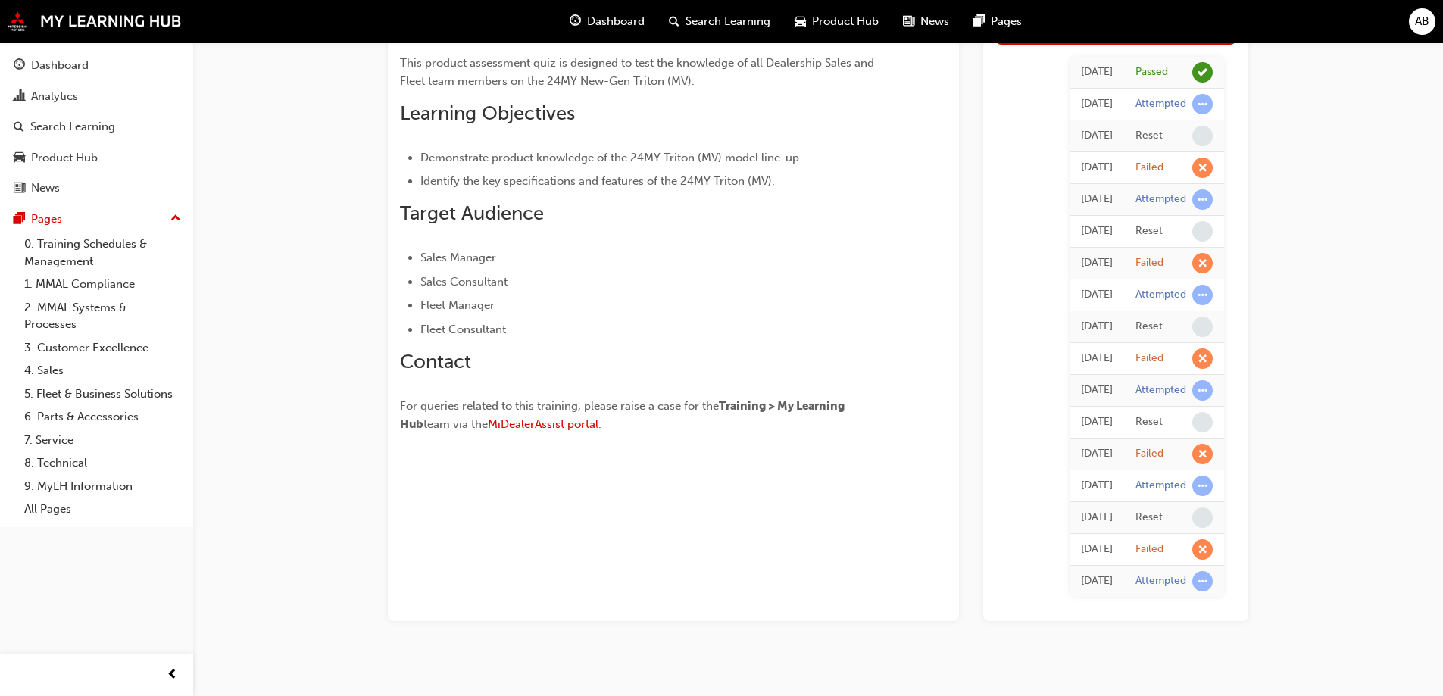
scroll to position [165, 0]
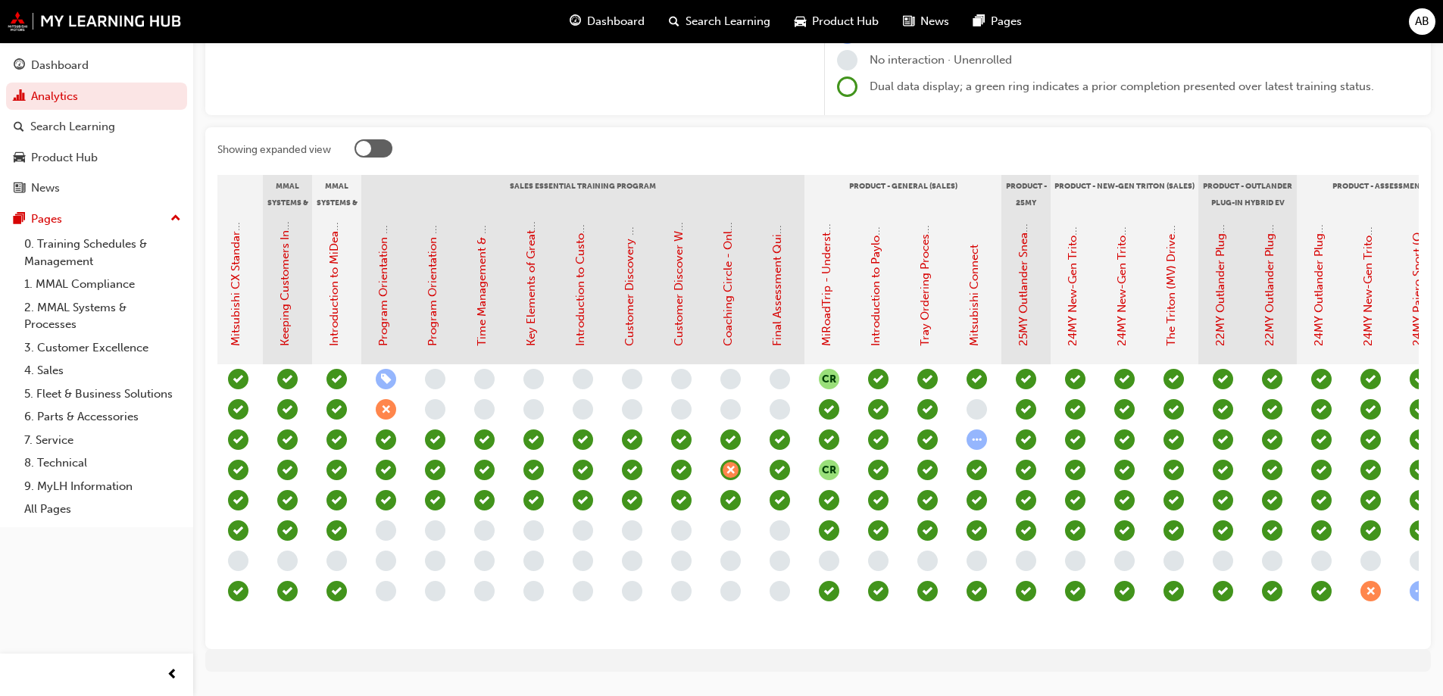
scroll to position [0, 1506]
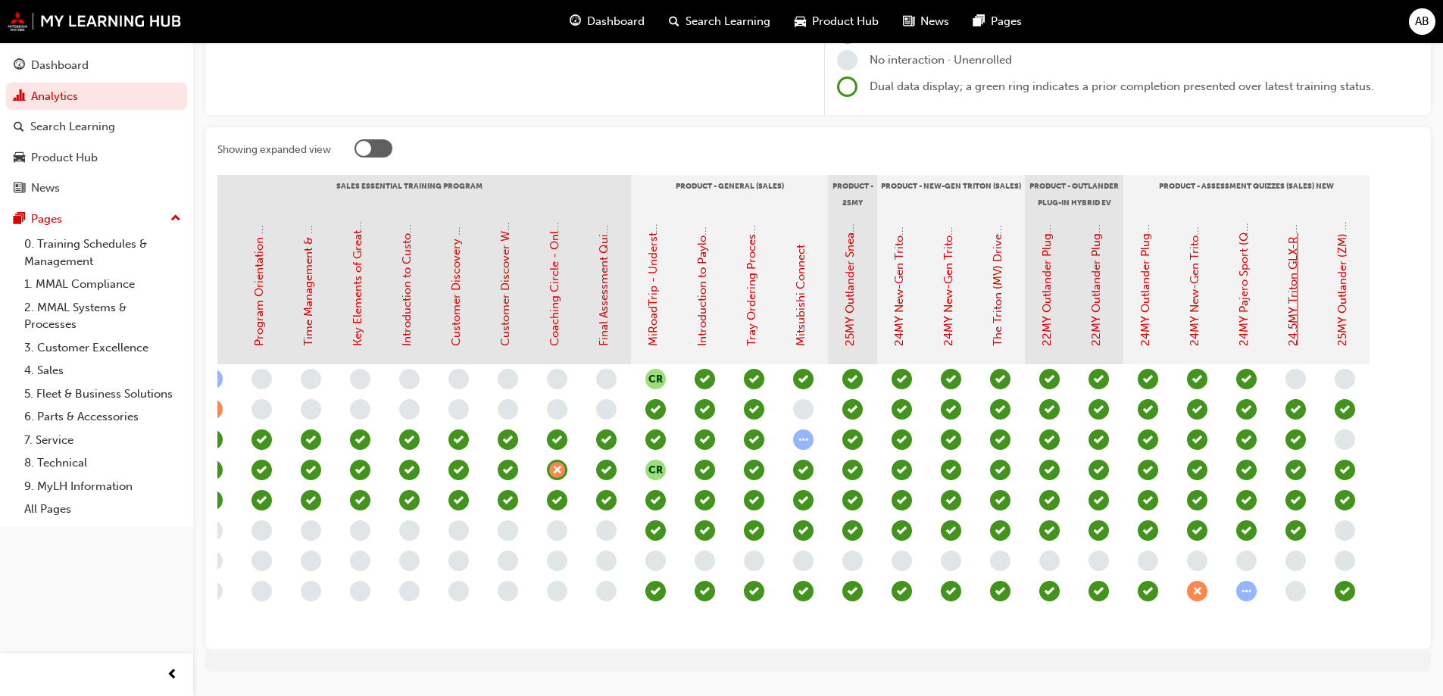
click at [1297, 257] on link "24.5MY Triton GLX-R (MV) - Product Quiz" at bounding box center [1293, 236] width 14 height 219
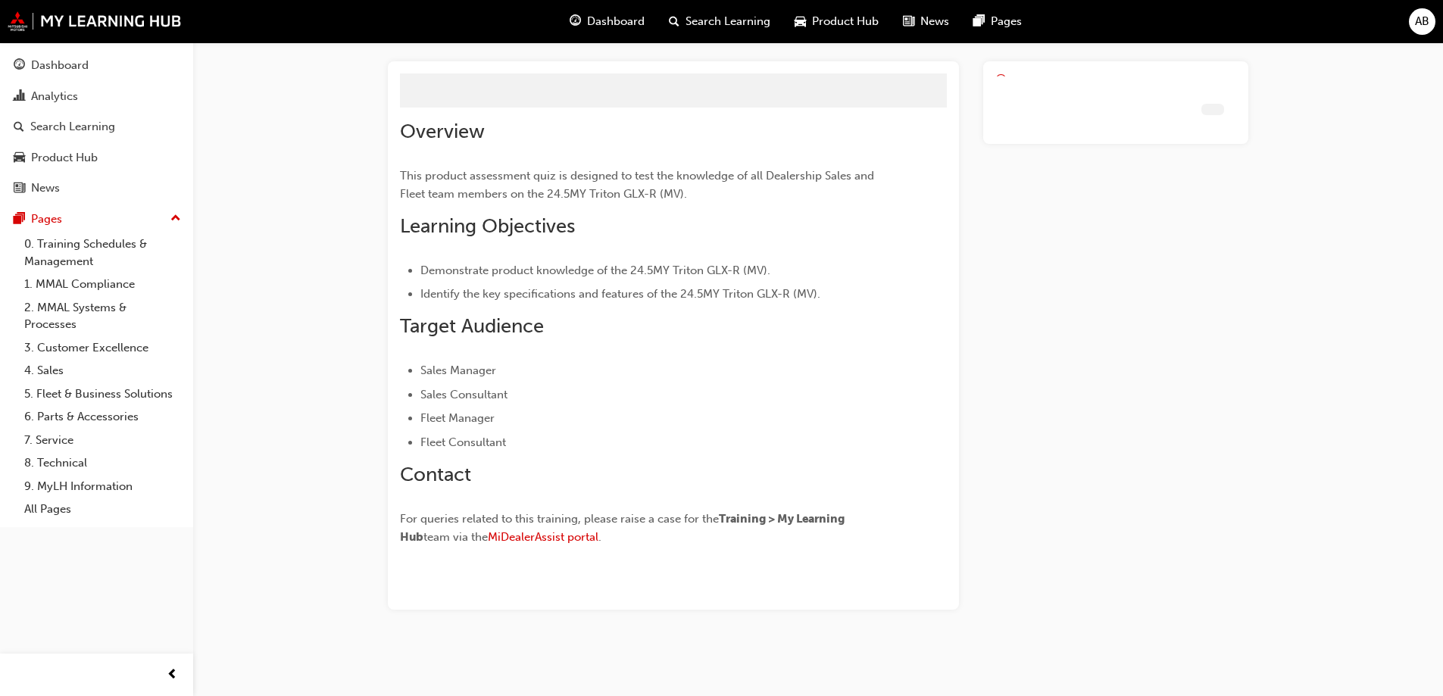
scroll to position [41, 0]
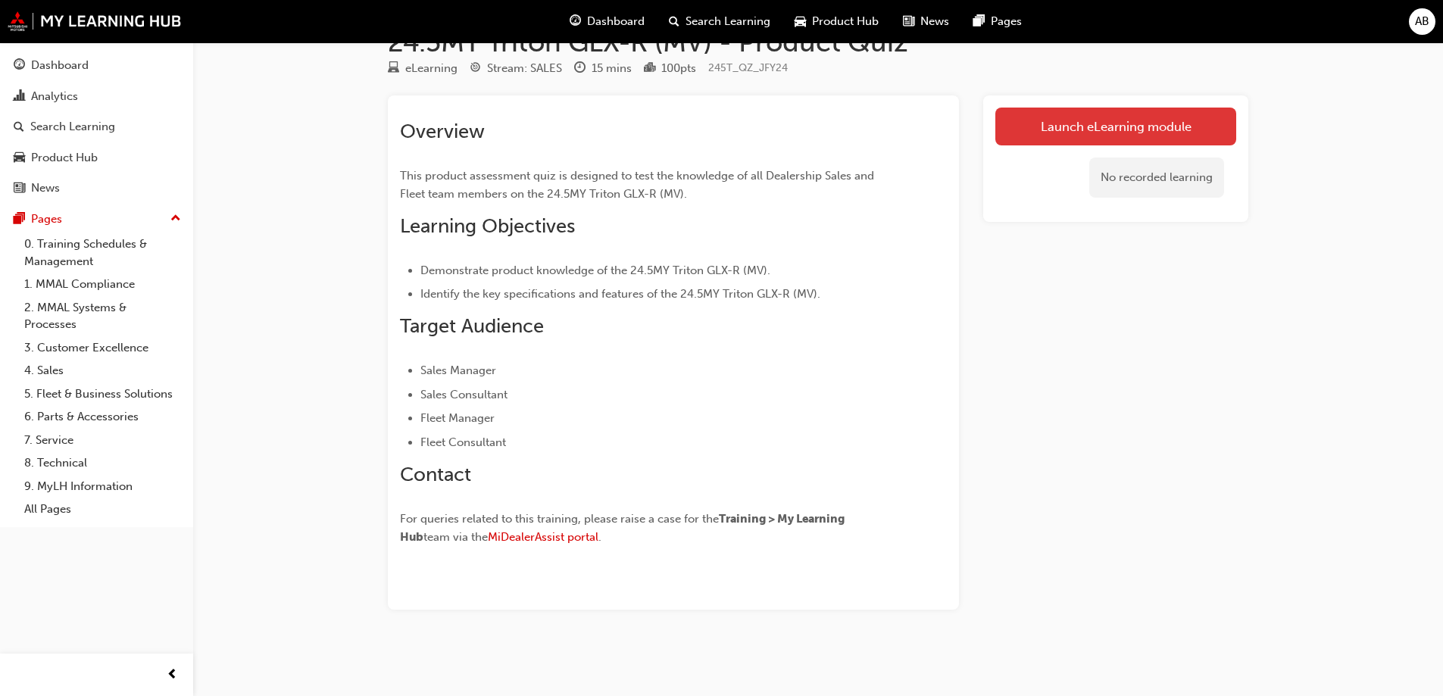
click at [1149, 129] on link "Launch eLearning module" at bounding box center [1115, 127] width 241 height 38
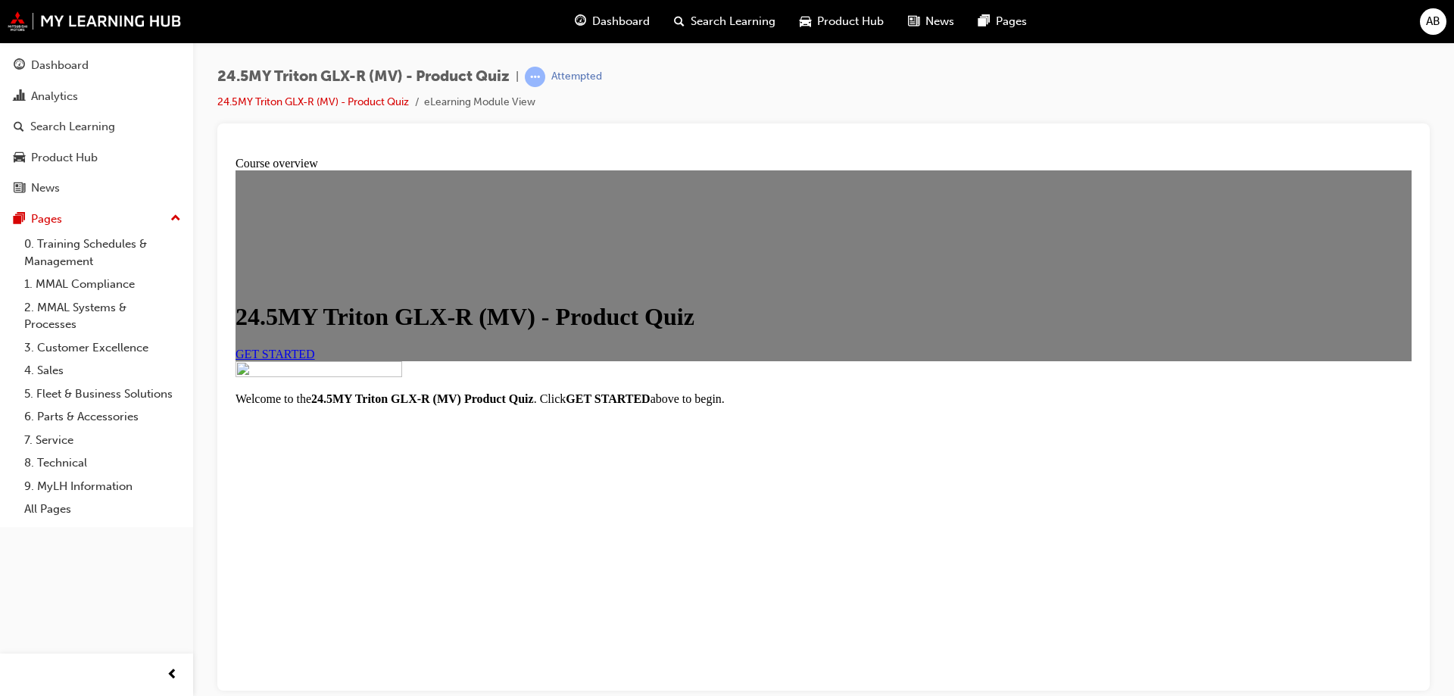
click at [315, 360] on span "GET STARTED" at bounding box center [276, 353] width 80 height 13
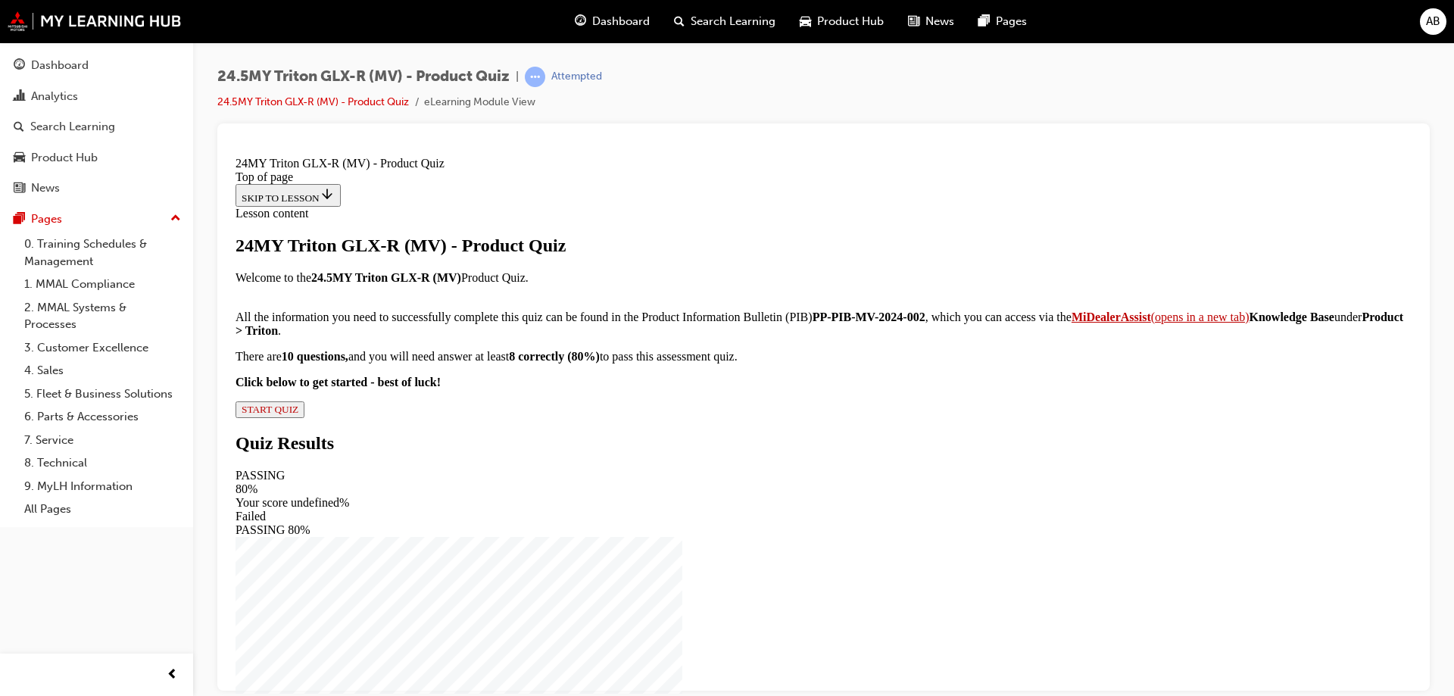
scroll to position [162, 0]
click at [304, 417] on button "START QUIZ" at bounding box center [270, 409] width 69 height 17
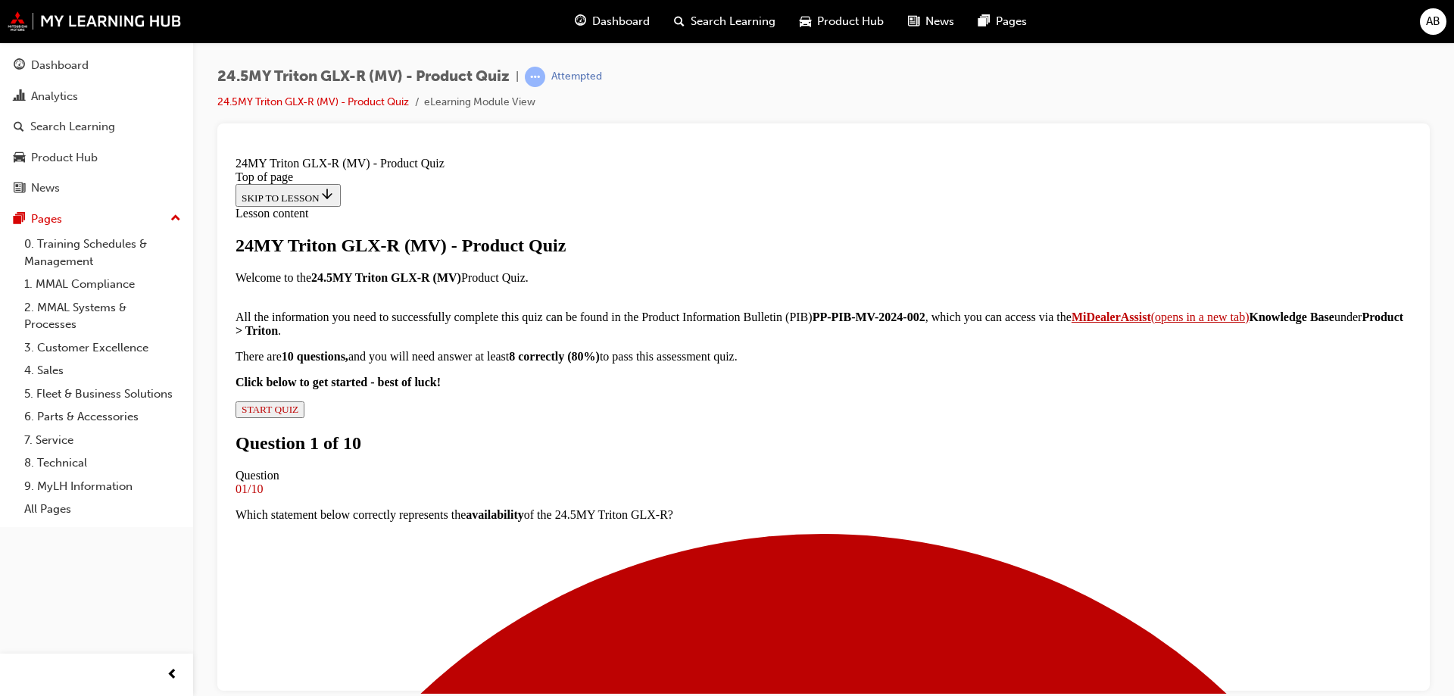
scroll to position [151, 0]
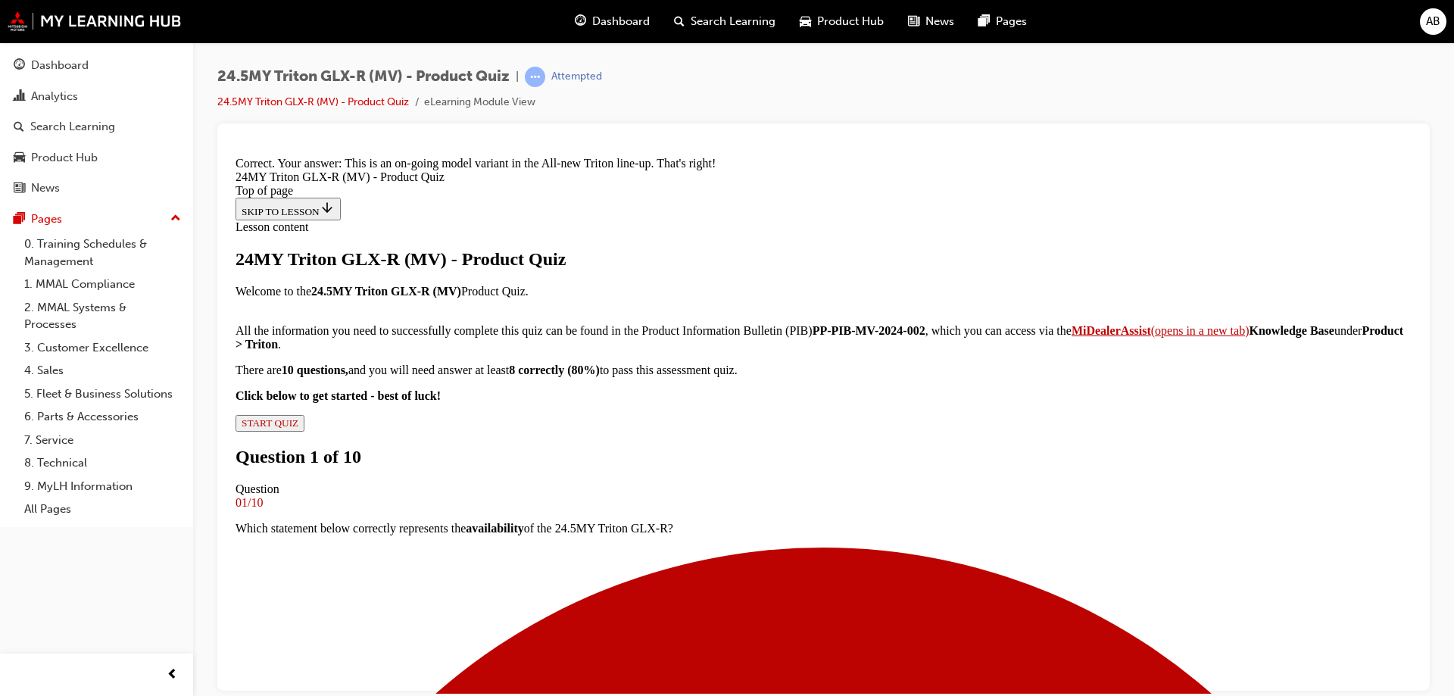
scroll to position [395, 0]
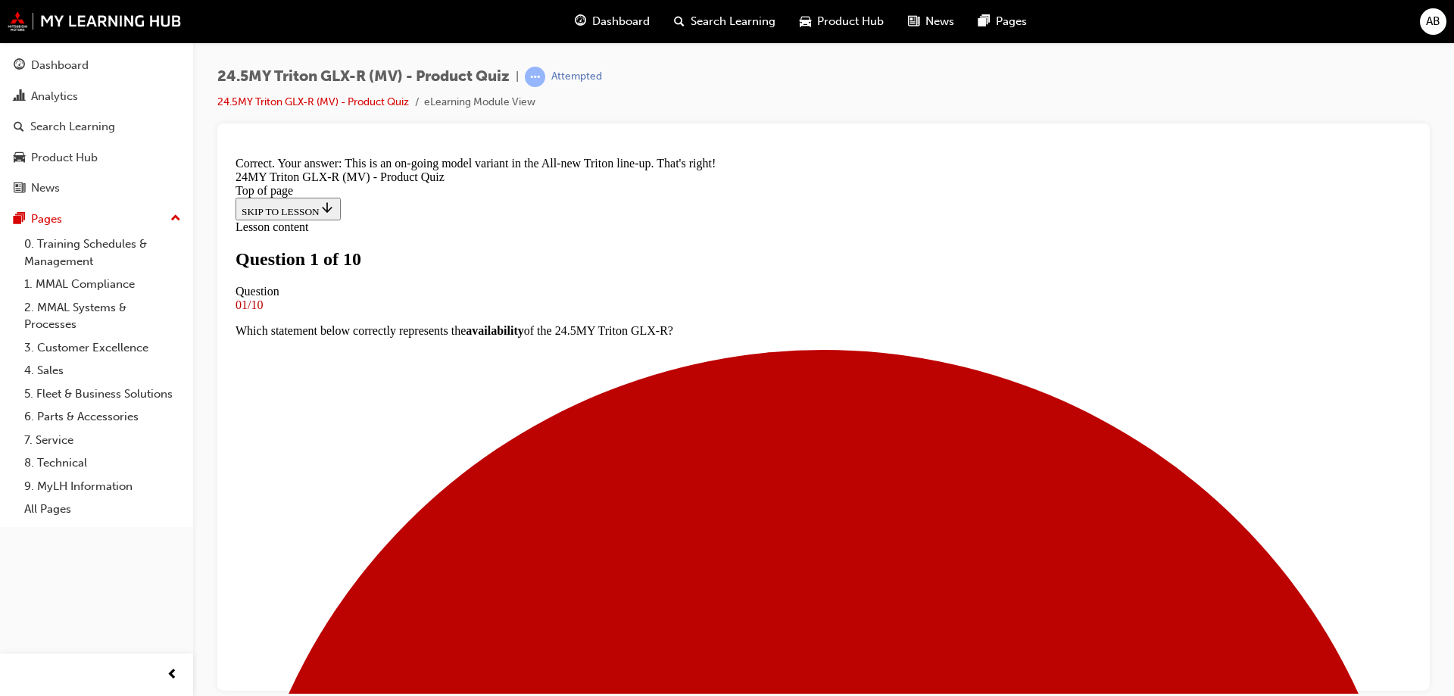
scroll to position [379, 0]
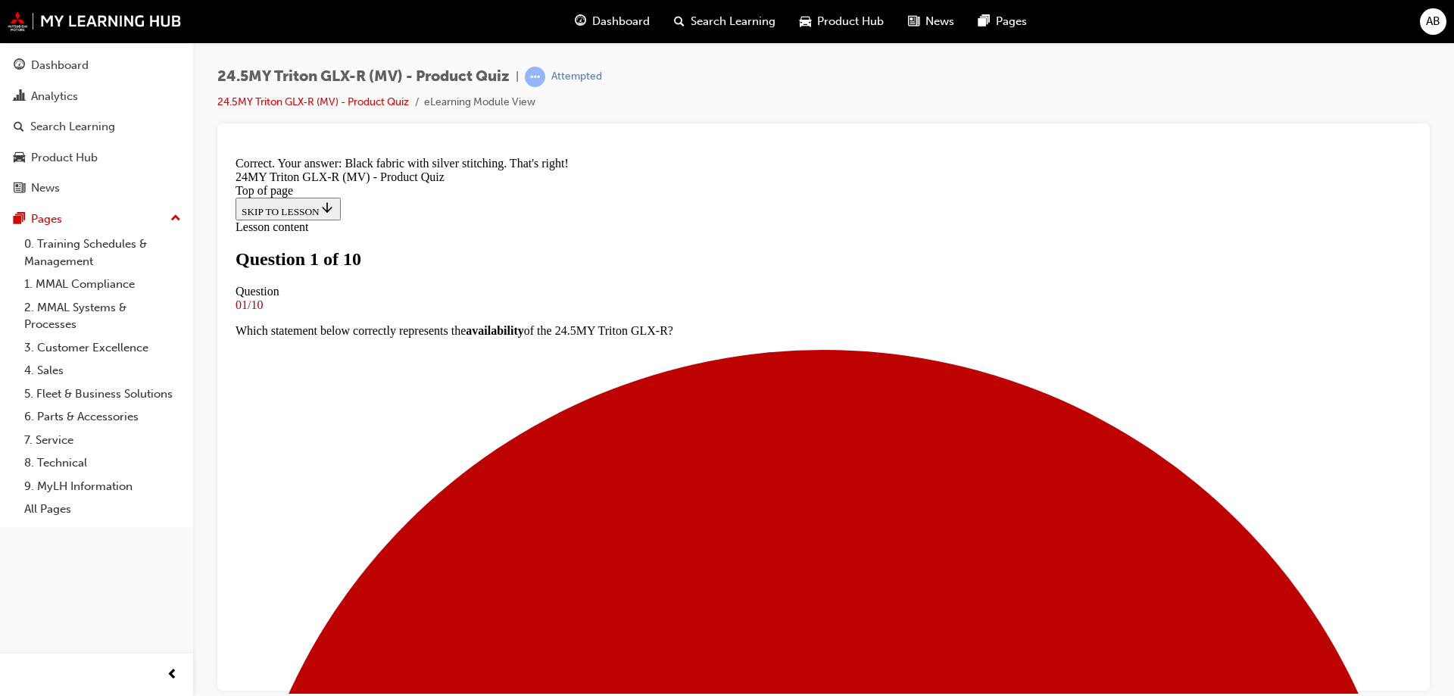
scroll to position [607, 0]
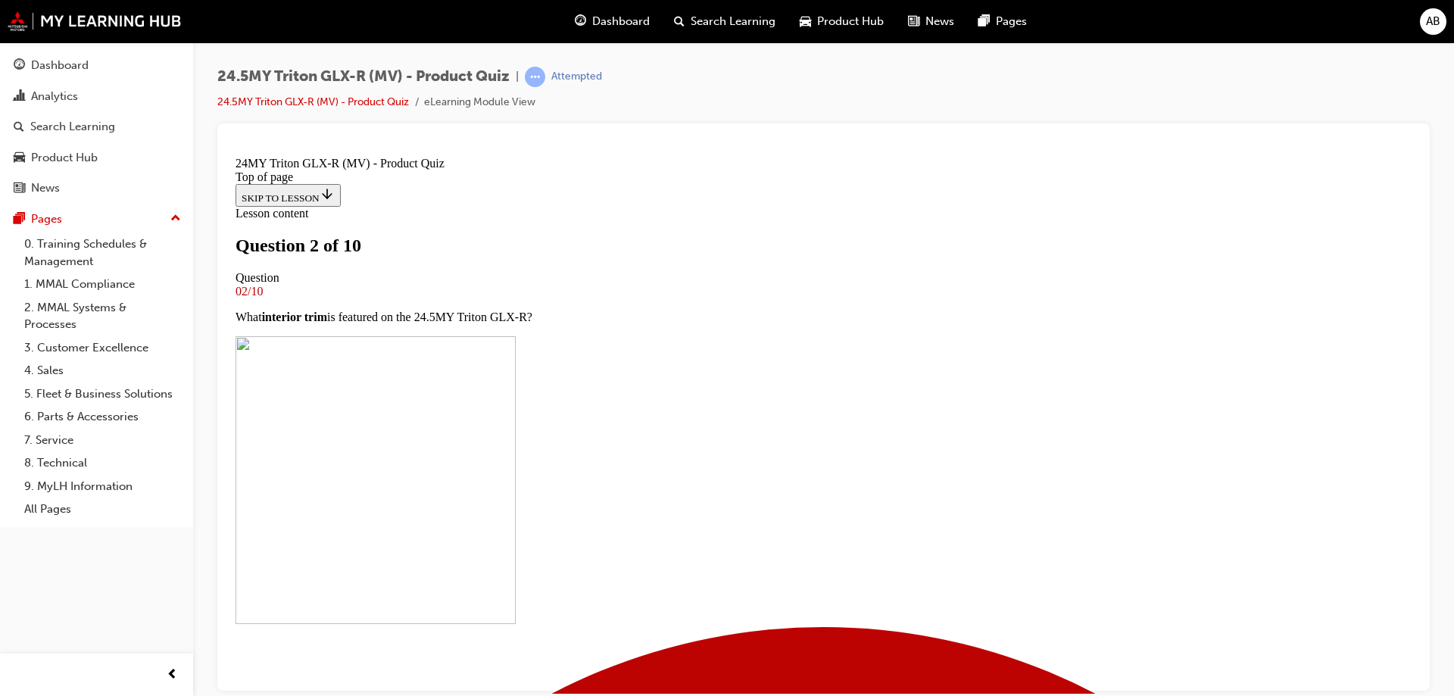
scroll to position [0, 0]
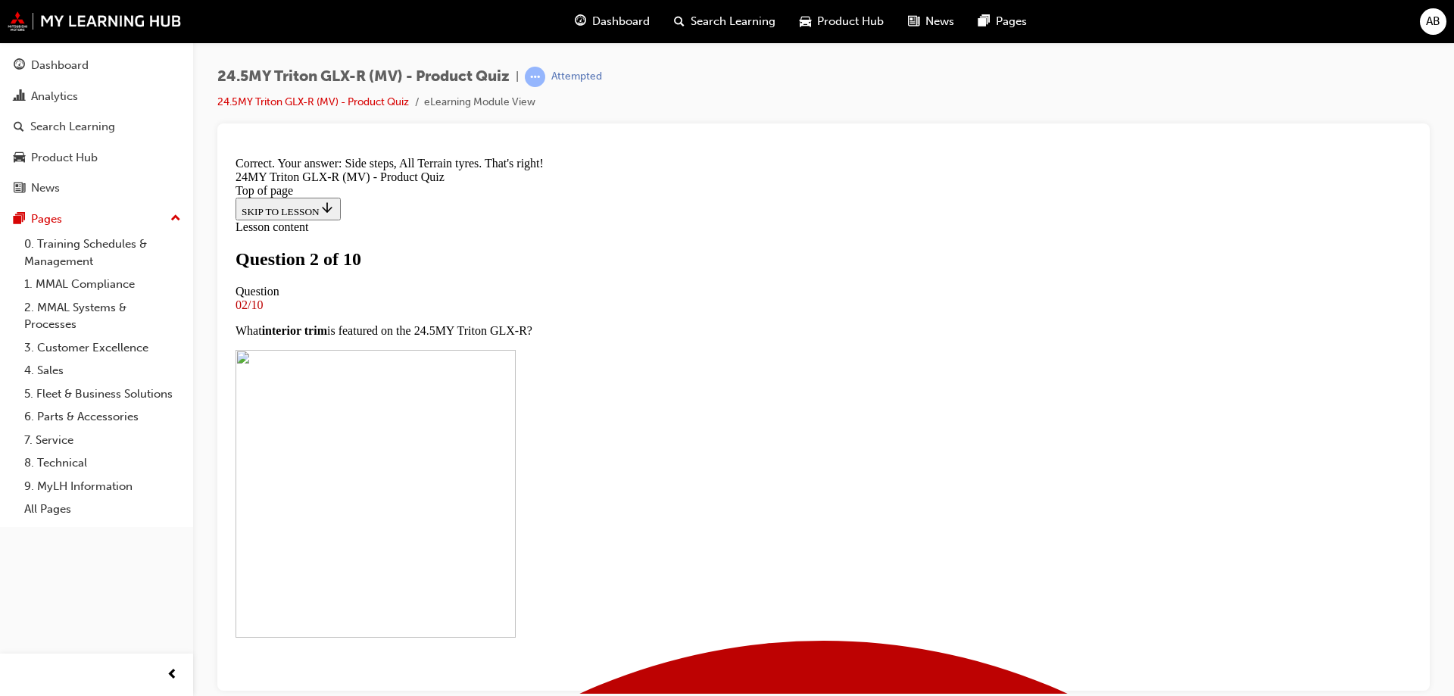
scroll to position [395, 0]
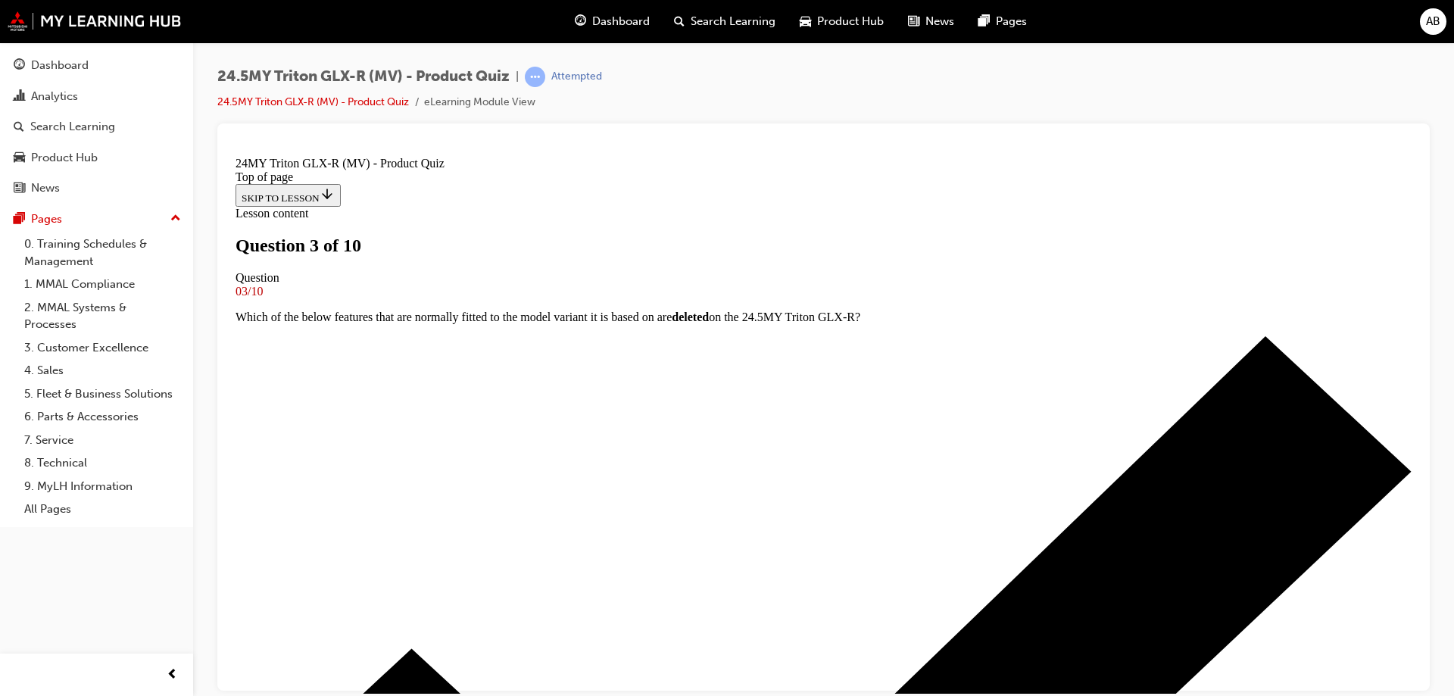
scroll to position [379, 0]
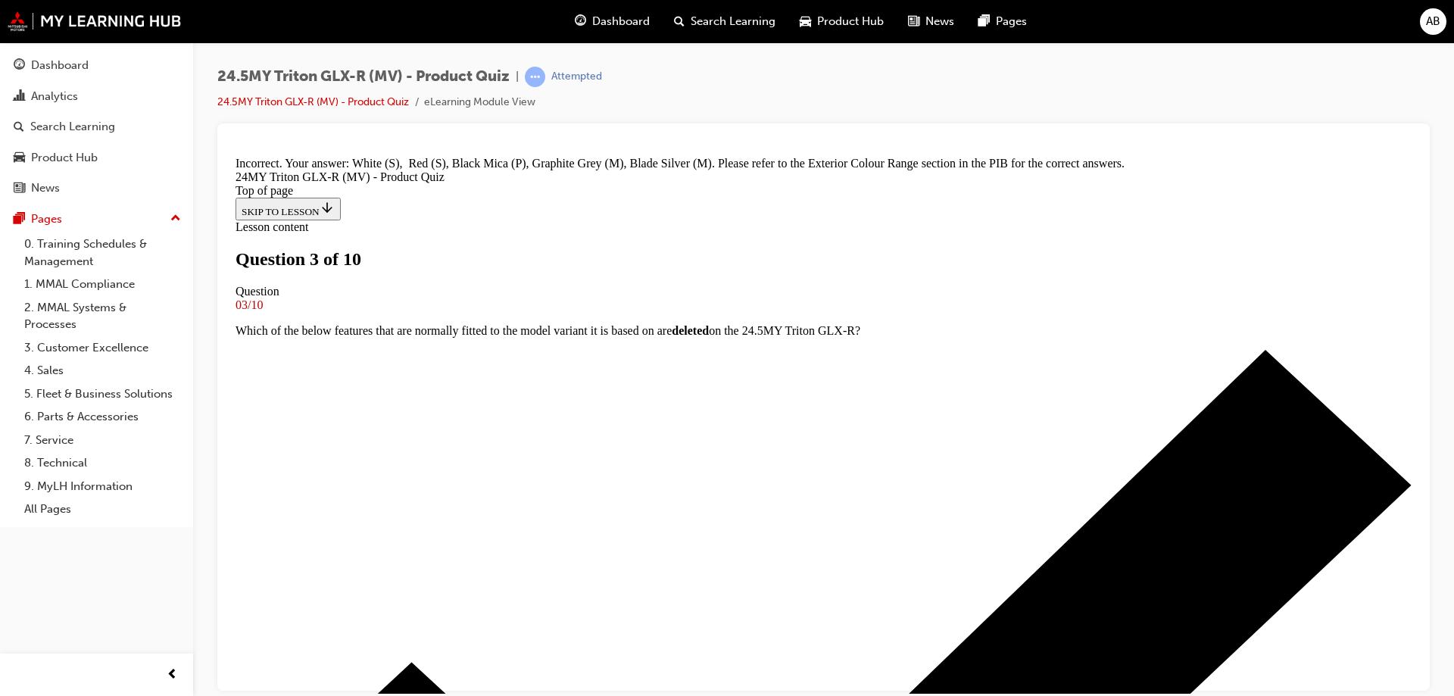
scroll to position [628, 0]
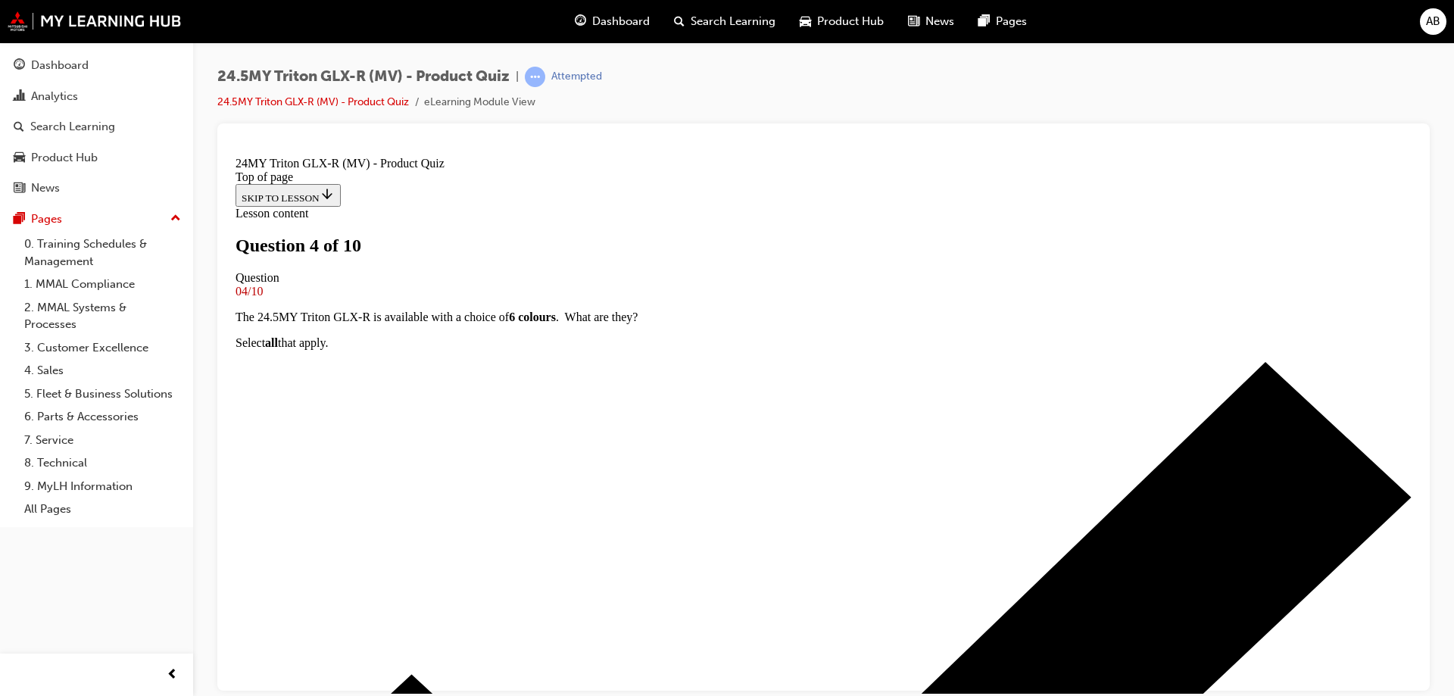
scroll to position [151, 0]
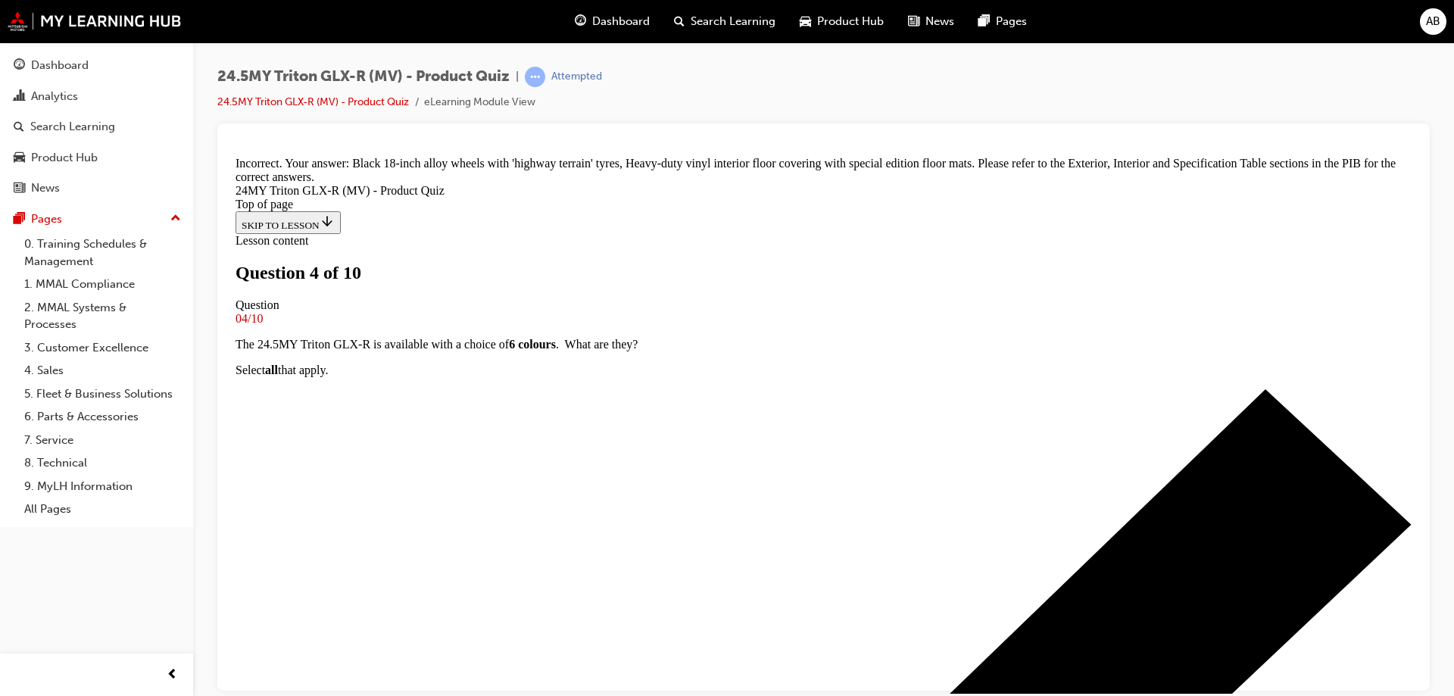
scroll to position [411, 0]
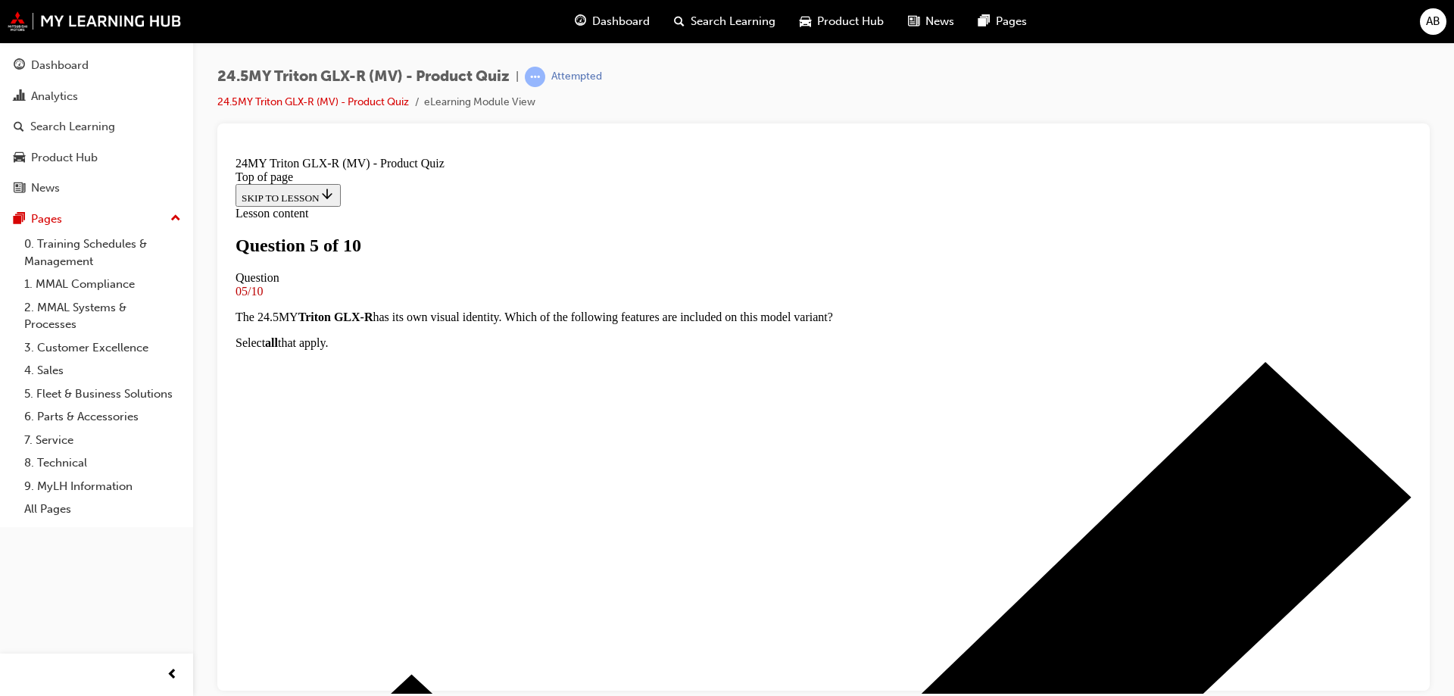
scroll to position [151, 0]
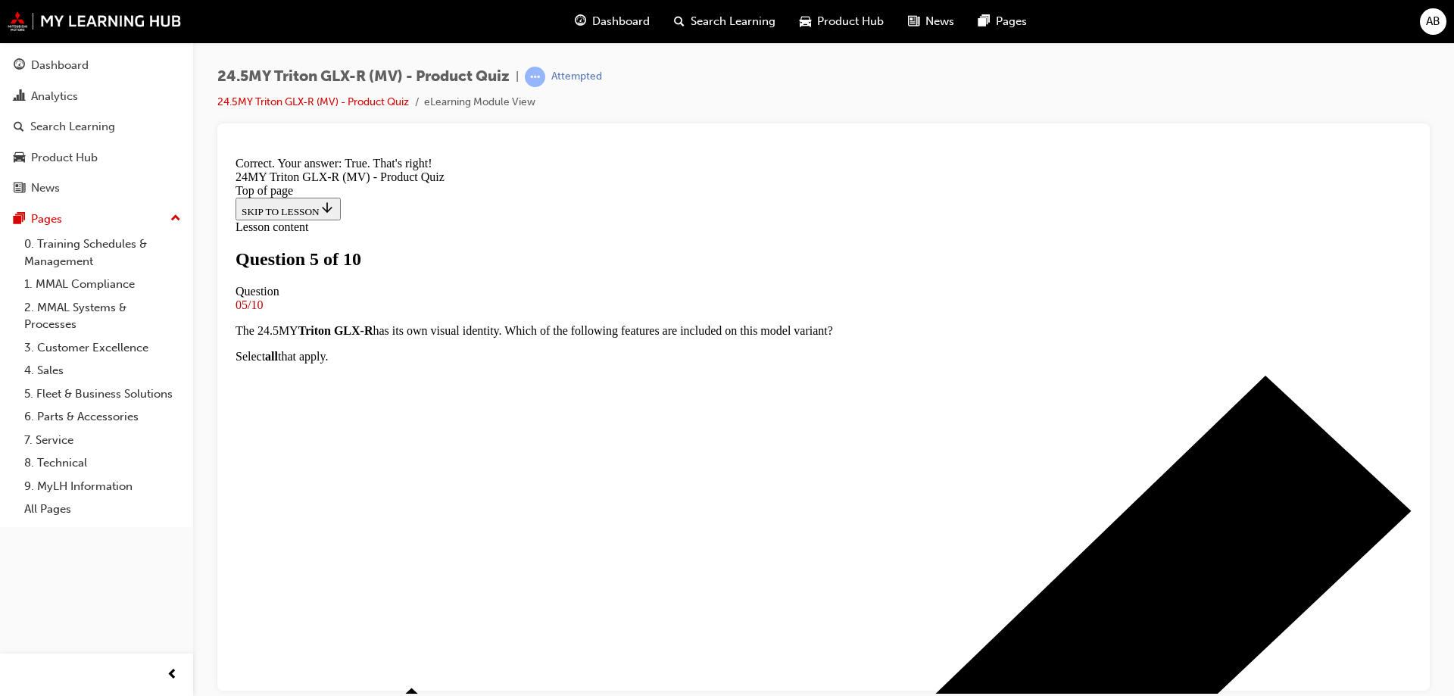
scroll to position [290, 0]
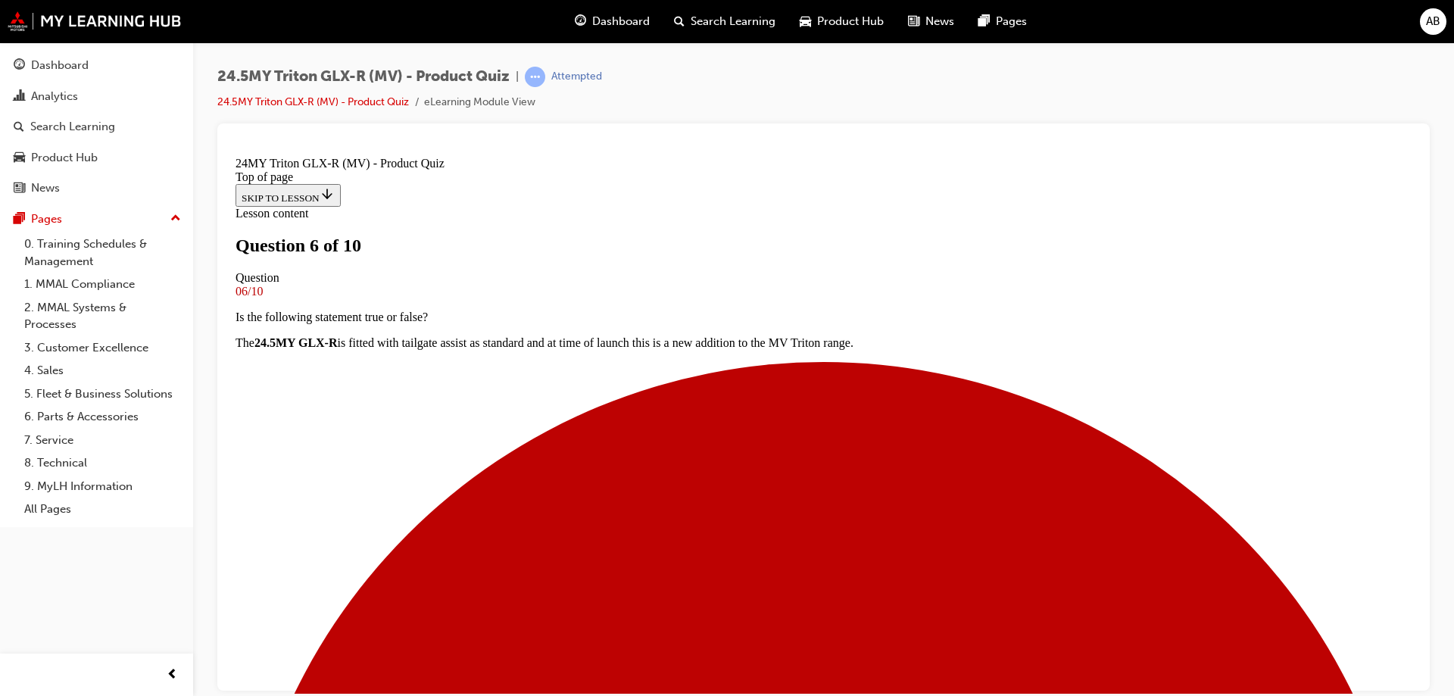
scroll to position [151, 0]
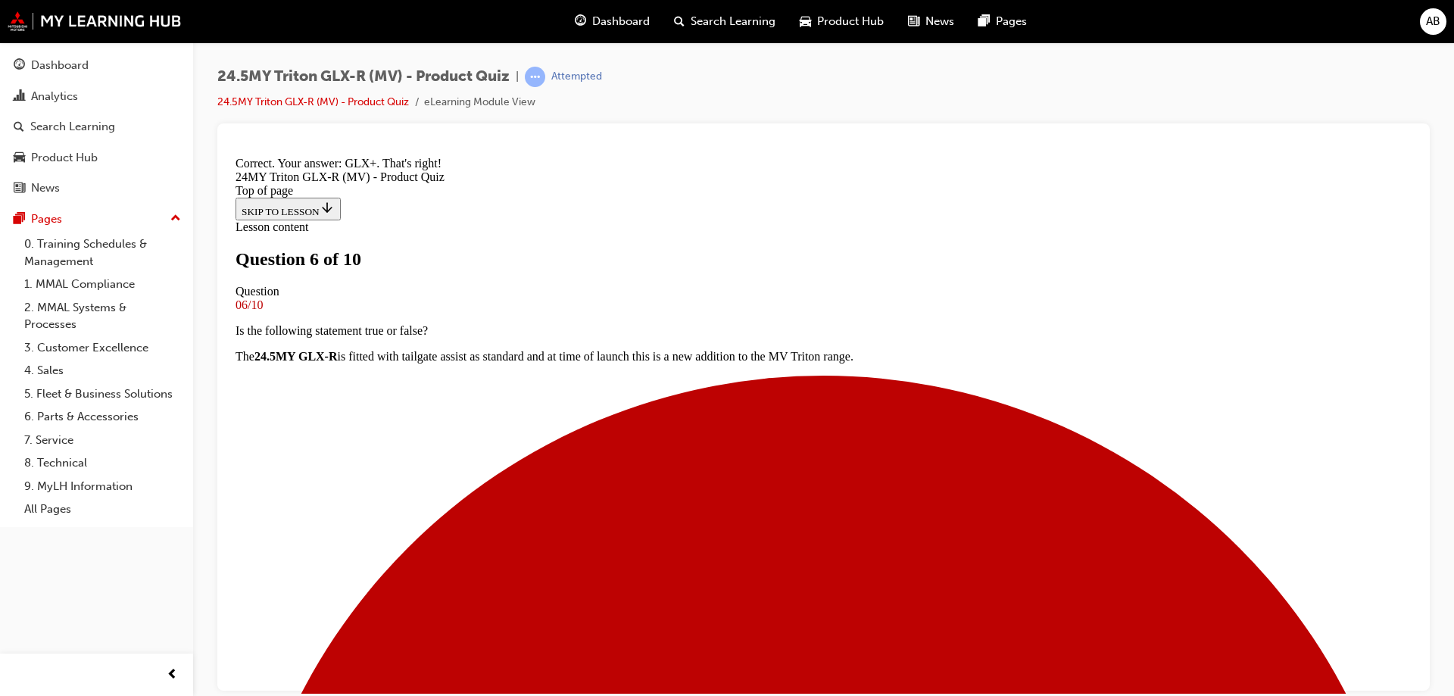
scroll to position [427, 0]
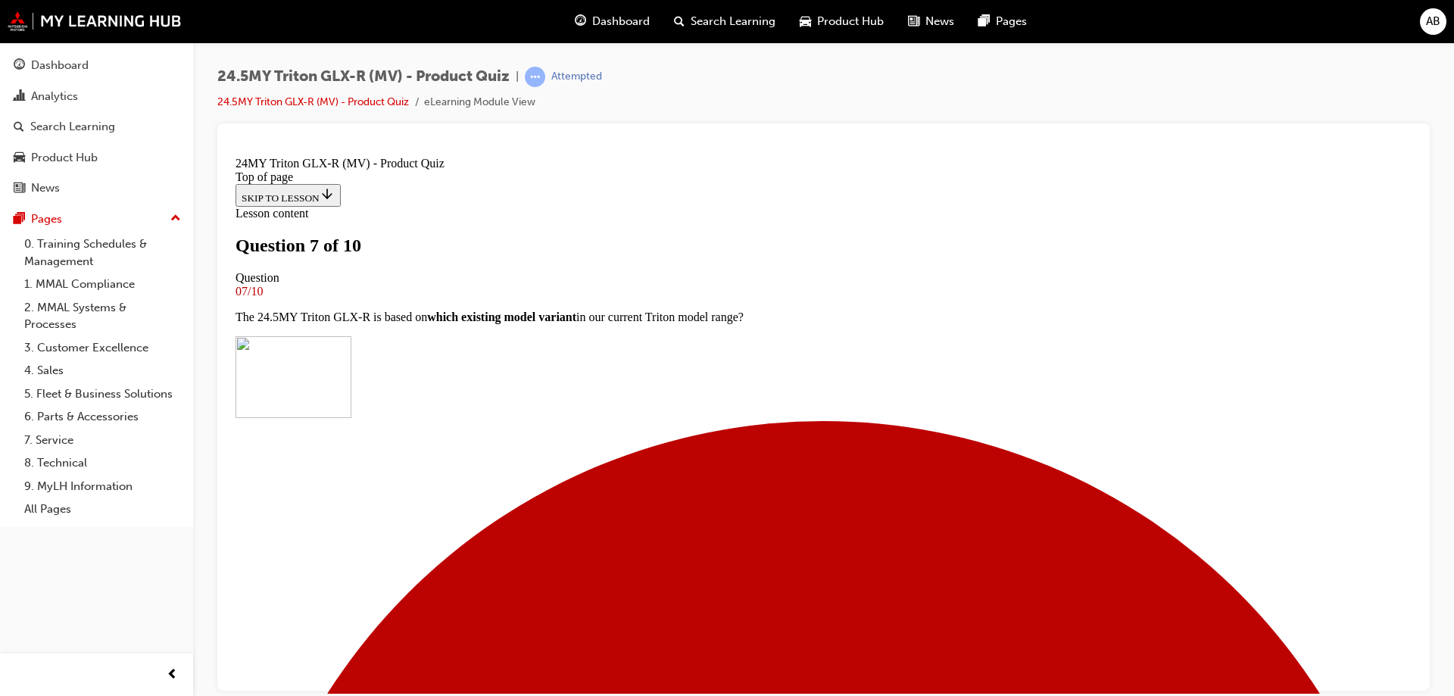
scroll to position [151, 0]
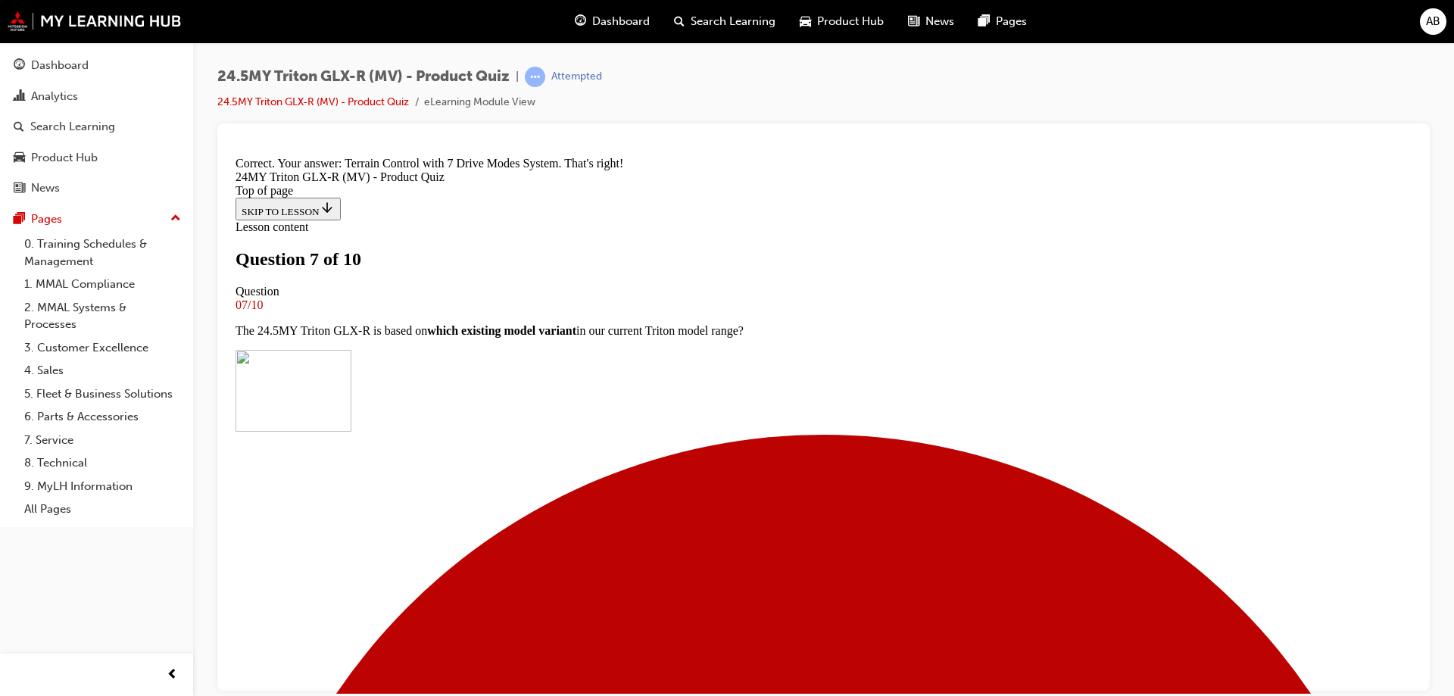
scroll to position [395, 0]
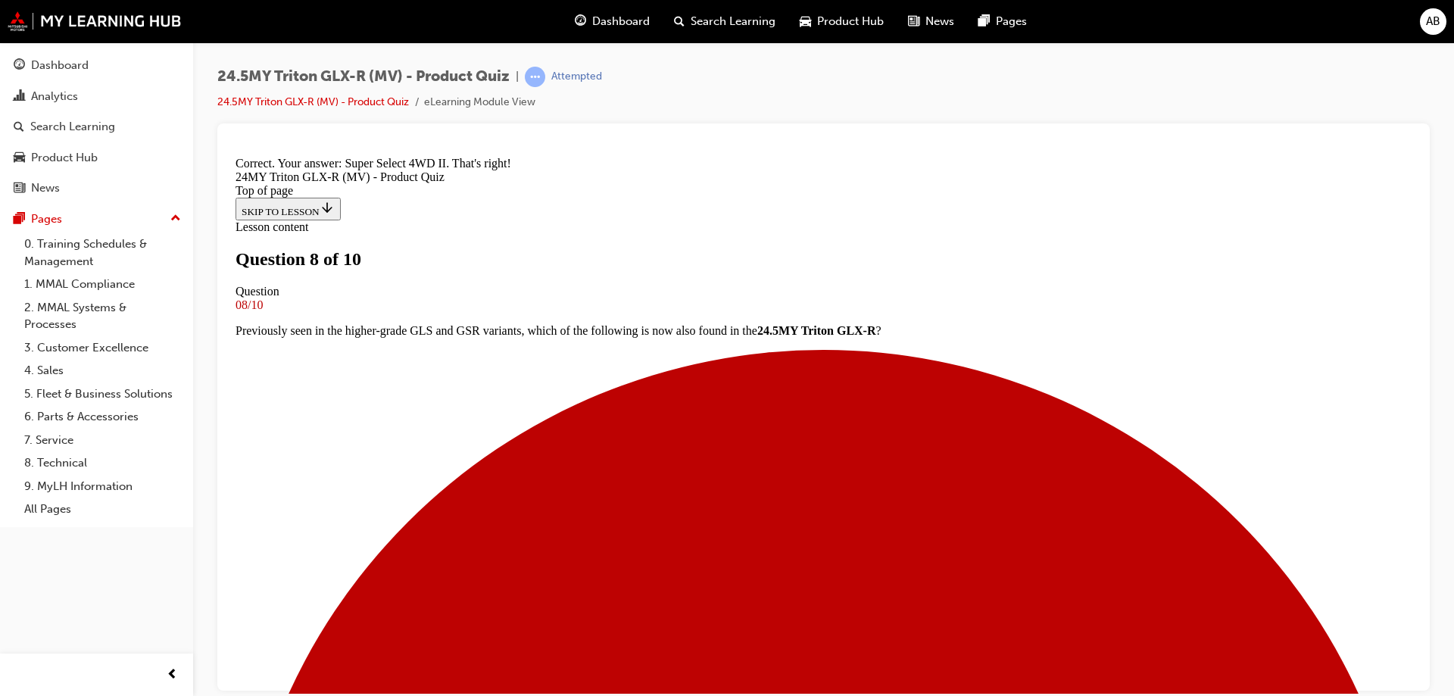
scroll to position [369, 0]
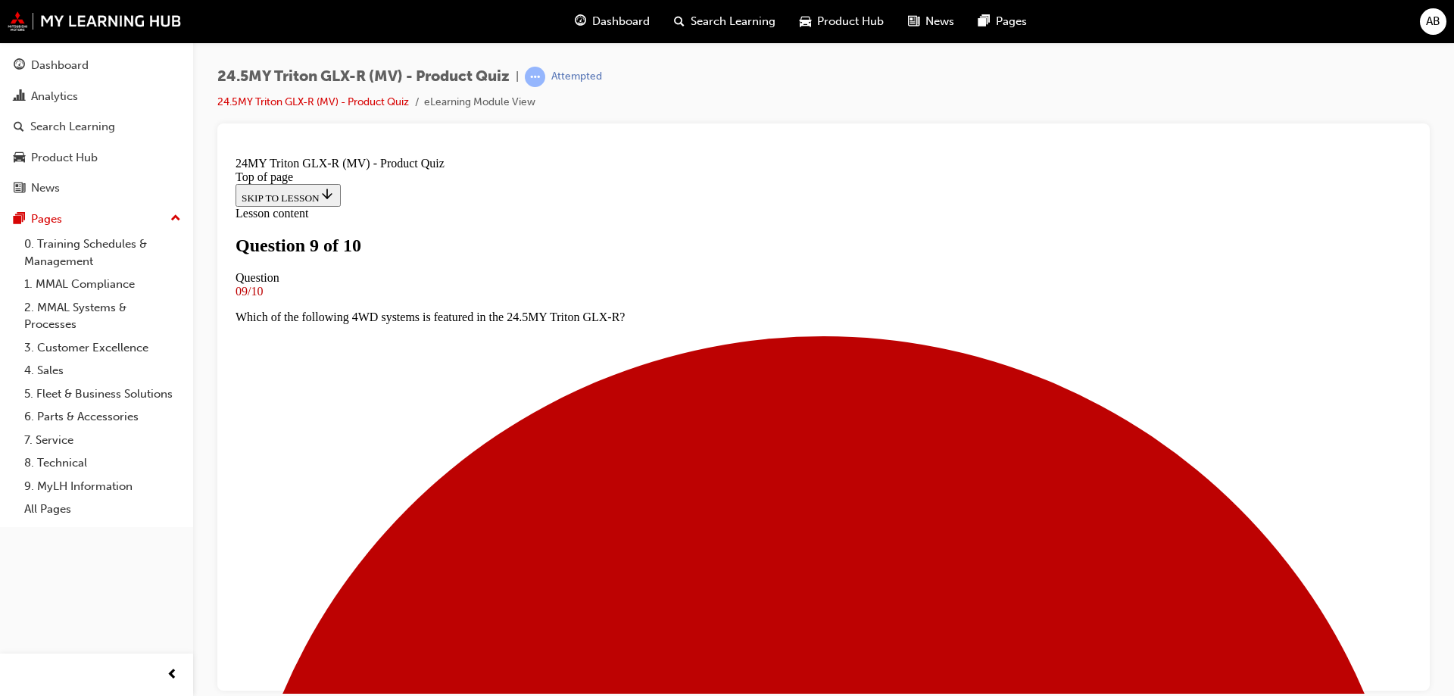
scroll to position [379, 0]
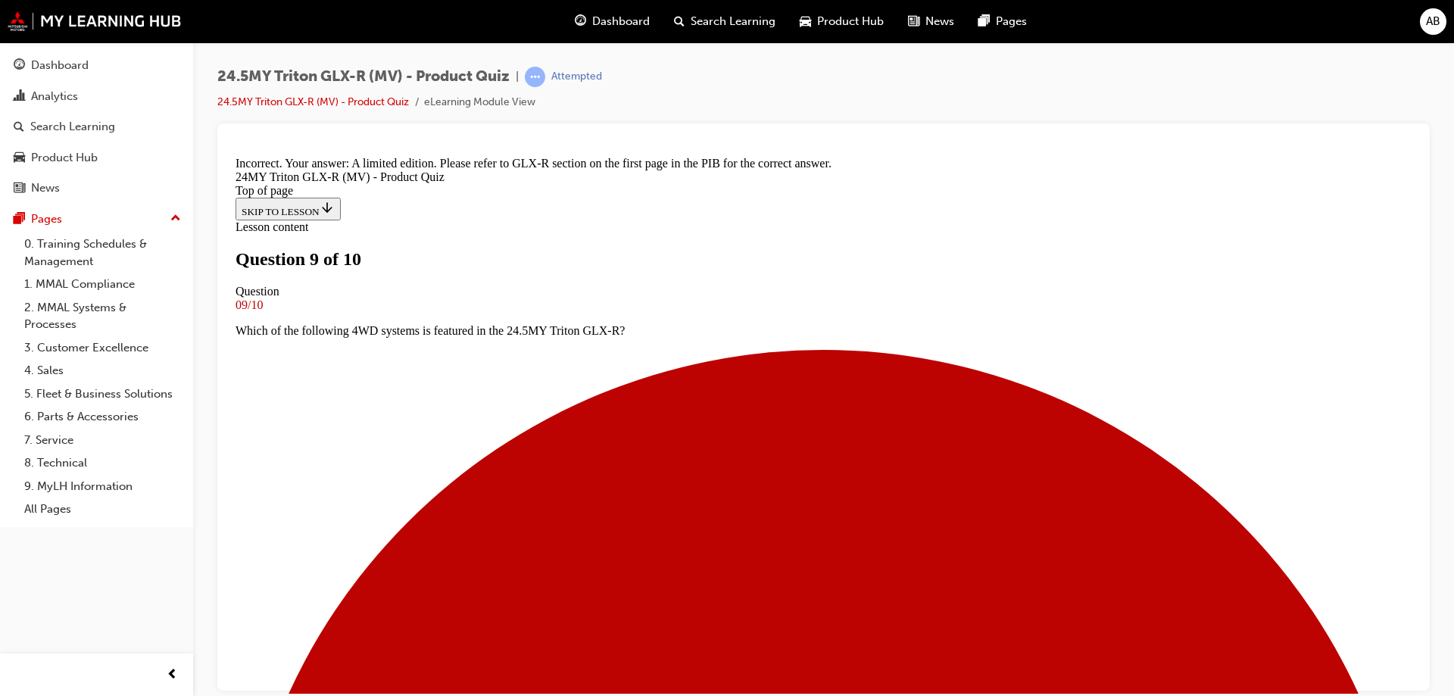
scroll to position [633, 0]
